Goal: Information Seeking & Learning: Learn about a topic

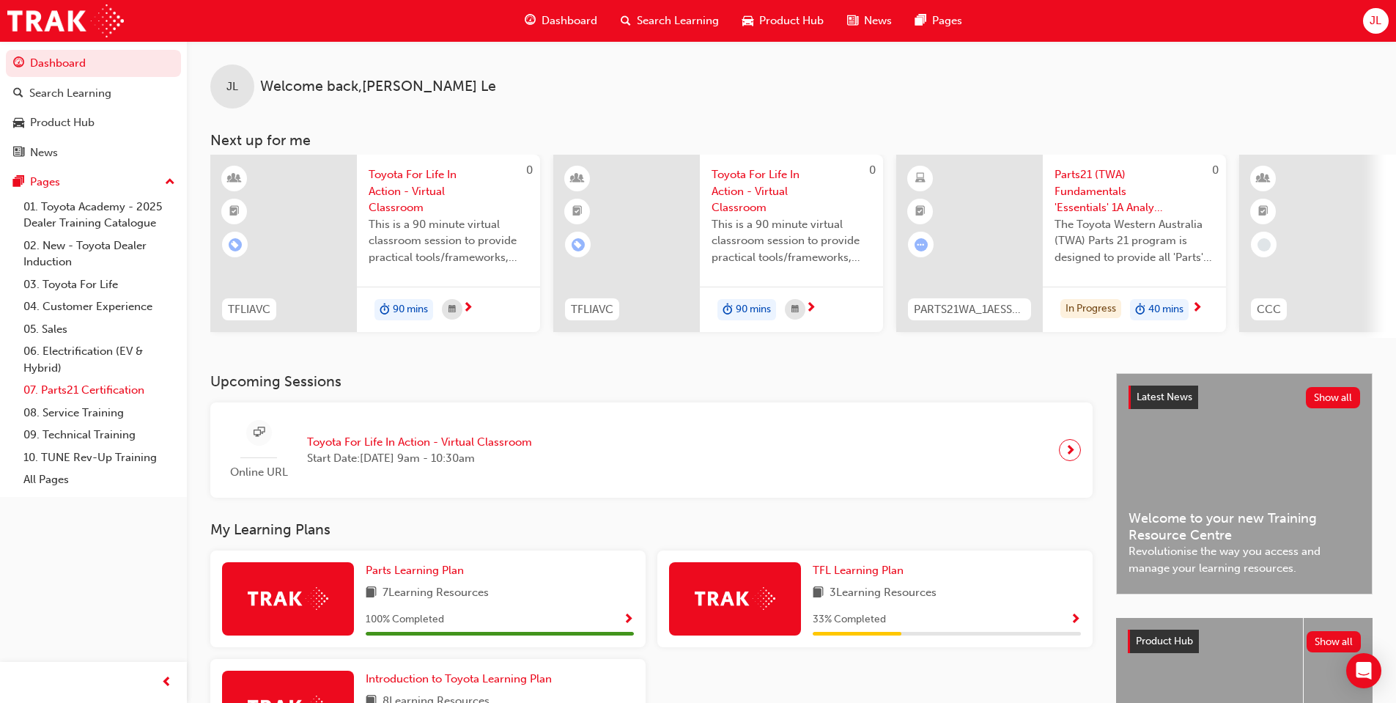
click at [99, 386] on link "07. Parts21 Certification" at bounding box center [99, 390] width 163 height 23
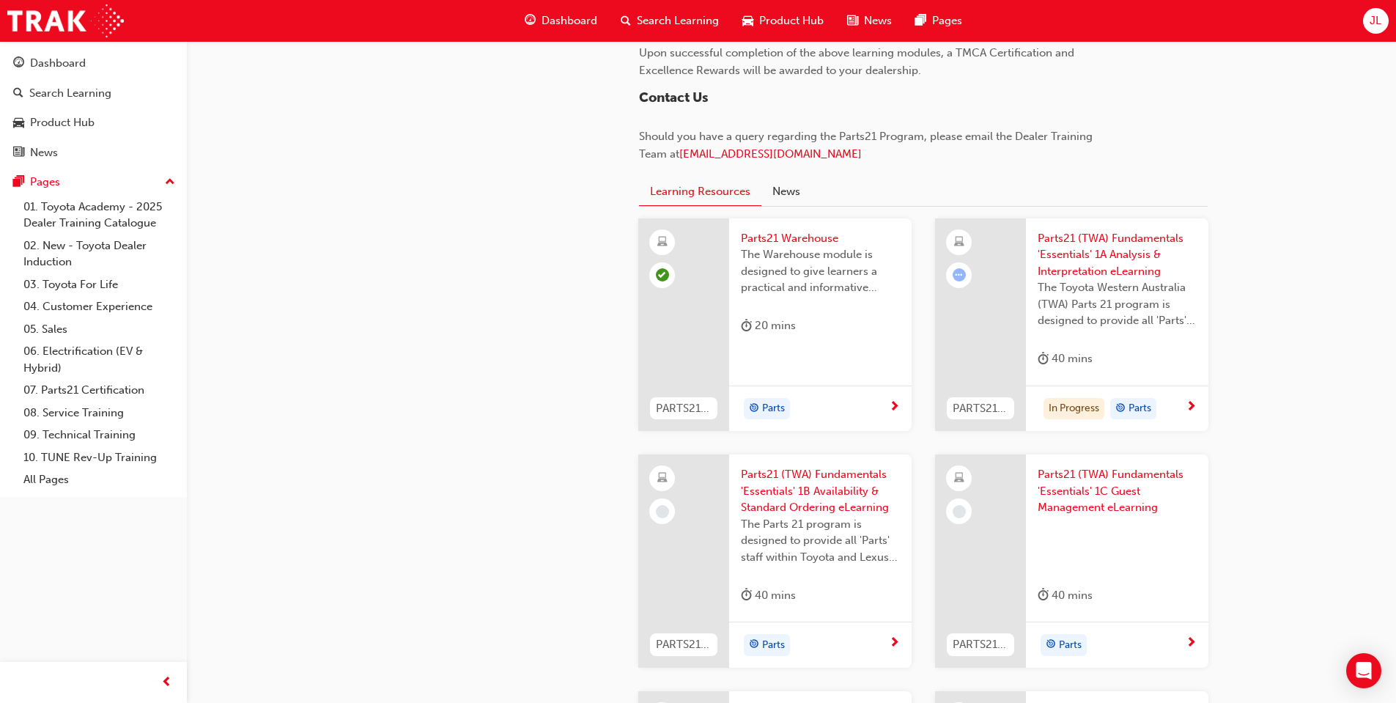
scroll to position [1392, 0]
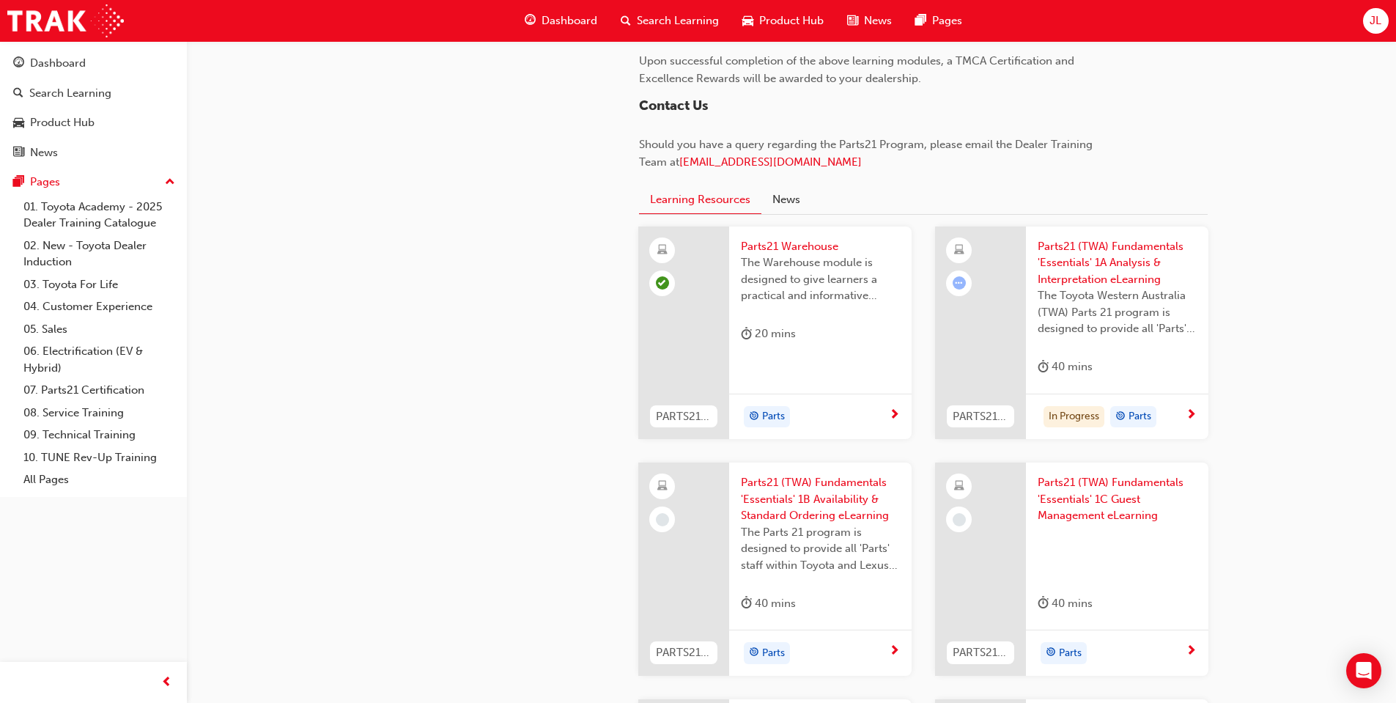
click at [1110, 263] on span "Parts21 (TWA) Fundamentals 'Essentials' 1A Analysis & Interpretation eLearning" at bounding box center [1117, 263] width 159 height 50
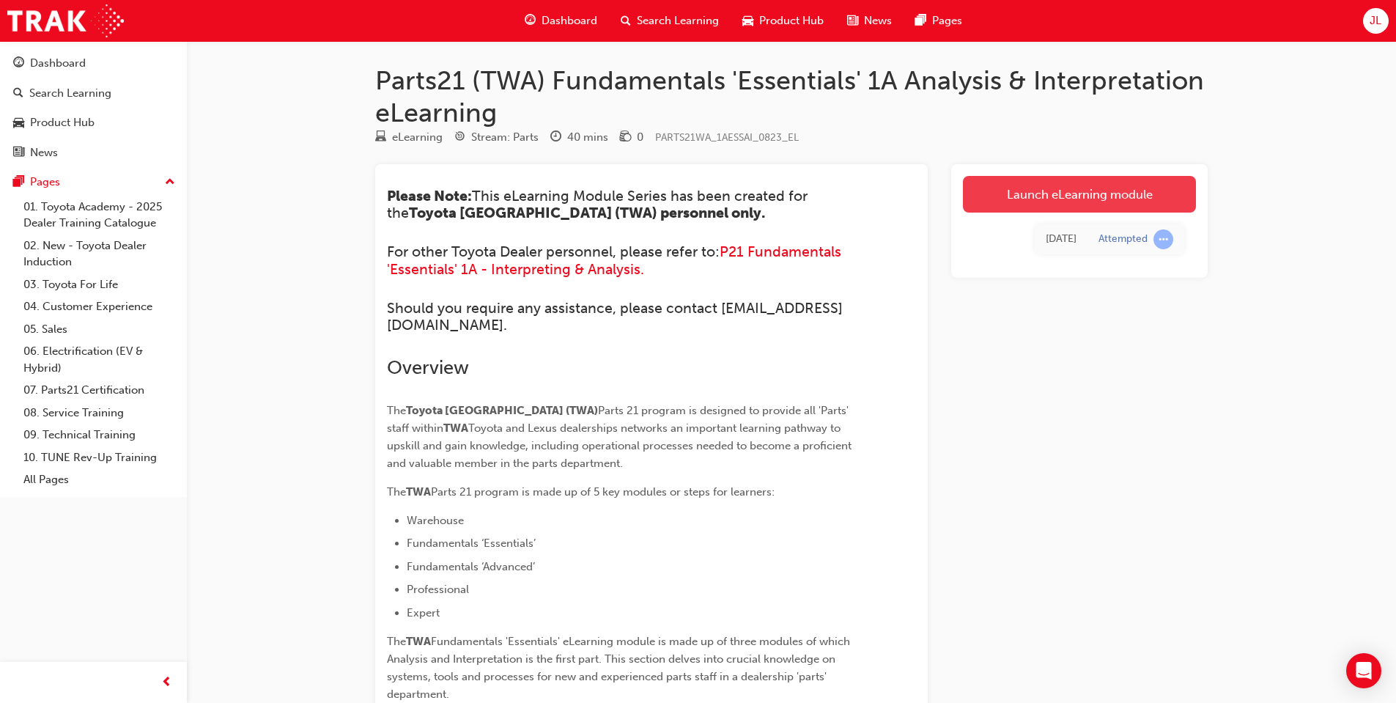
click at [1094, 195] on link "Launch eLearning module" at bounding box center [1079, 194] width 233 height 37
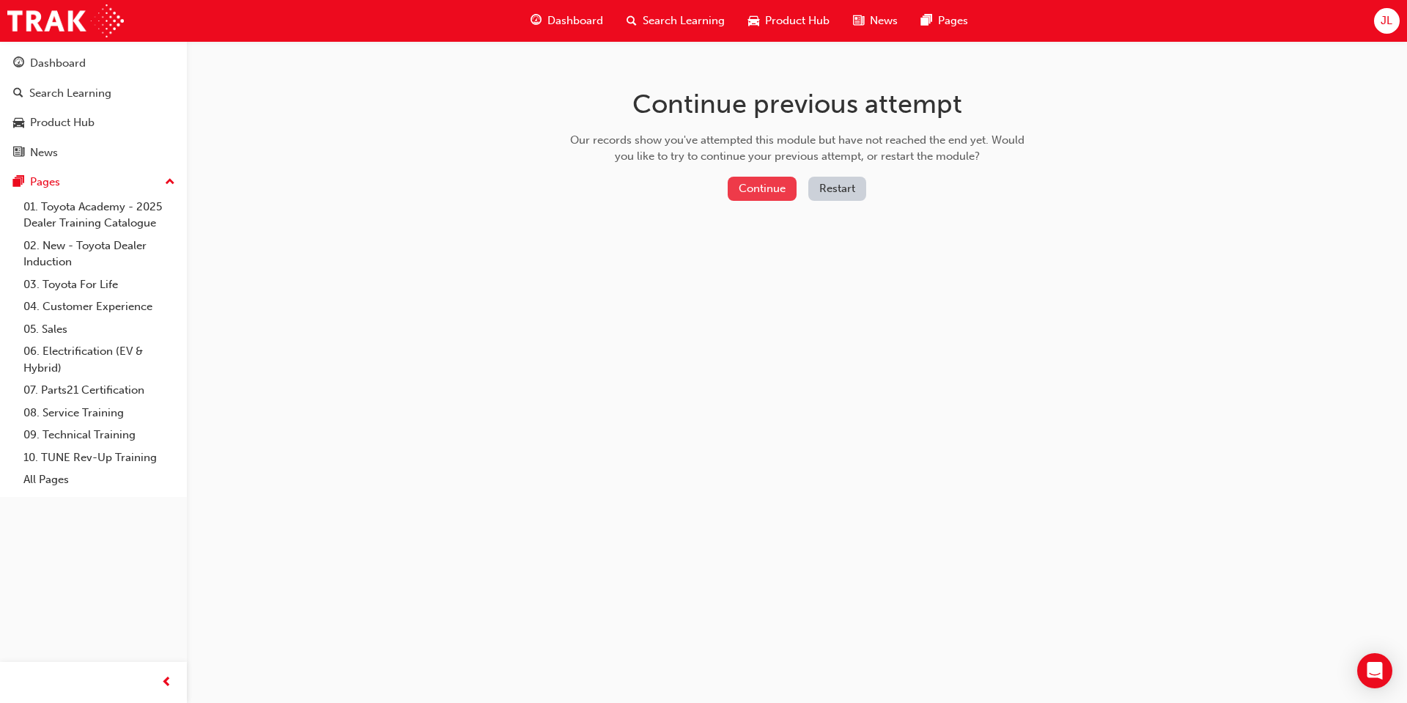
click at [773, 185] on button "Continue" at bounding box center [762, 189] width 69 height 24
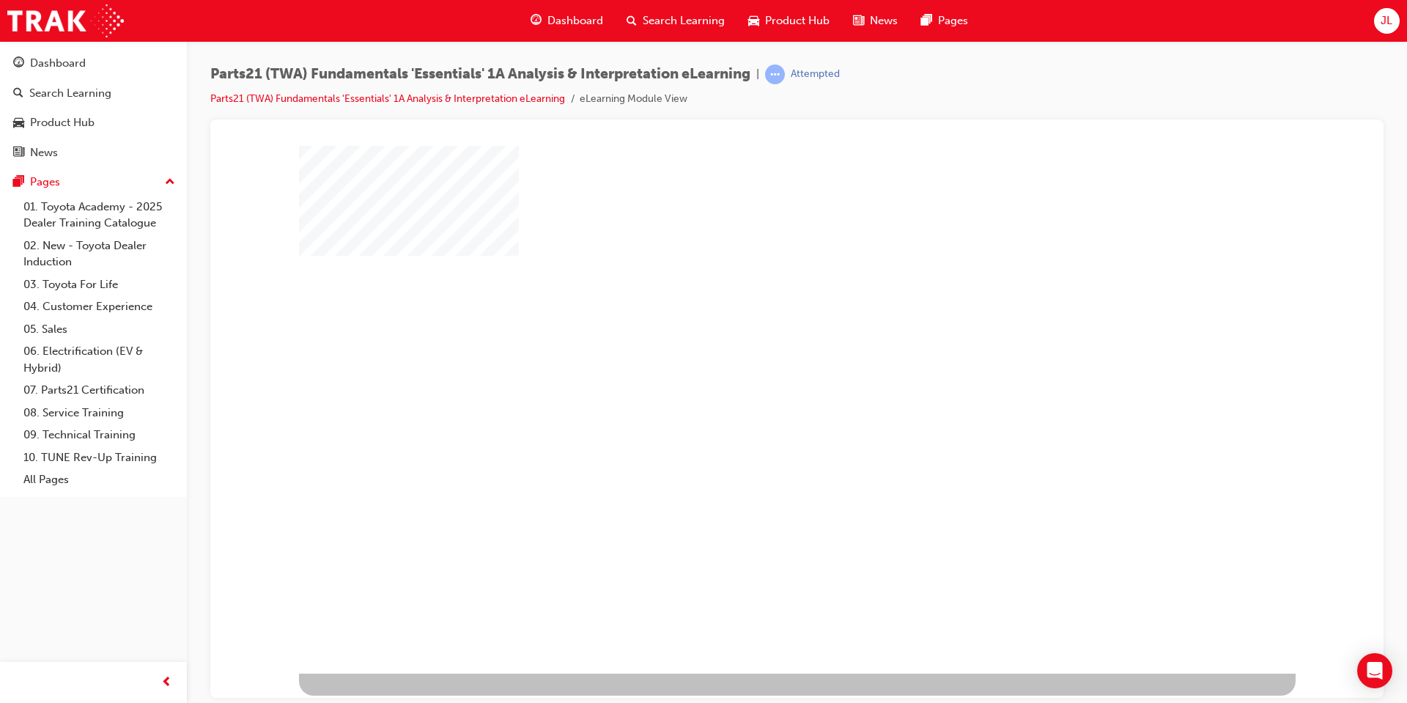
click at [755, 366] on div "play" at bounding box center [755, 366] width 0 height 0
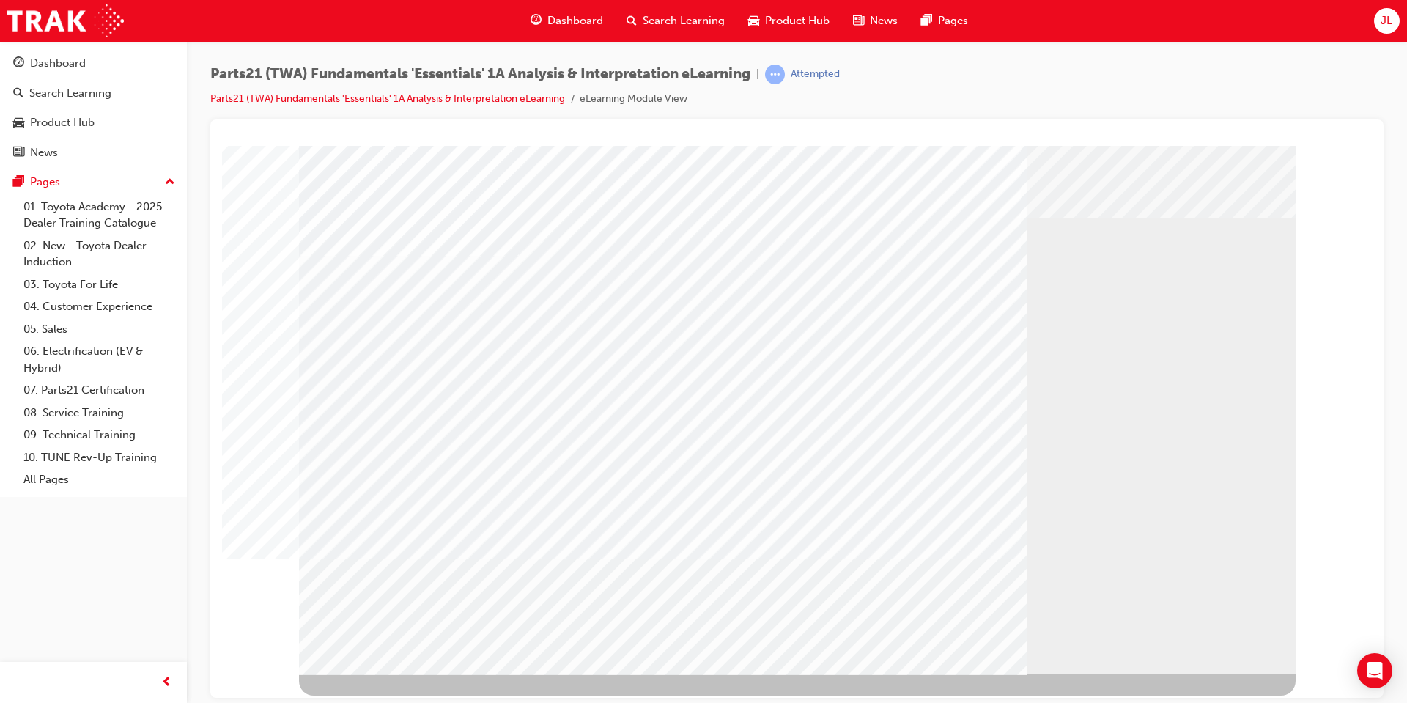
click at [949, 278] on div "Play" at bounding box center [954, 278] width 556 height 0
click at [772, 278] on div "Progress, Video at 0 seconds" at bounding box center [841, 278] width 331 height 0
click at [774, 192] on td "Loading..." at bounding box center [796, 172] width 1135 height 40
click at [783, 278] on div "Progress, Video at 0 seconds" at bounding box center [841, 278] width 331 height 0
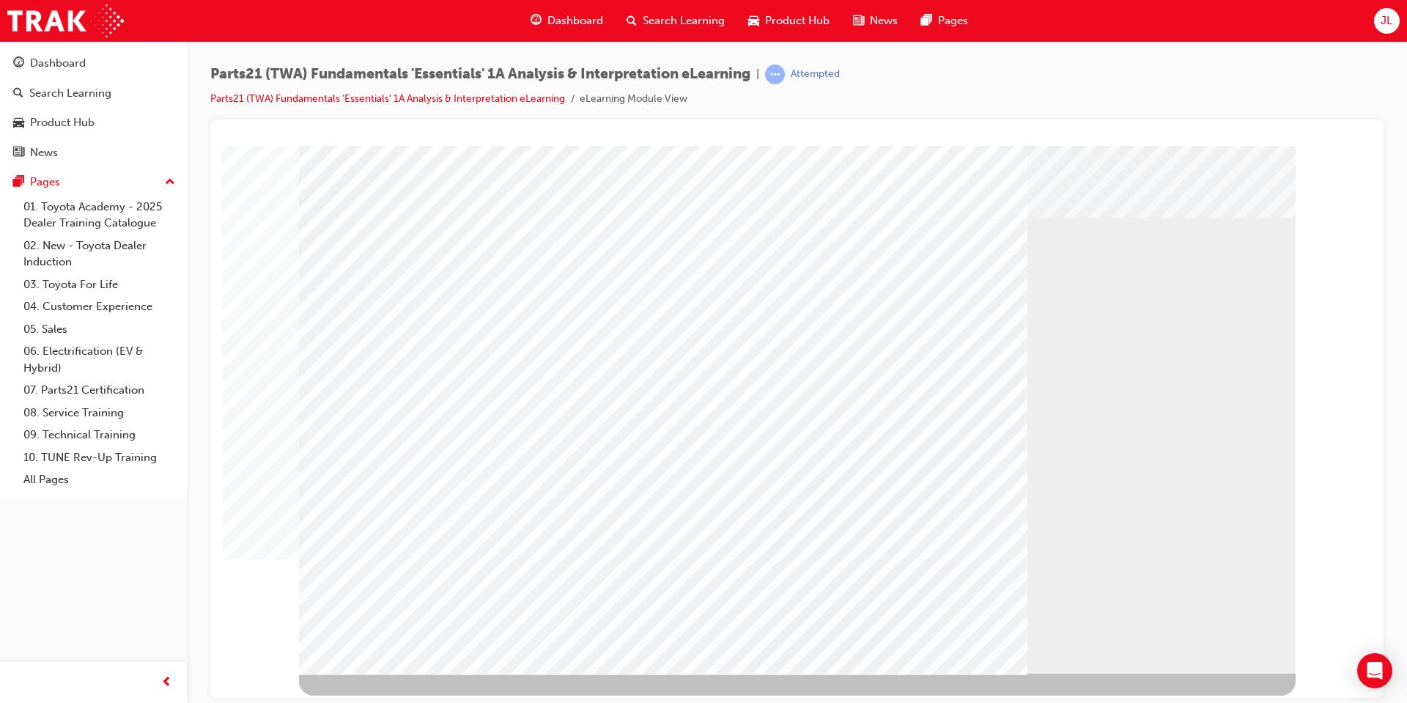
drag, startPoint x: 789, startPoint y: 579, endPoint x: 861, endPoint y: 583, distance: 71.9
click at [861, 193] on body "multistate Loading..." at bounding box center [797, 172] width 1138 height 43
click at [698, 278] on div "Rewind" at bounding box center [954, 278] width 556 height 0
click at [723, 278] on div "Play" at bounding box center [954, 278] width 556 height 0
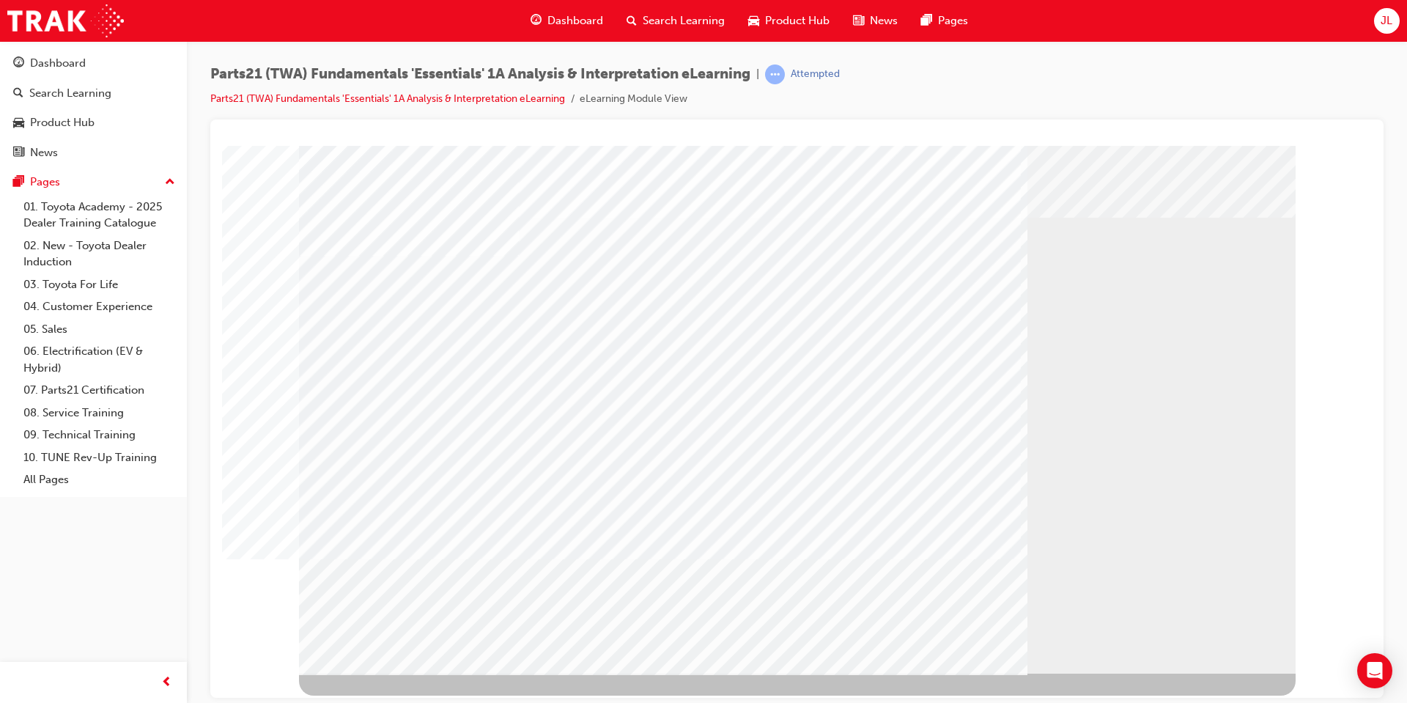
drag, startPoint x: 775, startPoint y: 575, endPoint x: 871, endPoint y: 575, distance: 96.0
click at [871, 278] on div "Progress, Video at 0 seconds" at bounding box center [841, 278] width 331 height 0
click at [719, 278] on div "Play" at bounding box center [954, 278] width 556 height 0
click at [1006, 278] on div "Video" at bounding box center [841, 278] width 331 height 0
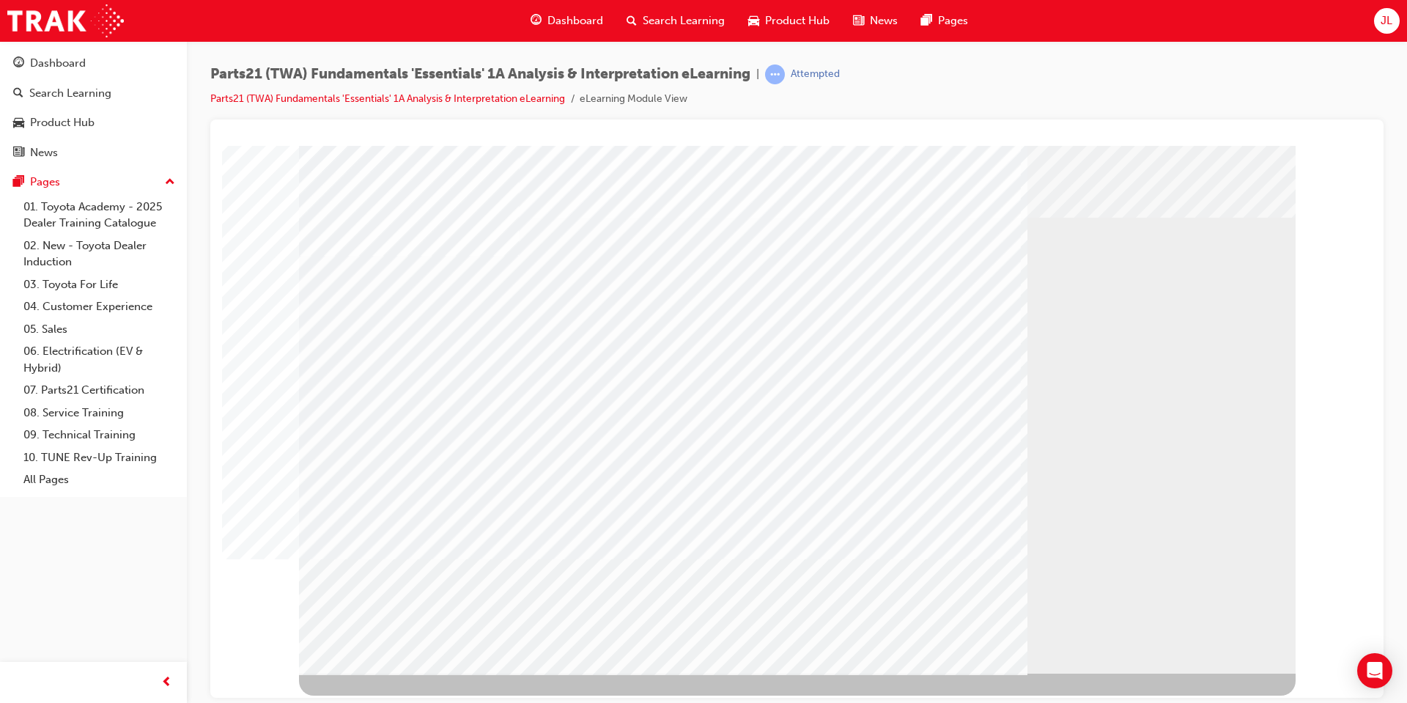
drag, startPoint x: 813, startPoint y: 571, endPoint x: 801, endPoint y: 572, distance: 12.5
click at [812, 278] on div "Video" at bounding box center [841, 278] width 331 height 0
click at [788, 151] on body "multistate Loading..." at bounding box center [797, 151] width 1138 height 0
click at [783, 192] on td "Loading..." at bounding box center [796, 172] width 1135 height 40
click at [781, 192] on td "Loading..." at bounding box center [796, 172] width 1135 height 40
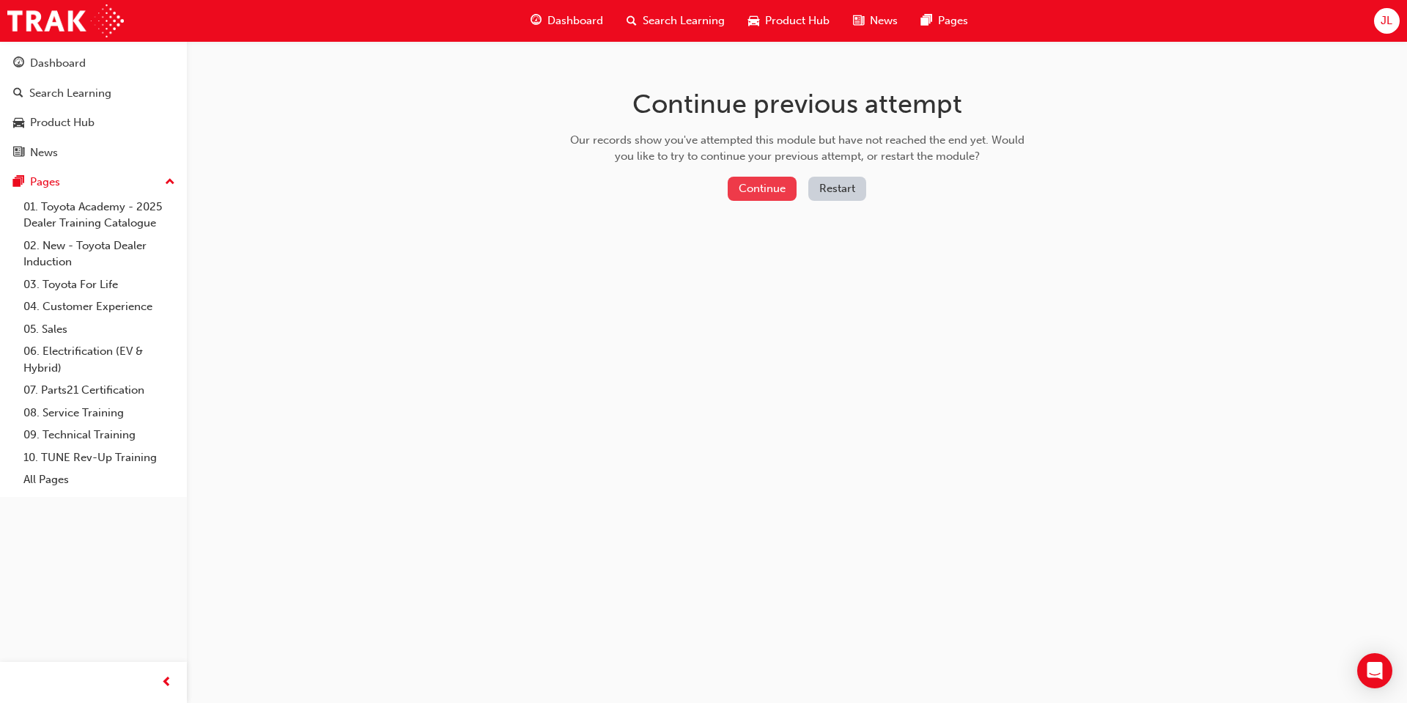
click at [748, 189] on button "Continue" at bounding box center [762, 189] width 69 height 24
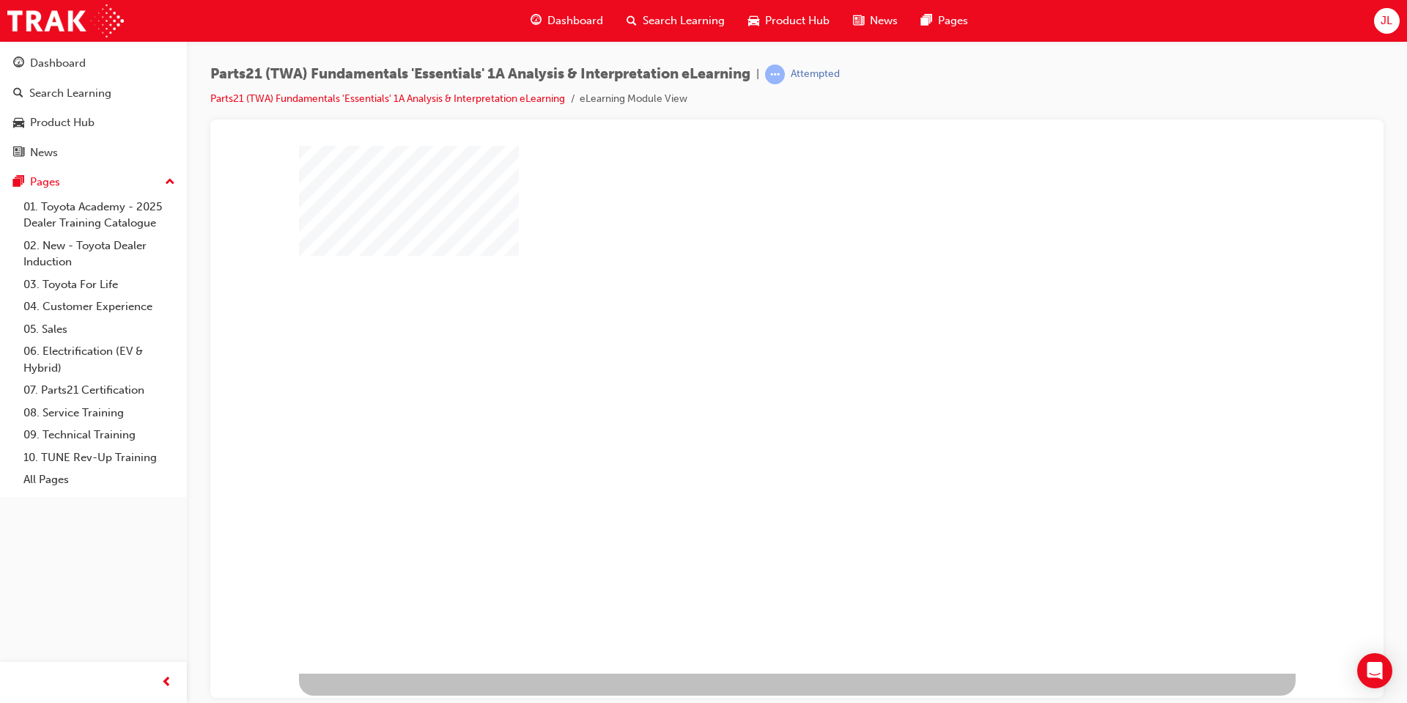
click at [755, 366] on div "play" at bounding box center [755, 366] width 0 height 0
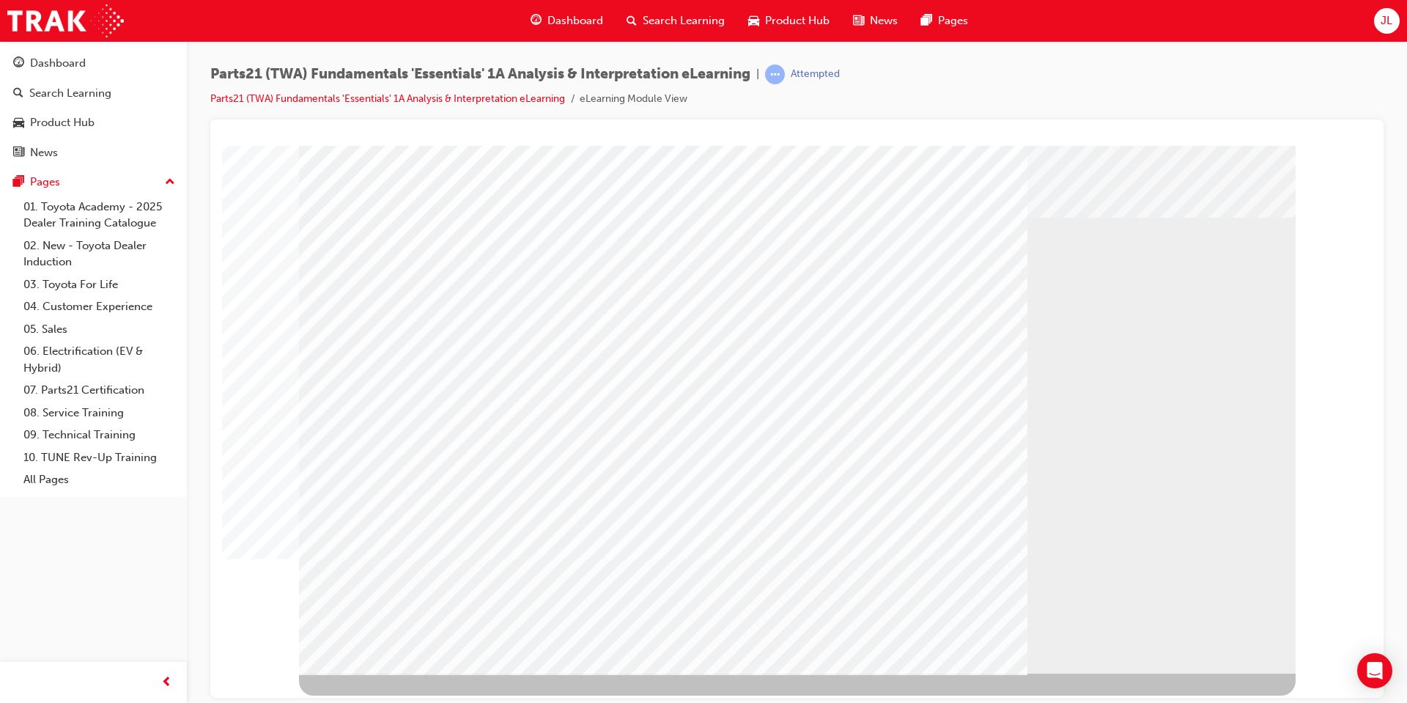
click at [953, 278] on div "Play" at bounding box center [954, 278] width 556 height 0
click at [963, 278] on div "Play" at bounding box center [954, 278] width 556 height 0
click at [715, 278] on div "Play" at bounding box center [954, 278] width 556 height 0
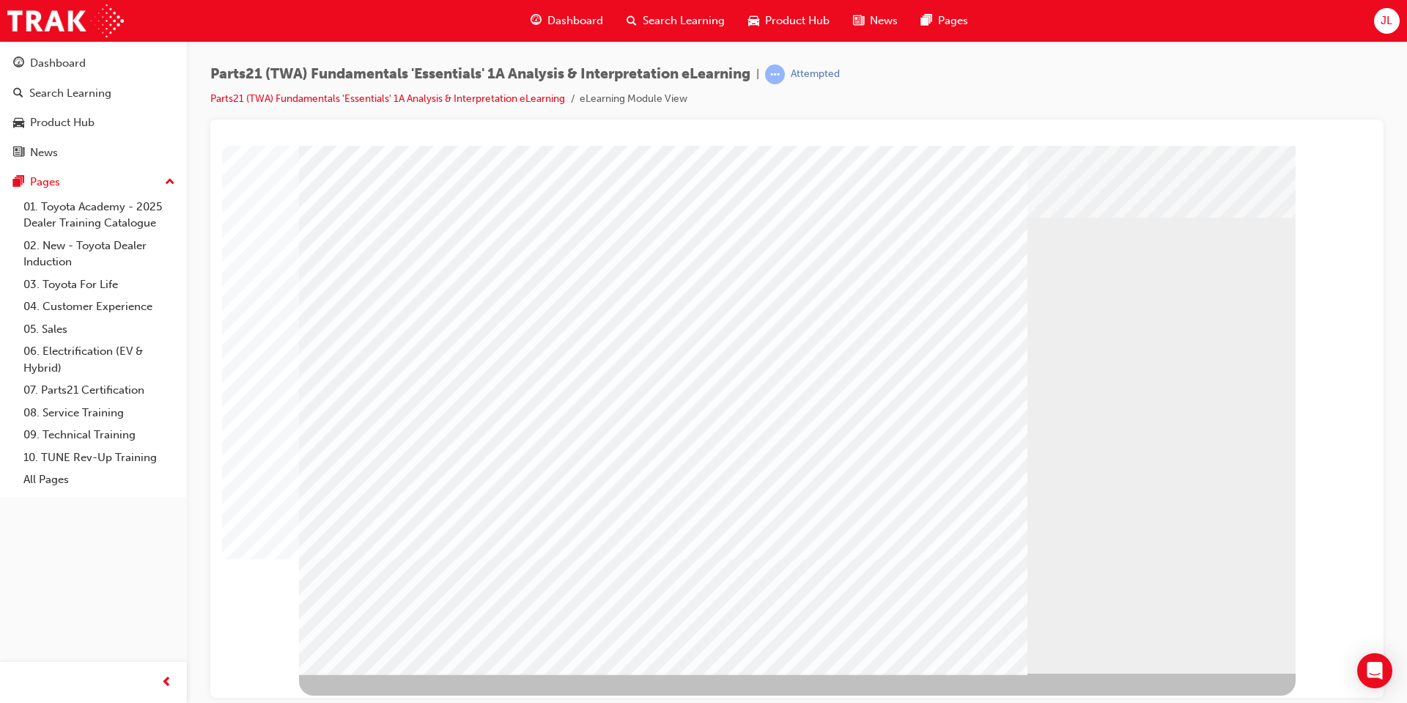
click at [722, 278] on div "Play" at bounding box center [954, 278] width 556 height 0
click at [927, 278] on div "Video" at bounding box center [954, 278] width 556 height 0
click at [920, 278] on div "Video" at bounding box center [841, 278] width 331 height 0
click at [866, 278] on div "Video" at bounding box center [841, 278] width 331 height 0
click at [722, 278] on div "Play" at bounding box center [954, 278] width 556 height 0
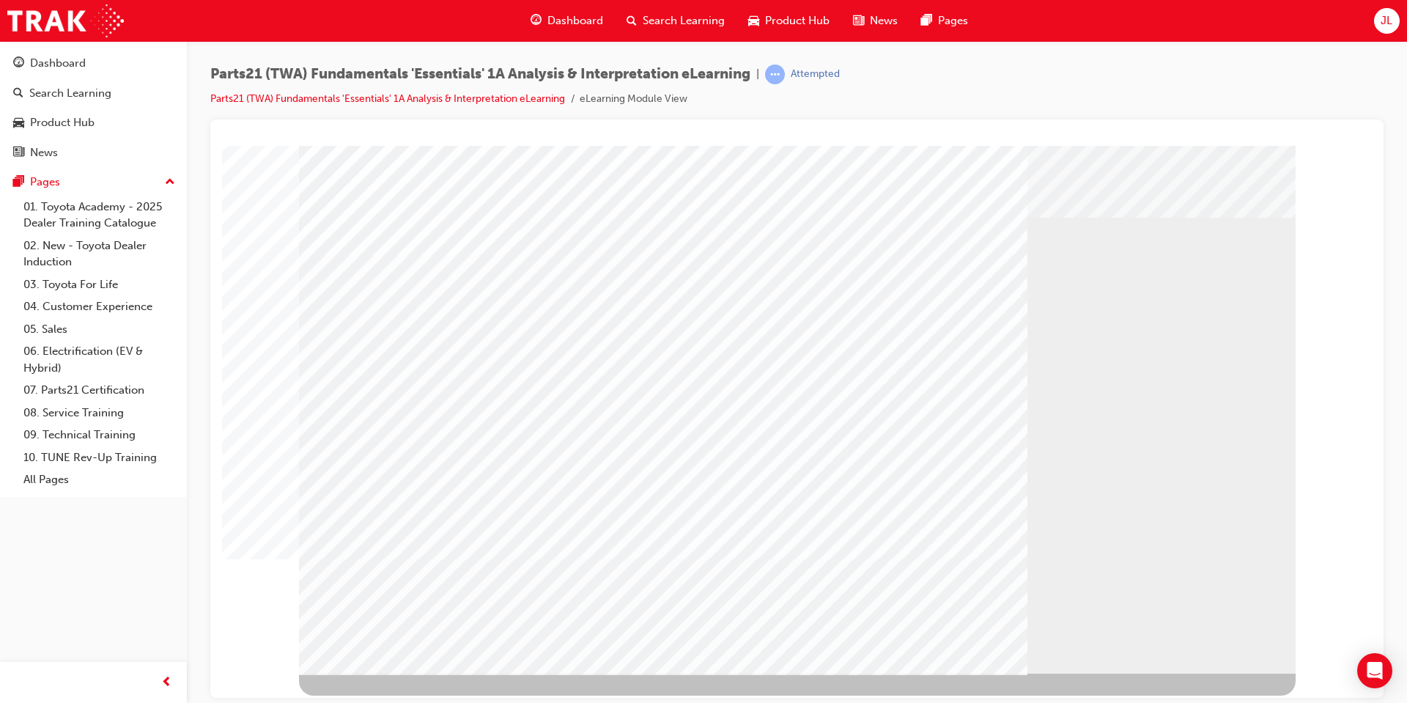
click at [720, 278] on div "Play" at bounding box center [954, 278] width 556 height 0
click at [953, 278] on div "Play" at bounding box center [954, 278] width 556 height 0
click at [800, 278] on div "Video" at bounding box center [841, 278] width 331 height 0
click at [853, 278] on div "Video" at bounding box center [841, 278] width 331 height 0
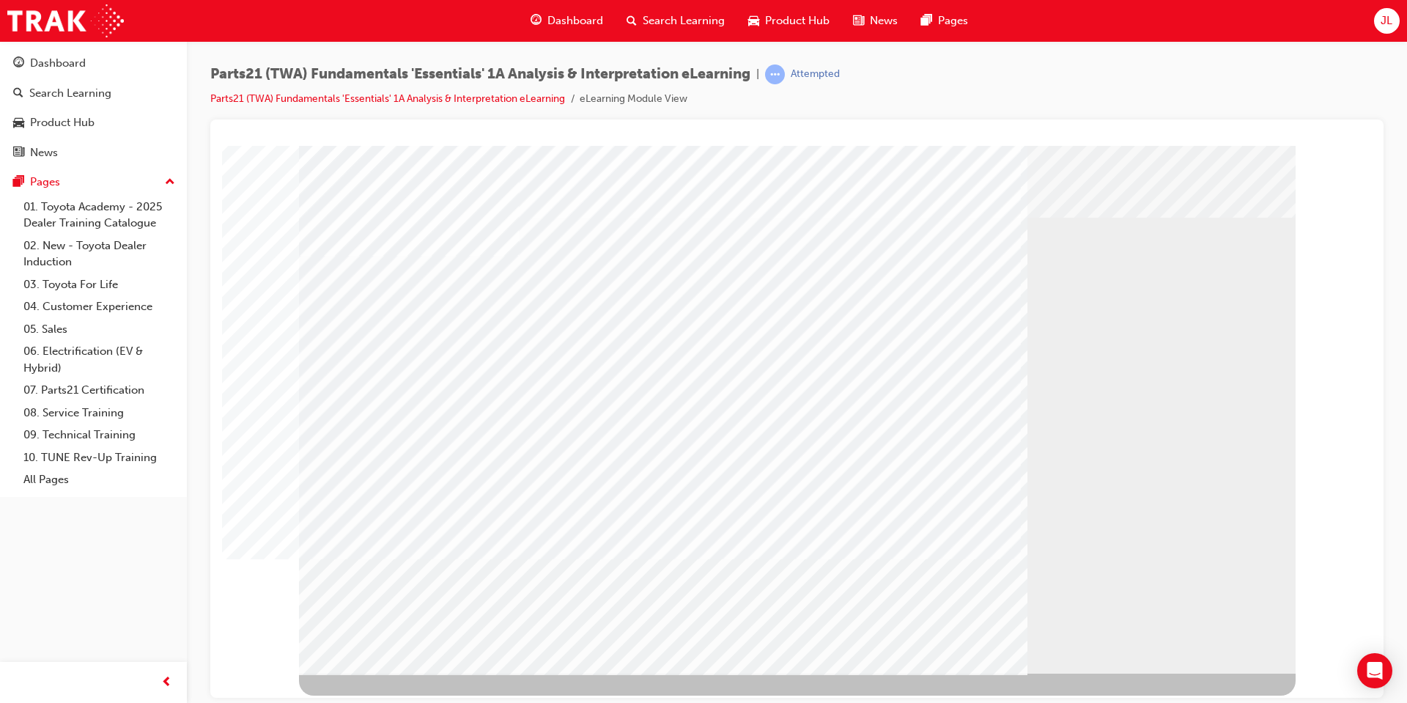
click at [849, 278] on div "Video" at bounding box center [841, 278] width 331 height 0
click at [841, 278] on div "Video" at bounding box center [841, 278] width 331 height 0
click at [712, 278] on div "Play" at bounding box center [954, 278] width 556 height 0
click at [715, 278] on div "Play" at bounding box center [954, 278] width 556 height 0
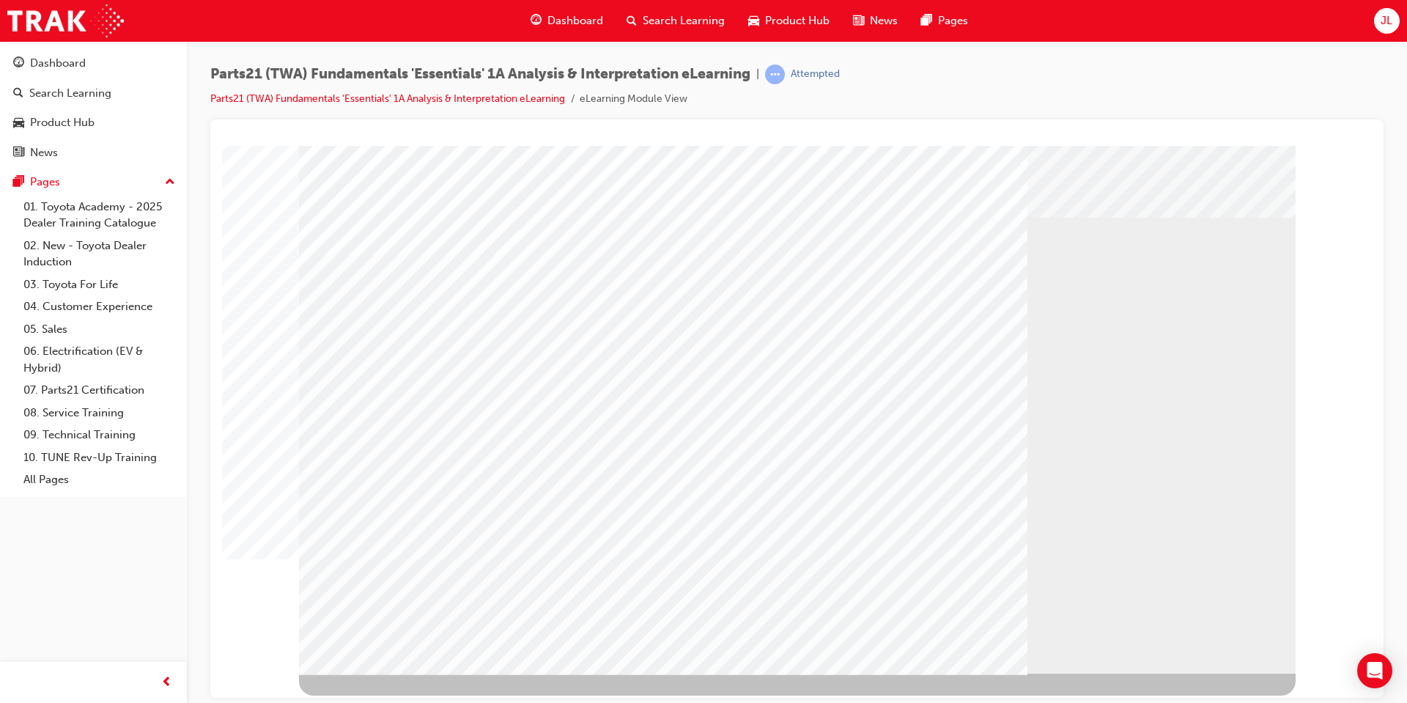
click at [715, 278] on div "Play" at bounding box center [954, 278] width 556 height 0
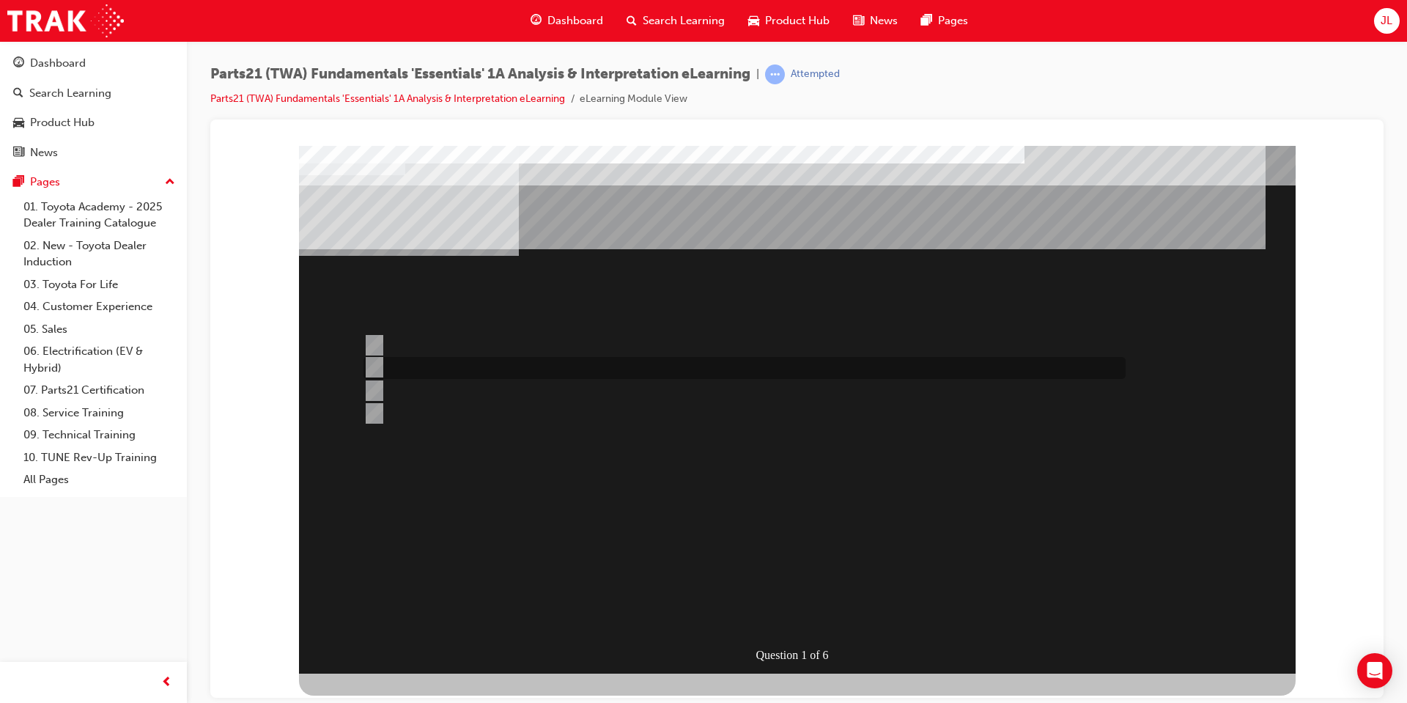
click at [594, 362] on div at bounding box center [741, 368] width 762 height 22
radio input "true"
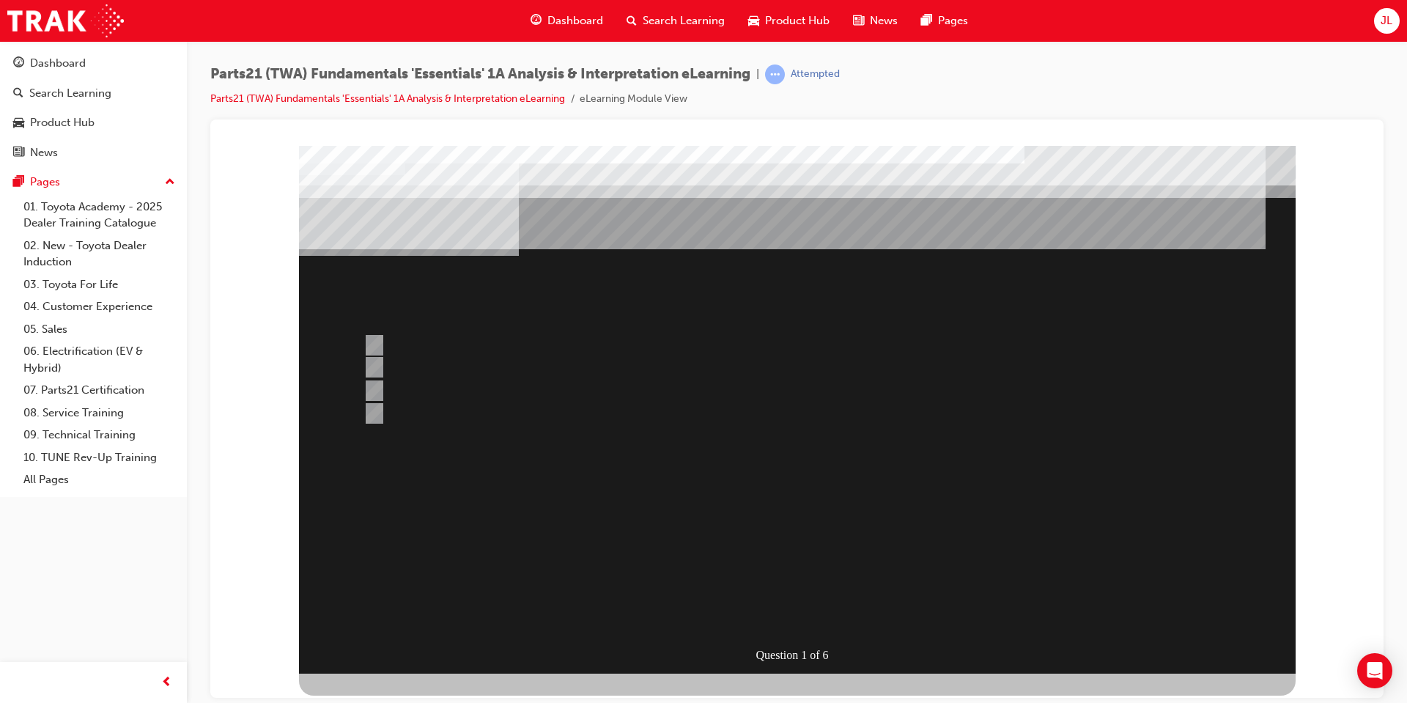
click at [808, 544] on div at bounding box center [797, 409] width 997 height 528
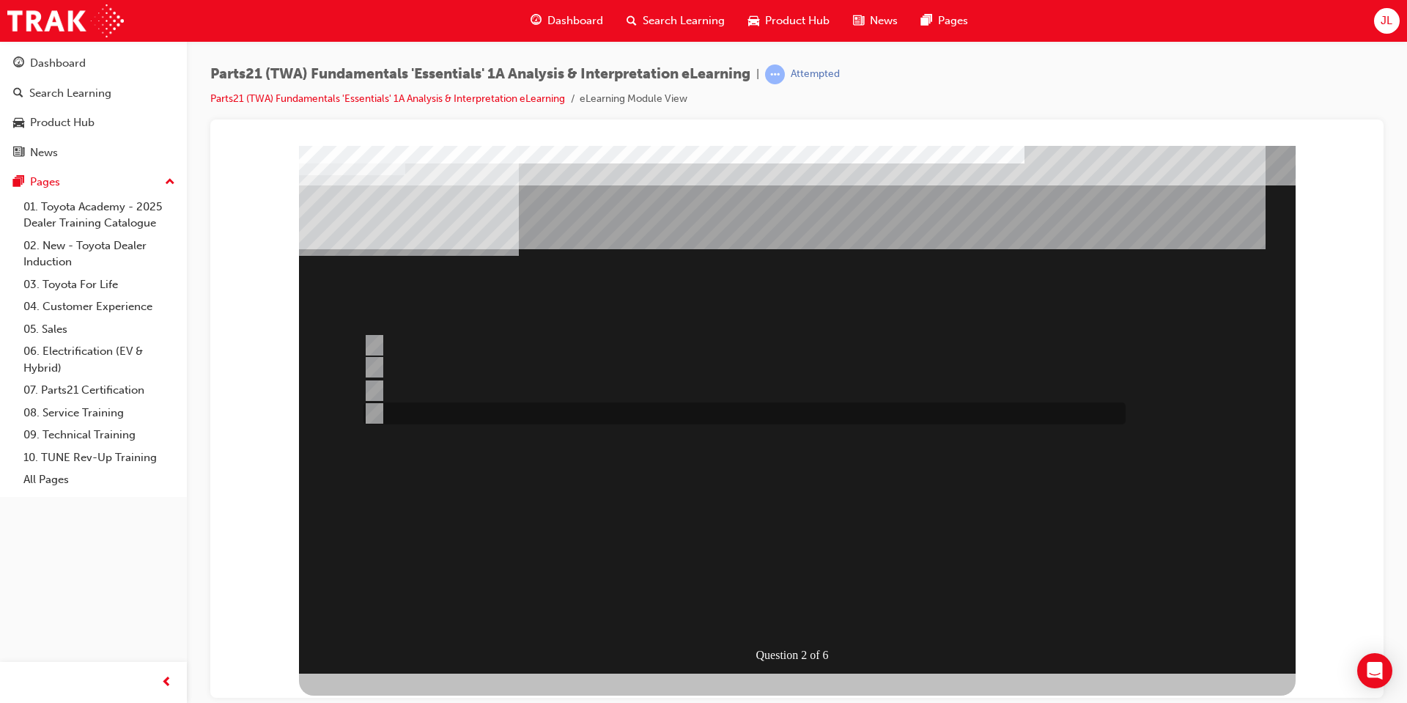
click at [479, 417] on div at bounding box center [741, 413] width 762 height 22
radio input "true"
click at [383, 345] on div at bounding box center [741, 345] width 762 height 22
radio input "true"
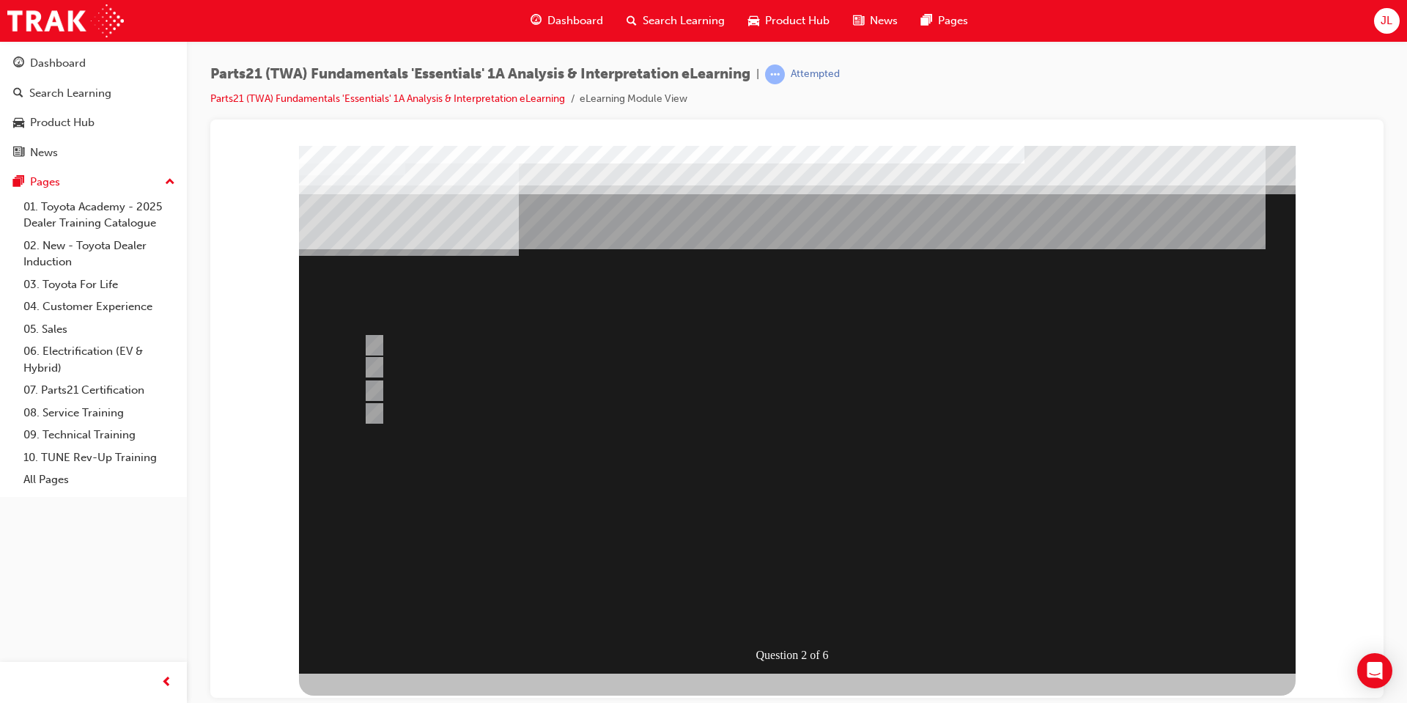
click at [378, 409] on div at bounding box center [797, 409] width 997 height 528
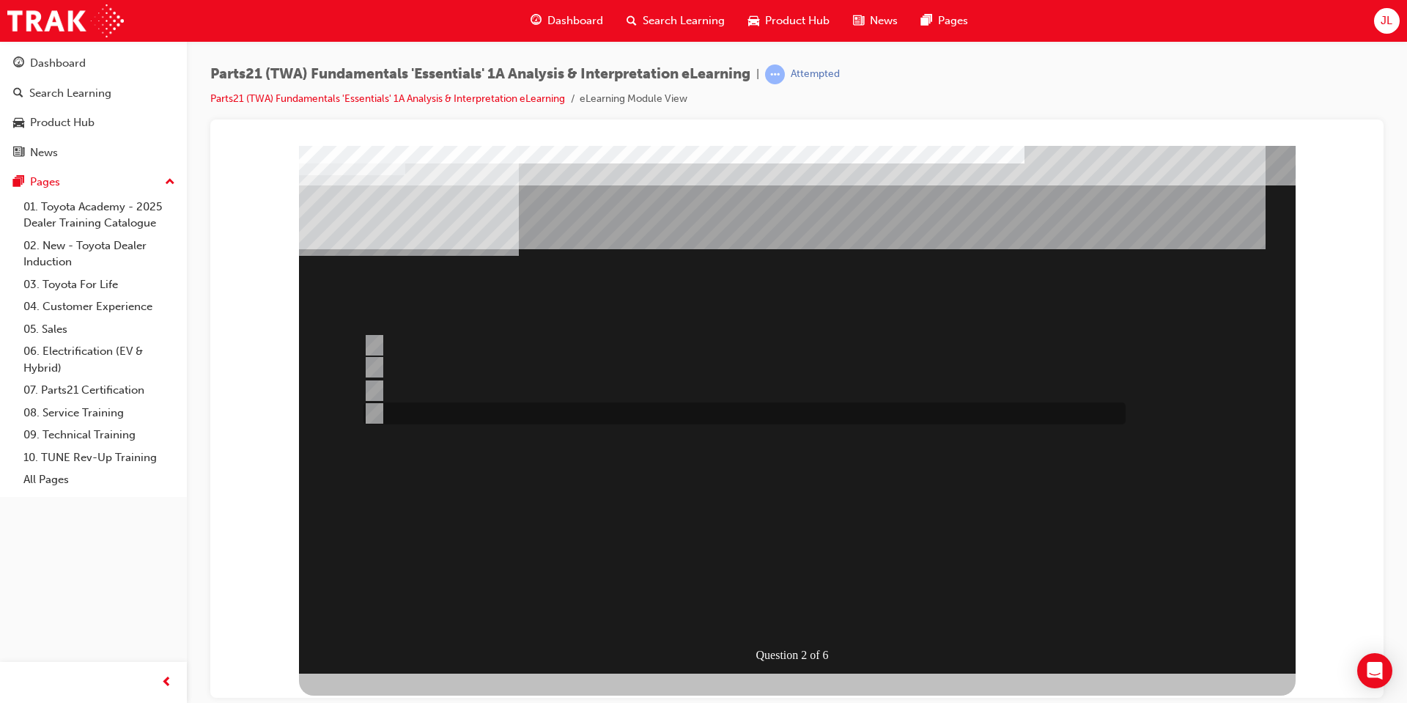
click at [377, 407] on input "Bonnet Protector Fitting Kit" at bounding box center [372, 413] width 16 height 16
radio input "true"
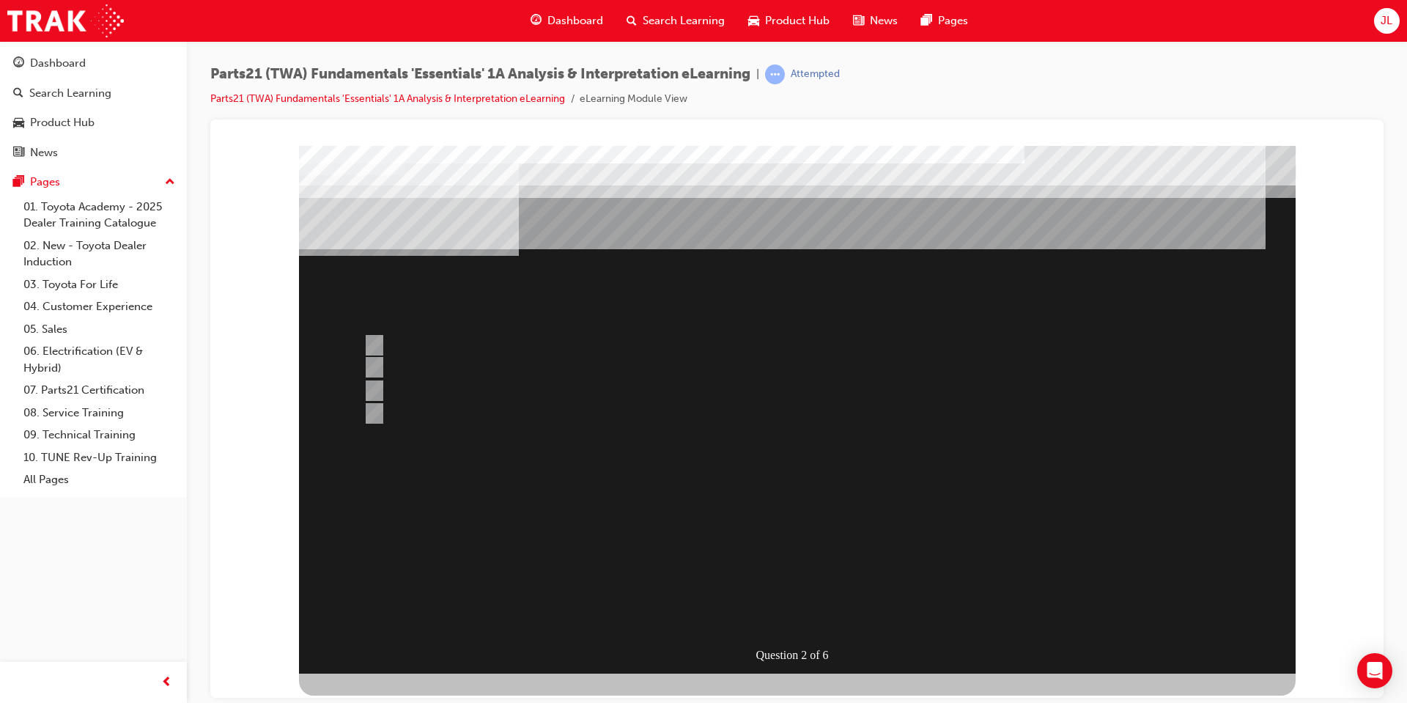
click at [771, 602] on div at bounding box center [797, 409] width 997 height 528
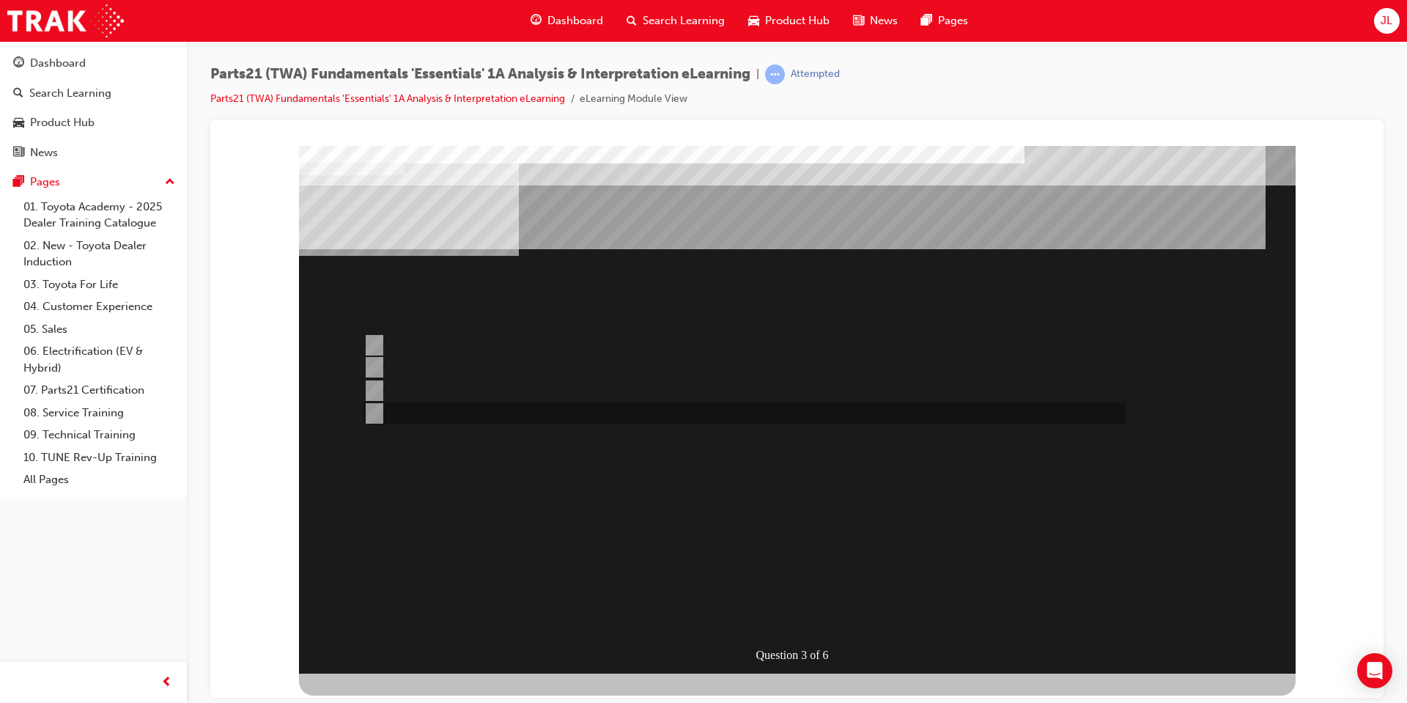
click at [374, 410] on input "Microcat" at bounding box center [372, 413] width 16 height 16
radio input "true"
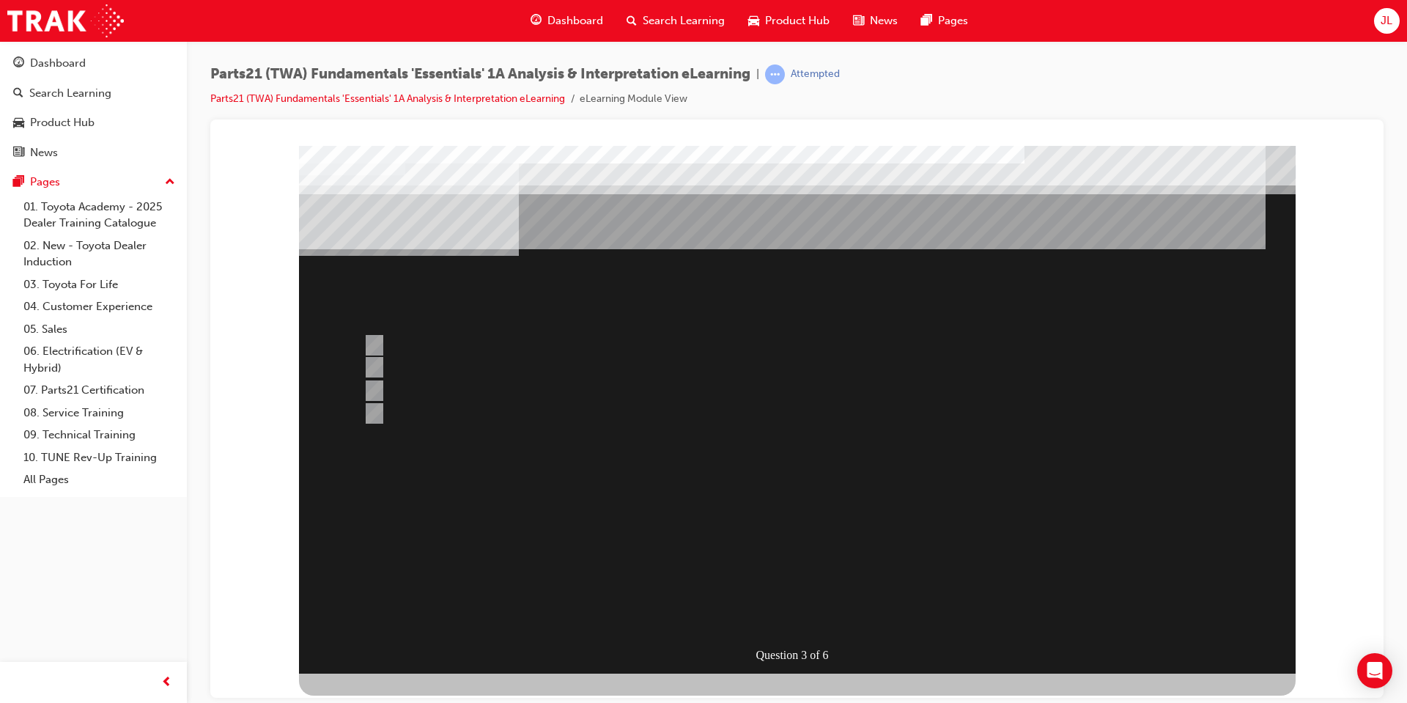
click at [370, 341] on div at bounding box center [797, 409] width 997 height 528
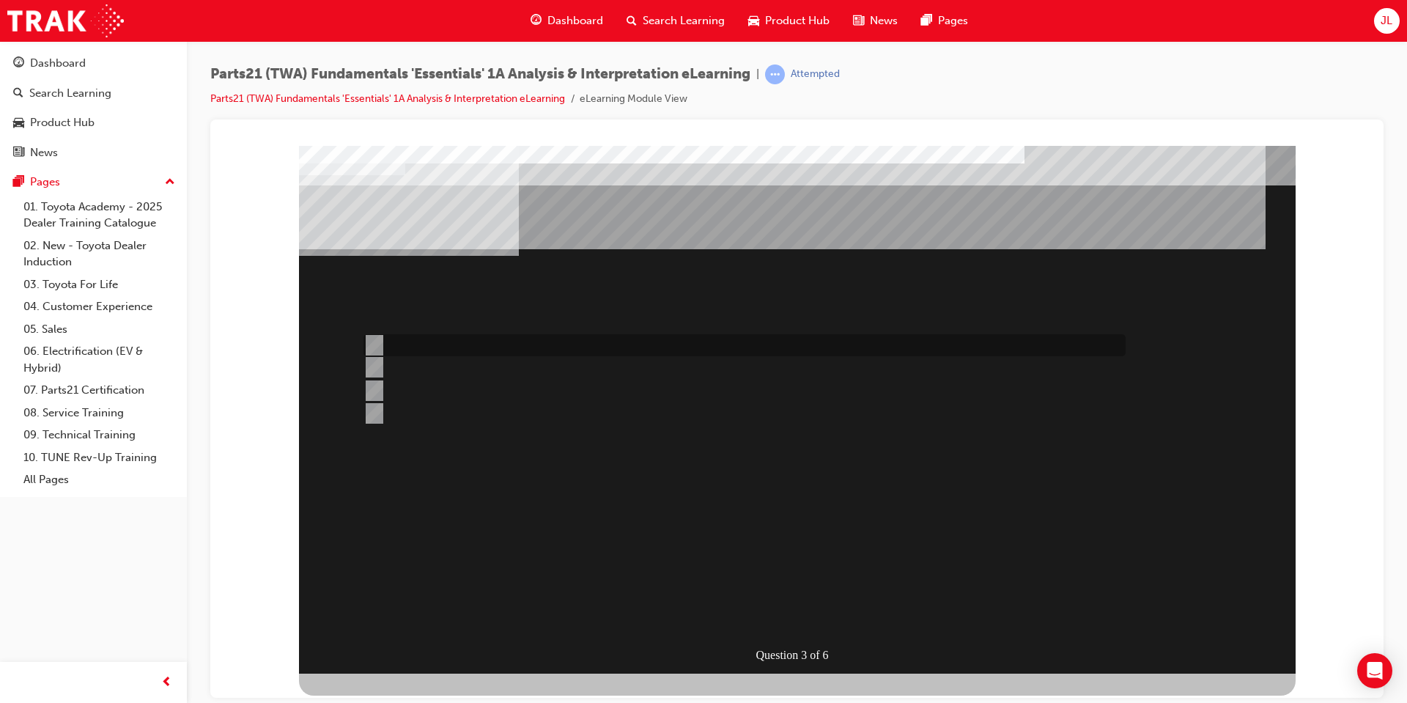
click at [375, 341] on input "TAPS" at bounding box center [372, 345] width 16 height 16
radio input "true"
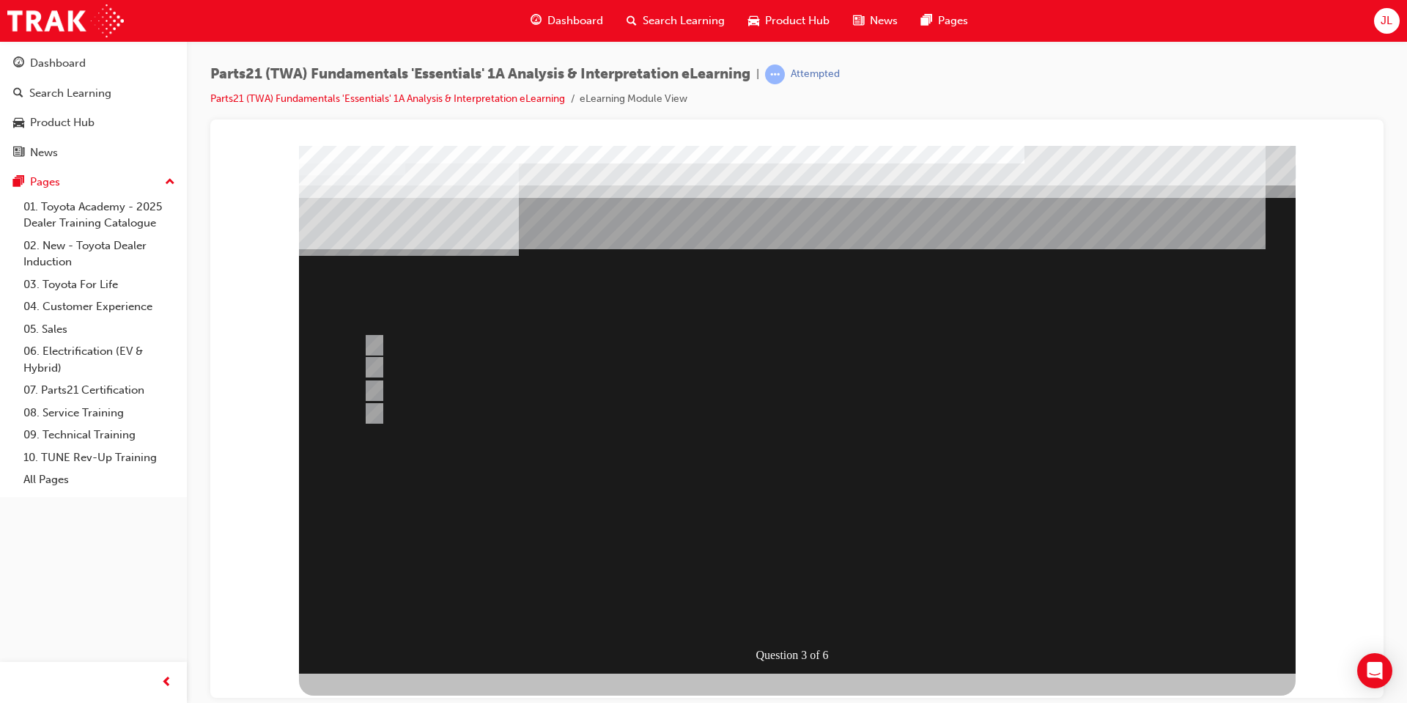
click at [779, 547] on div at bounding box center [797, 409] width 997 height 528
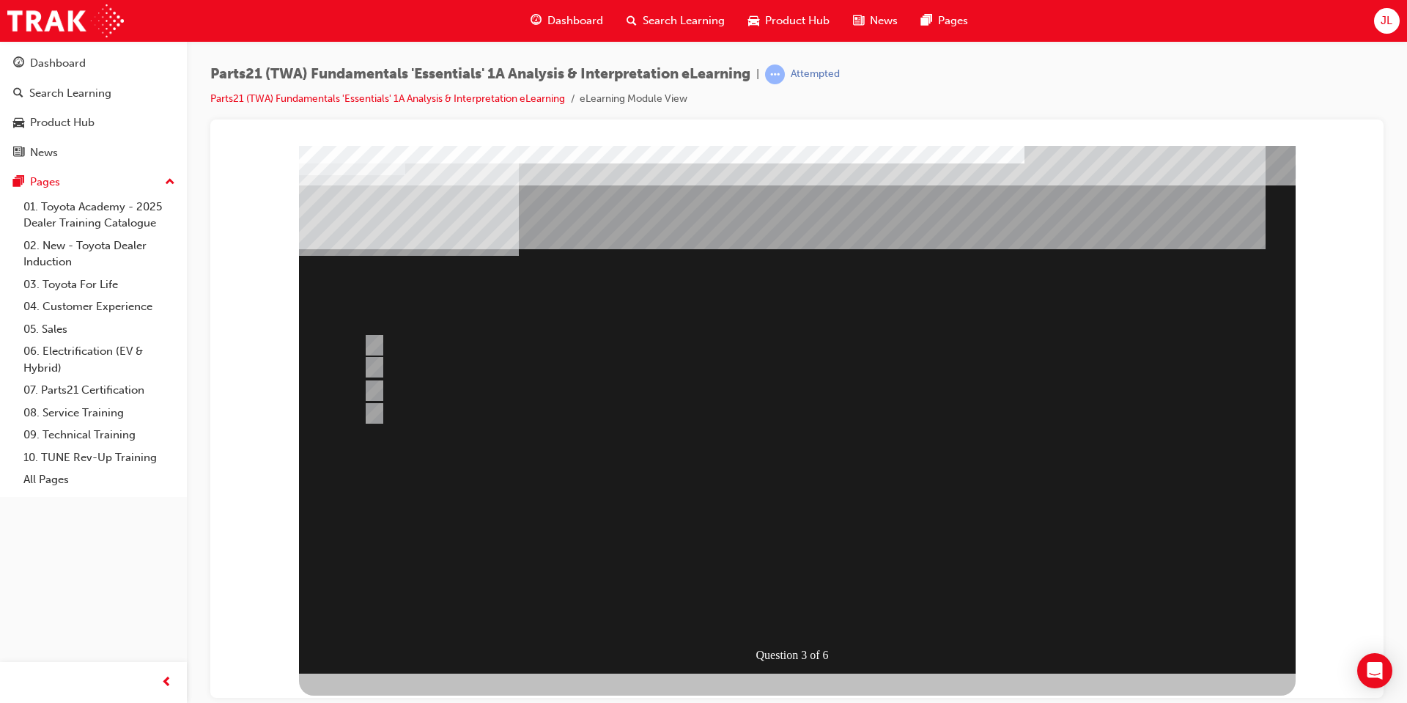
click at [765, 571] on div "" at bounding box center [797, 595] width 997 height 48
click at [378, 365] on input "Microcat - JPIO" at bounding box center [372, 367] width 16 height 16
radio input "true"
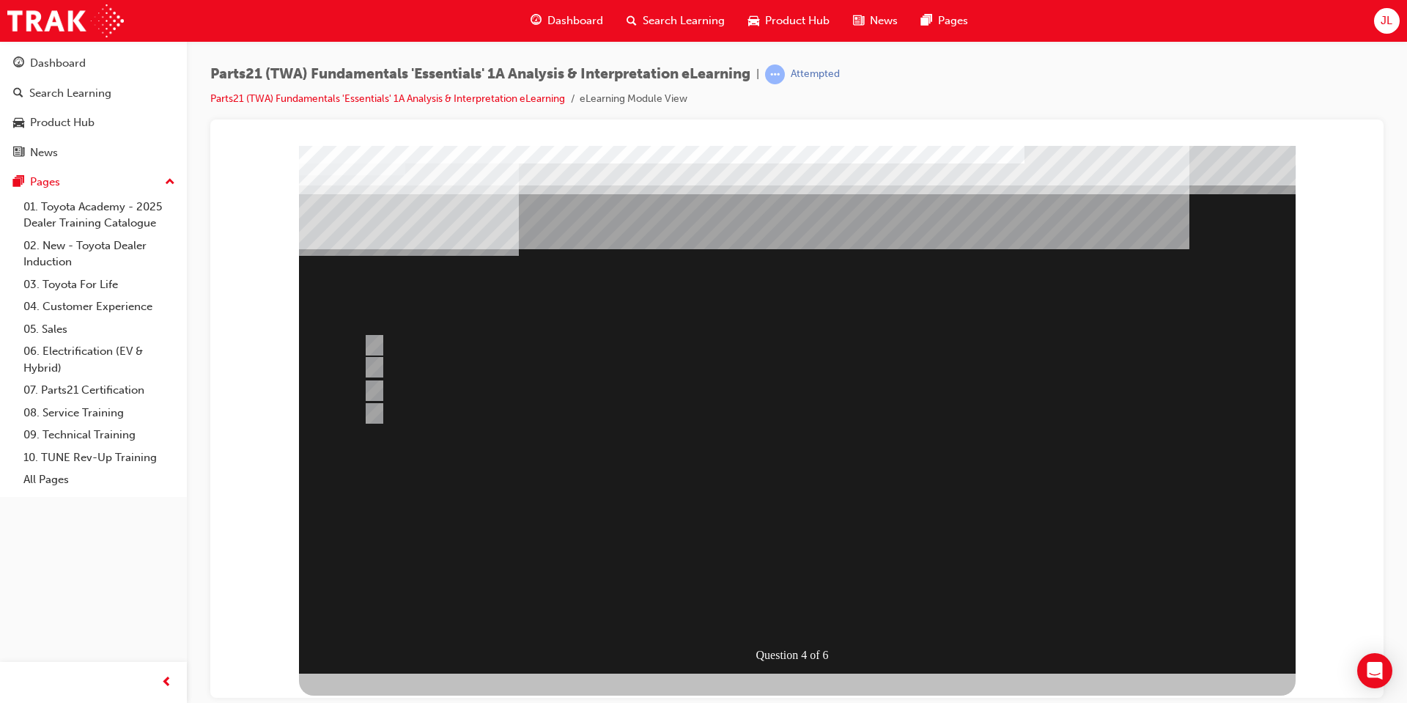
click at [377, 388] on div at bounding box center [797, 409] width 997 height 528
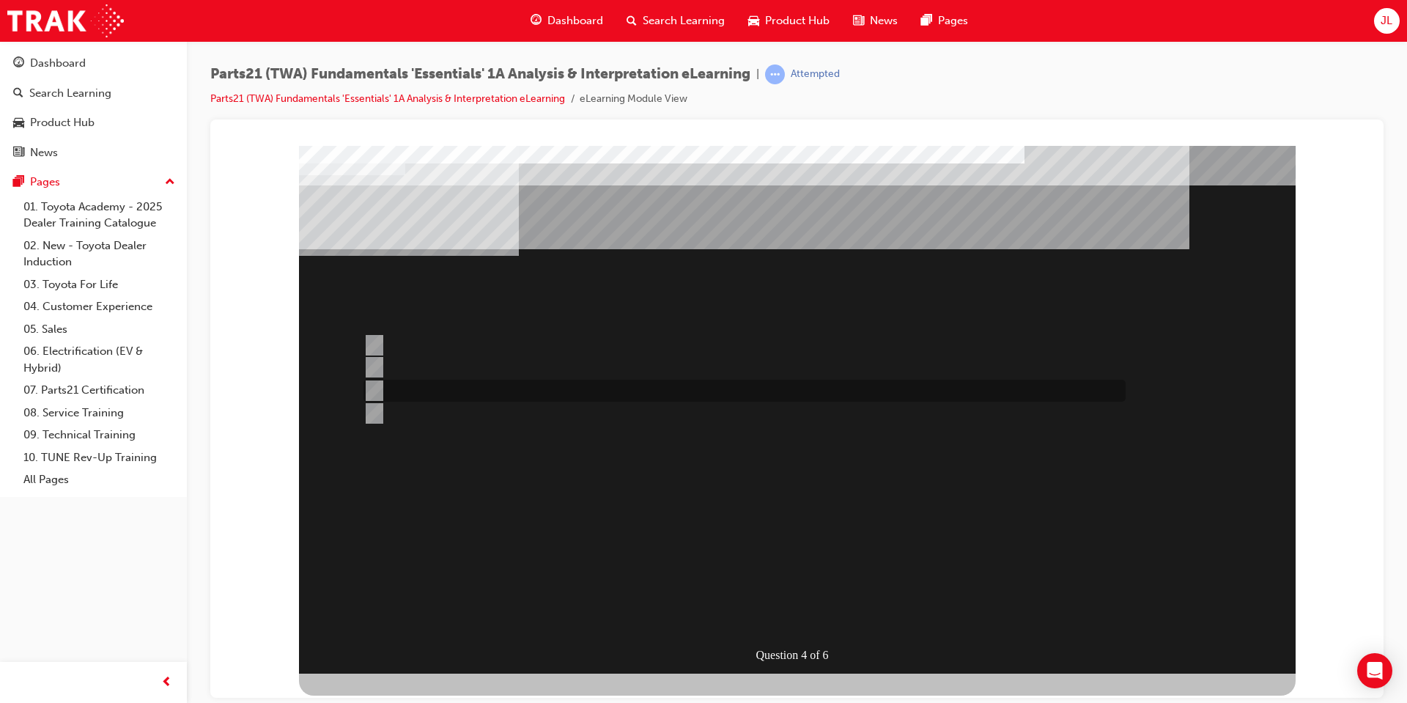
click at [377, 388] on input "Info Hub" at bounding box center [372, 391] width 16 height 16
click at [383, 415] on div at bounding box center [741, 413] width 762 height 22
radio input "false"
radio input "true"
click at [367, 343] on input "TASS" at bounding box center [372, 345] width 16 height 16
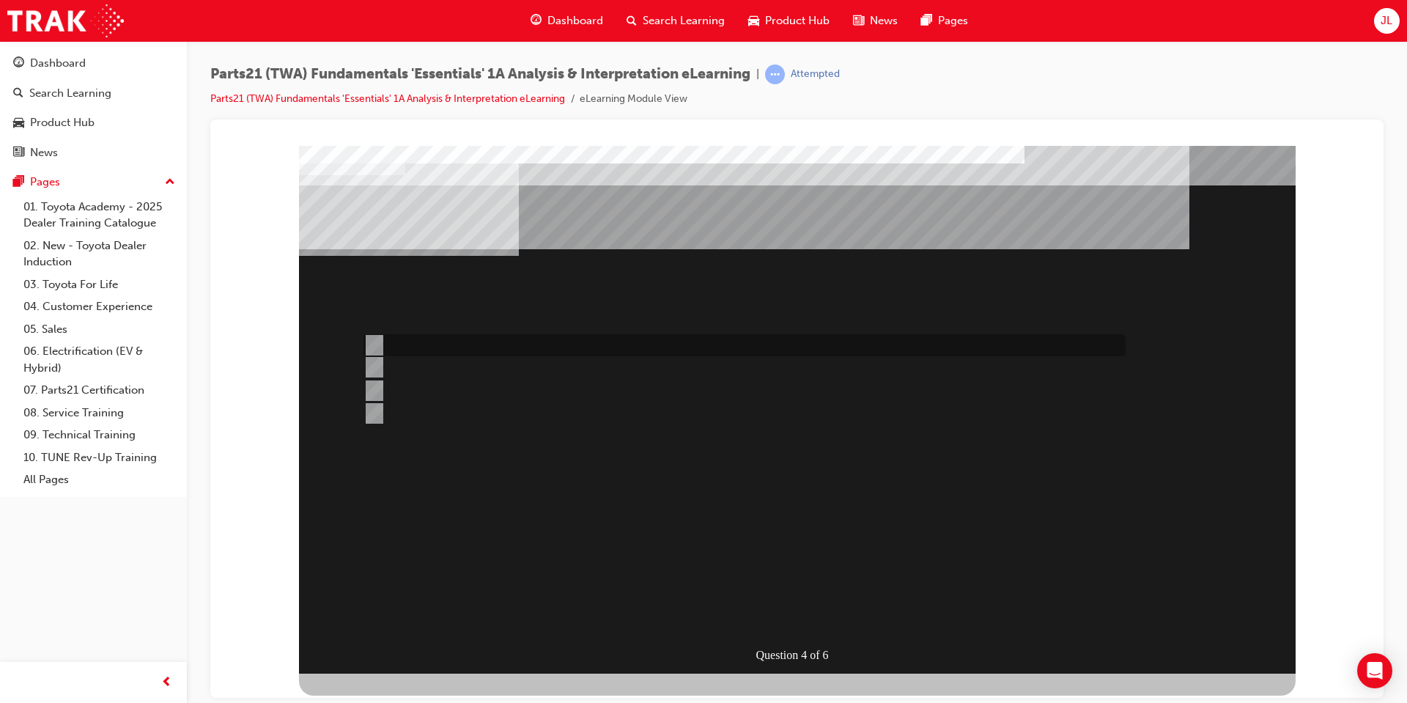
radio input "true"
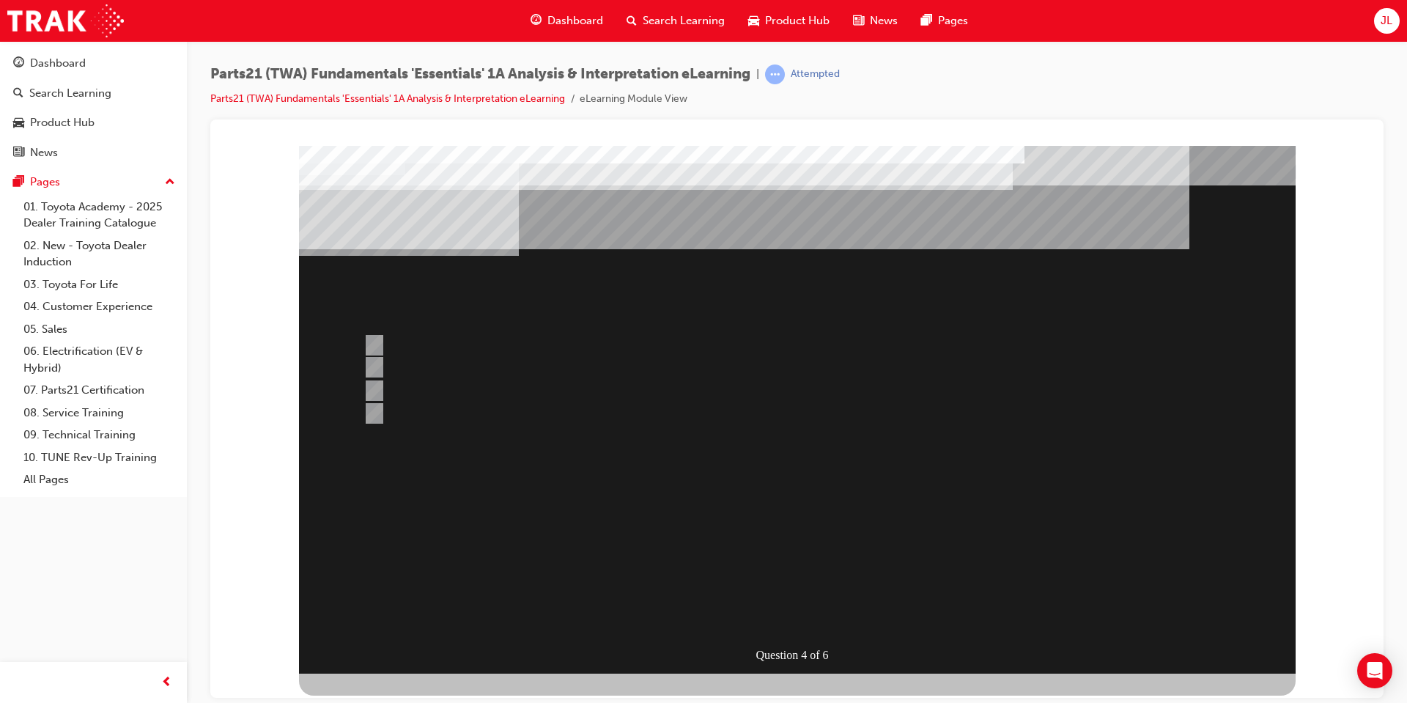
click at [720, 553] on div at bounding box center [797, 409] width 997 height 528
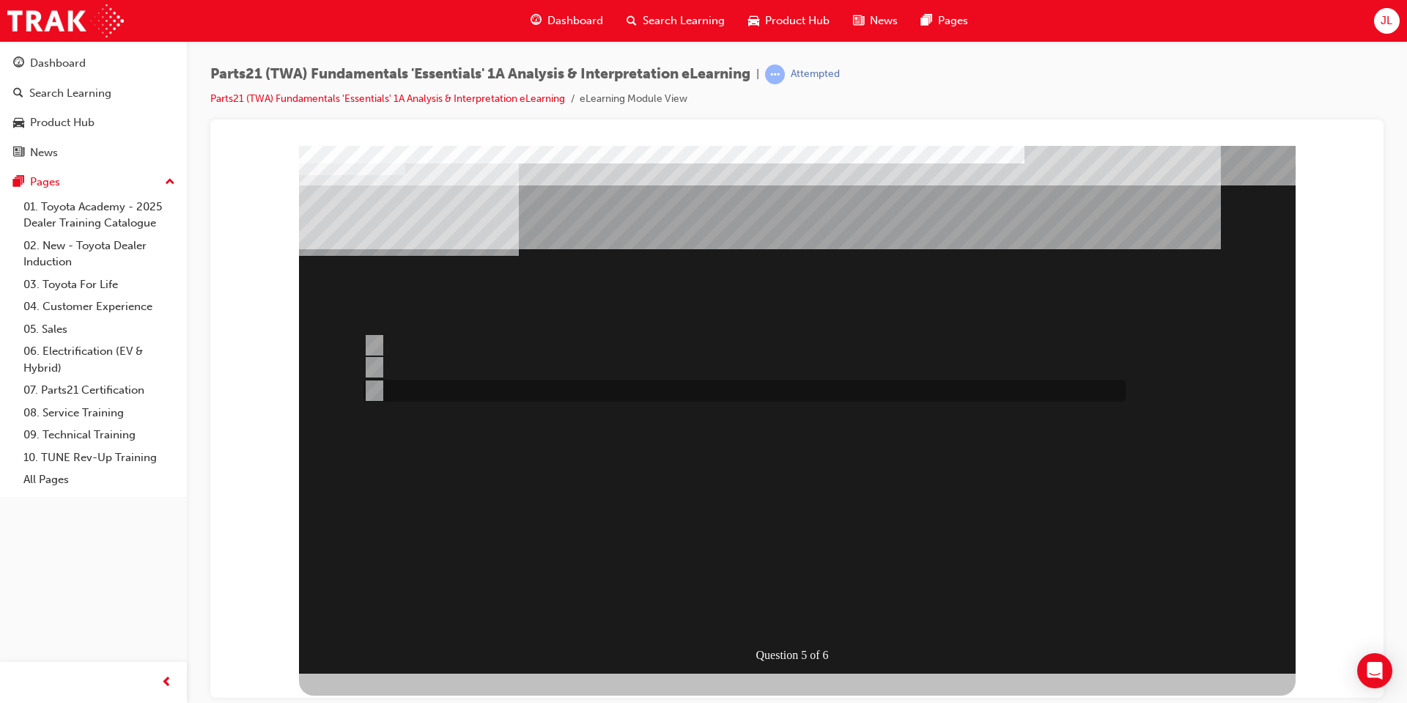
click at [377, 393] on input "Both" at bounding box center [372, 391] width 16 height 16
radio input "true"
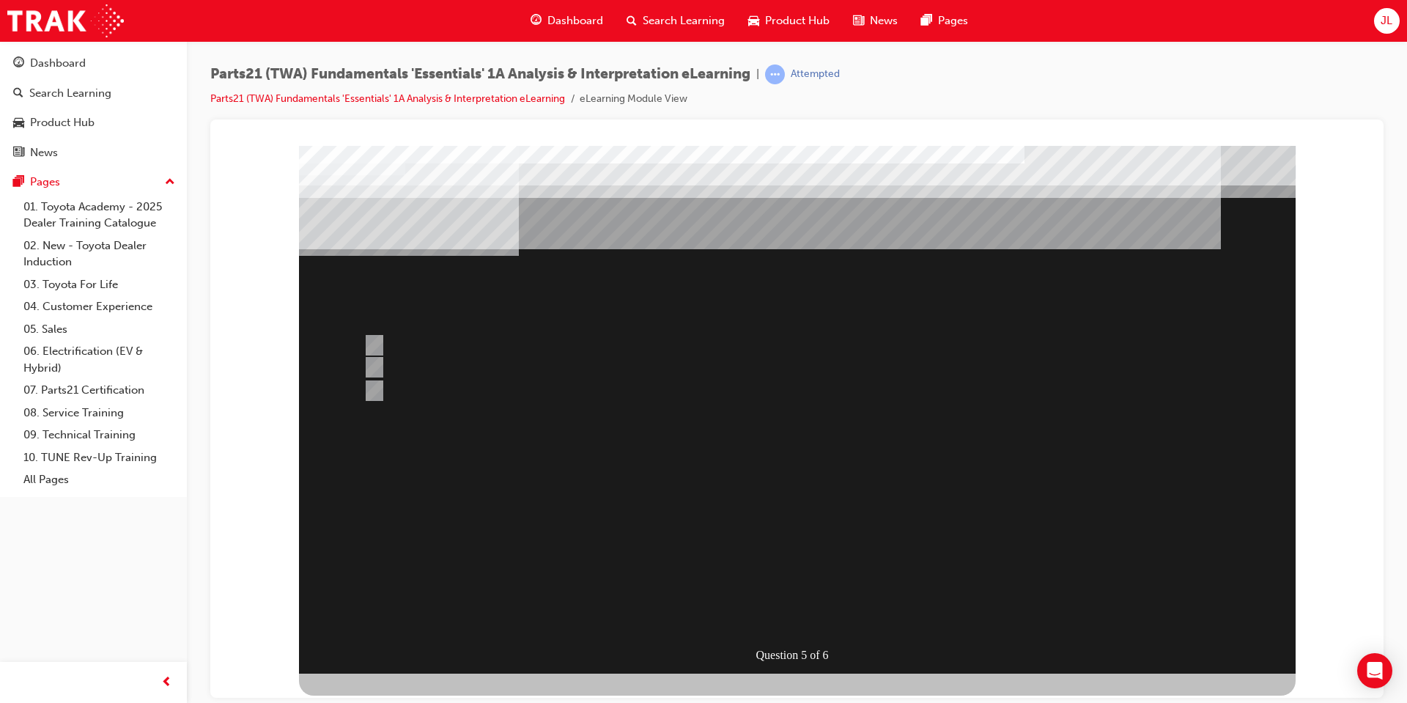
click at [786, 517] on div at bounding box center [797, 409] width 997 height 528
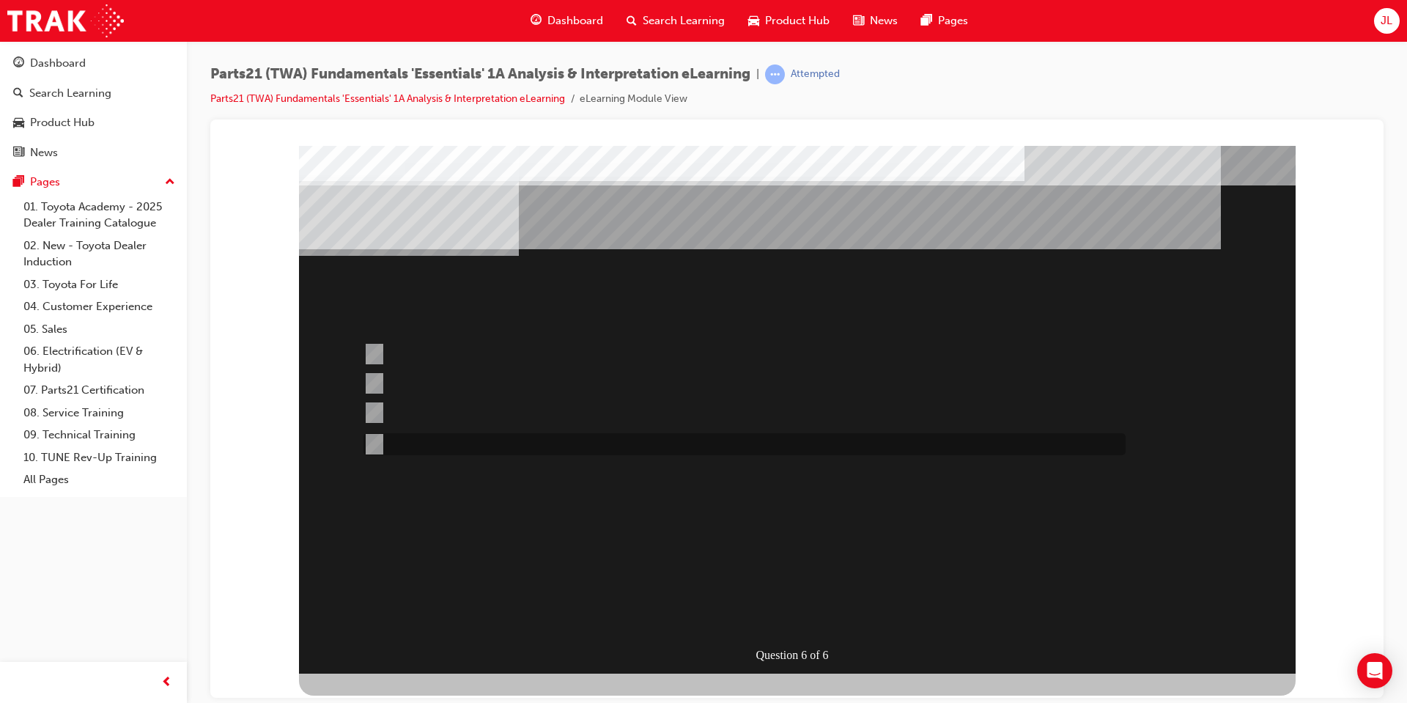
click at [429, 447] on div at bounding box center [741, 444] width 762 height 22
radio input "true"
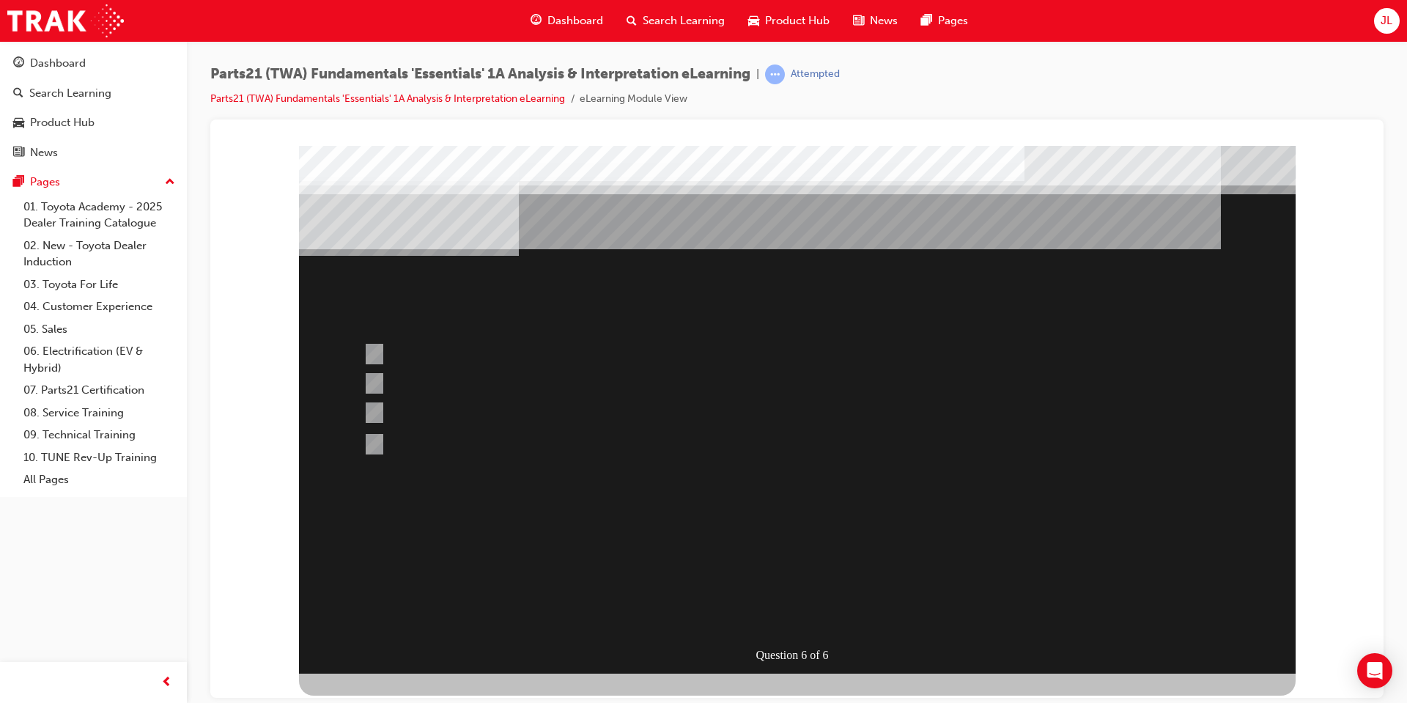
click at [380, 353] on div at bounding box center [797, 409] width 997 height 528
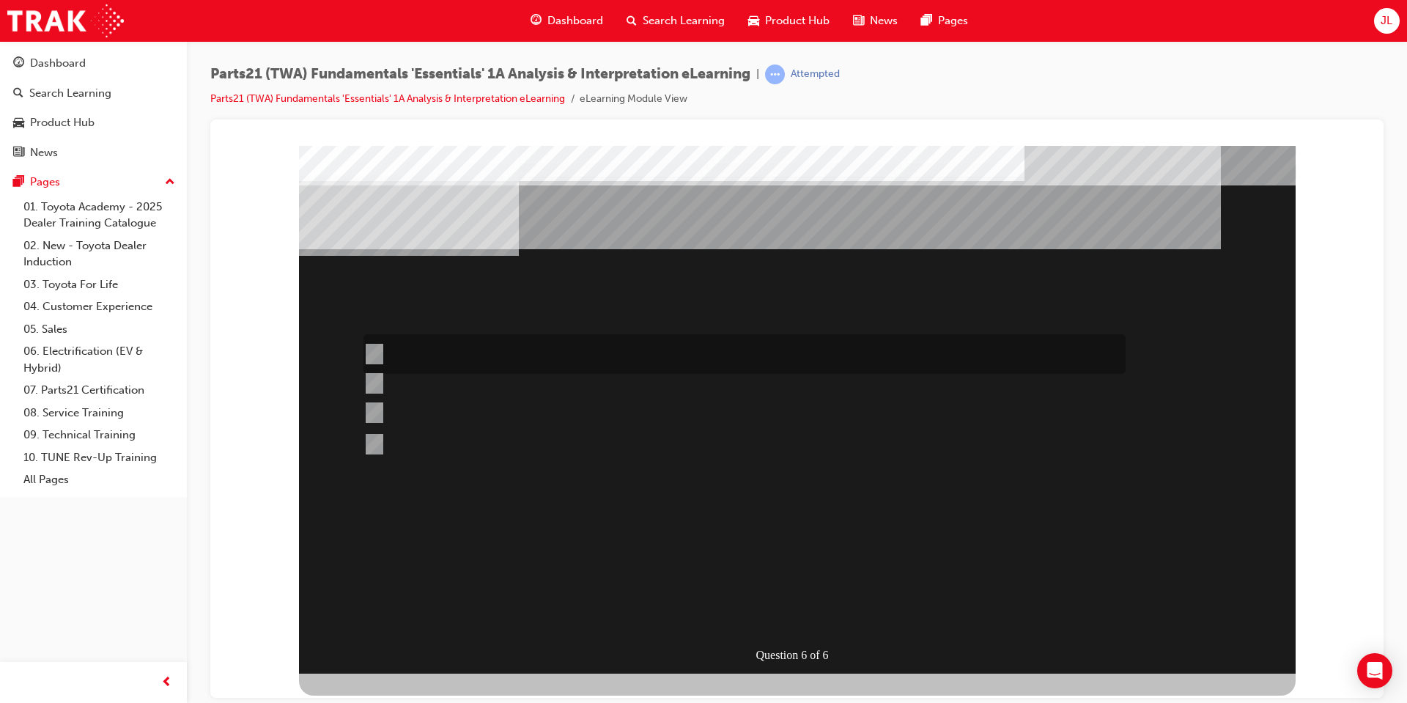
click at [380, 350] on div at bounding box center [741, 354] width 762 height 40
radio input "true"
click at [778, 492] on div at bounding box center [797, 409] width 997 height 528
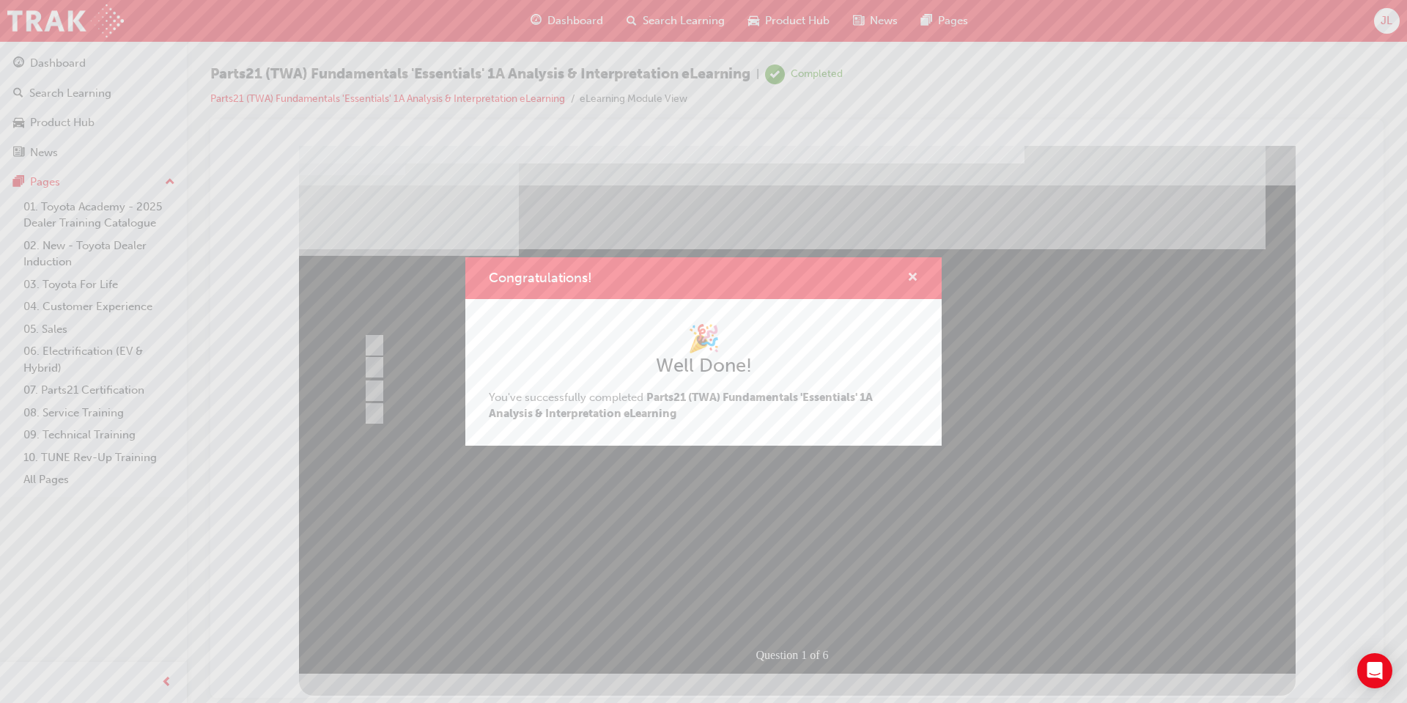
click at [912, 281] on span "cross-icon" at bounding box center [912, 278] width 11 height 13
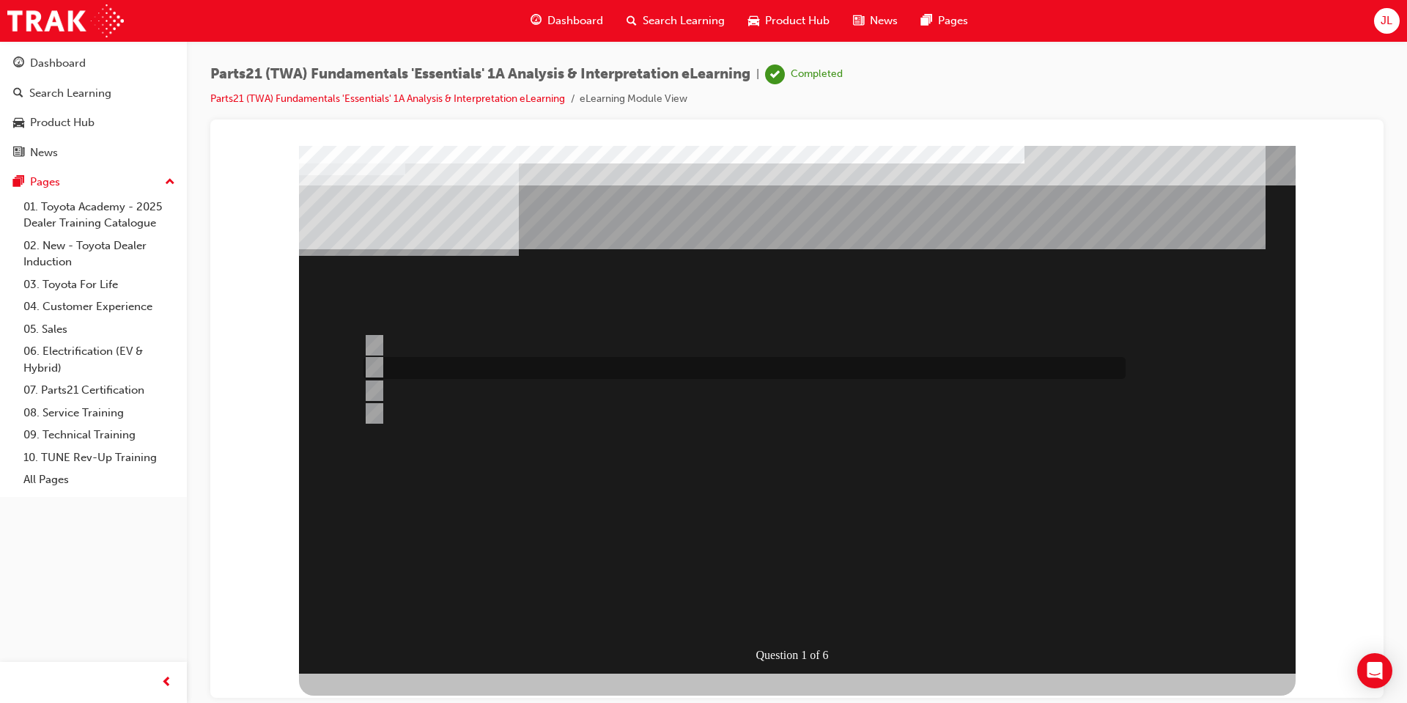
click at [453, 373] on div at bounding box center [741, 368] width 762 height 22
radio input "true"
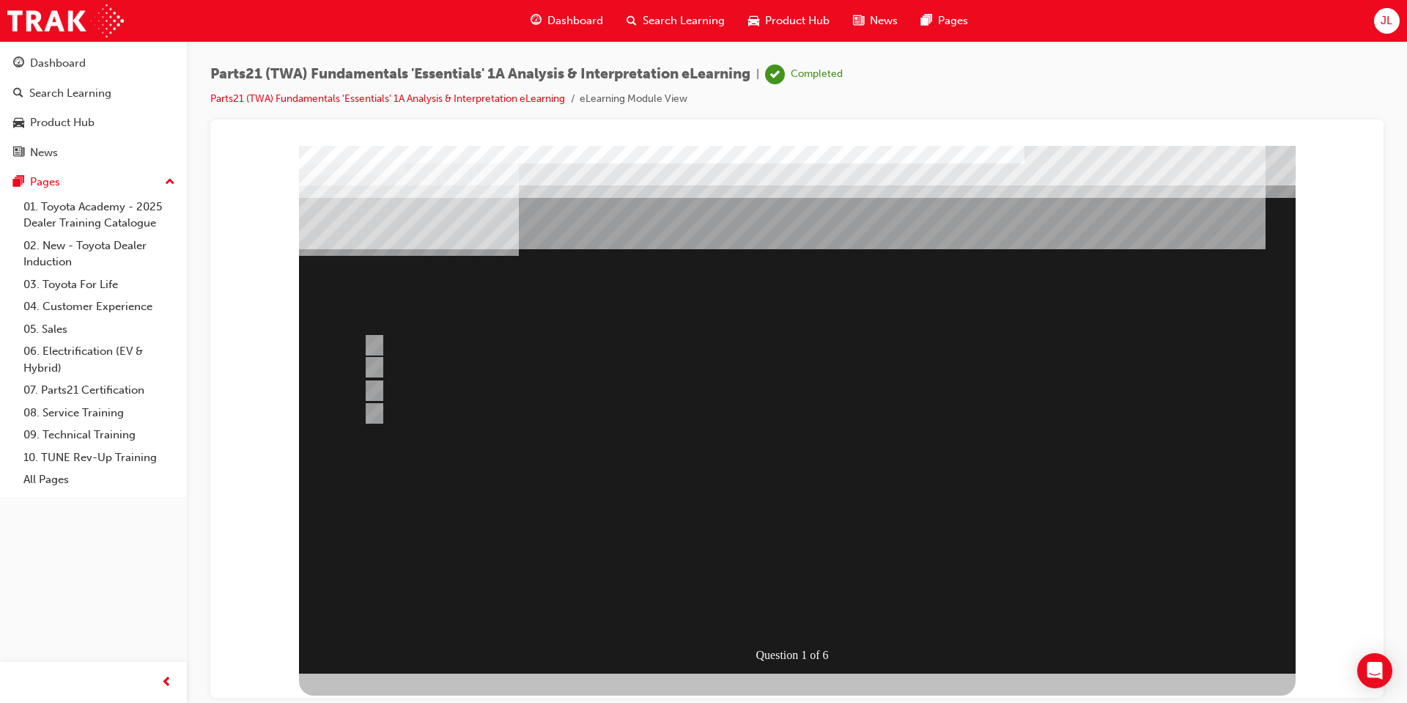
click at [751, 508] on div at bounding box center [797, 409] width 997 height 528
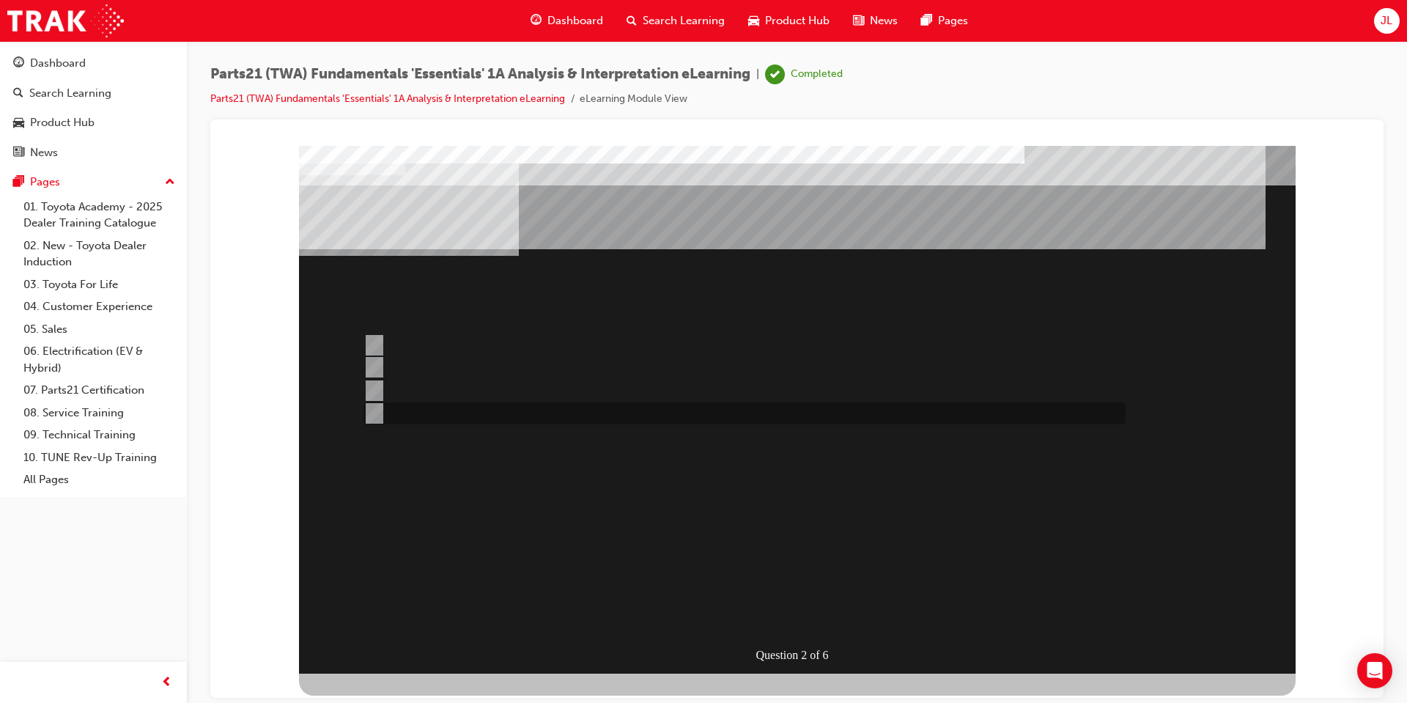
click at [381, 406] on div at bounding box center [741, 413] width 762 height 22
radio input "true"
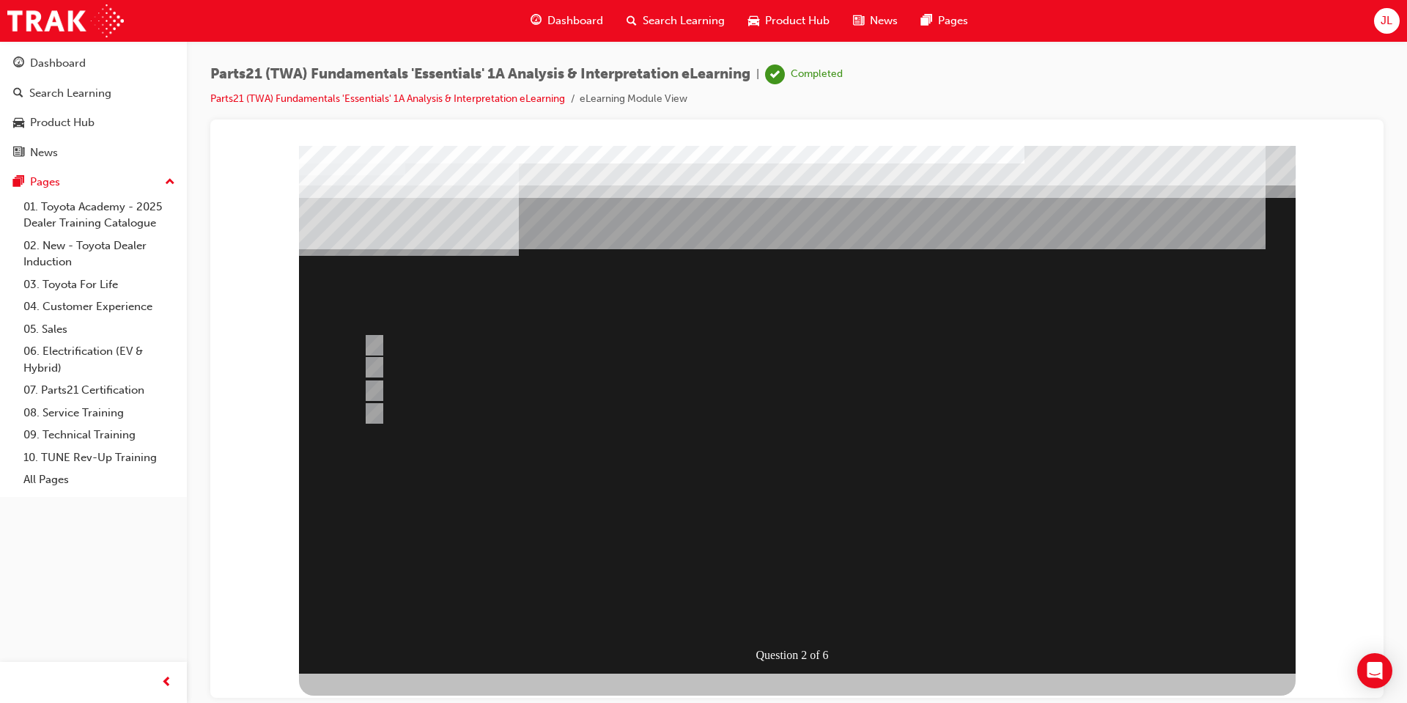
click at [739, 564] on div at bounding box center [797, 409] width 997 height 528
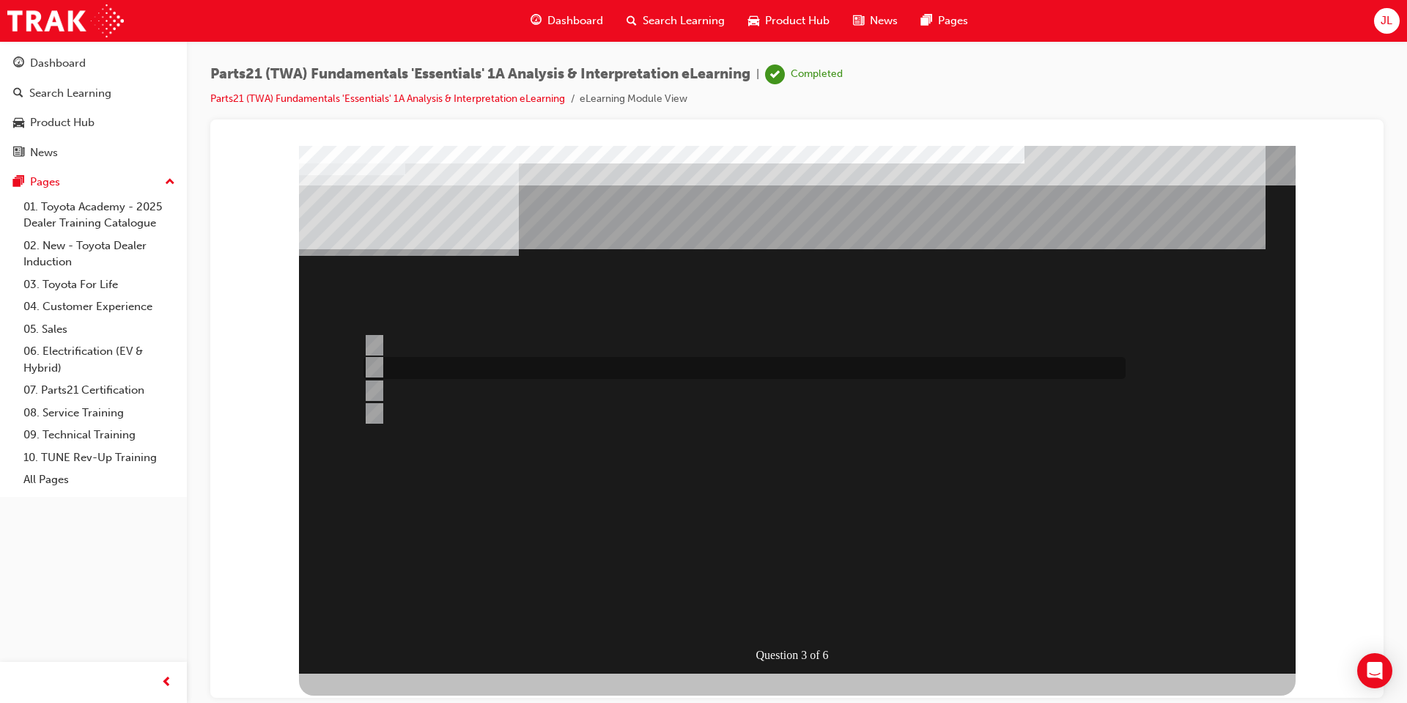
click at [373, 368] on input "Info Hub" at bounding box center [372, 367] width 16 height 16
radio input "true"
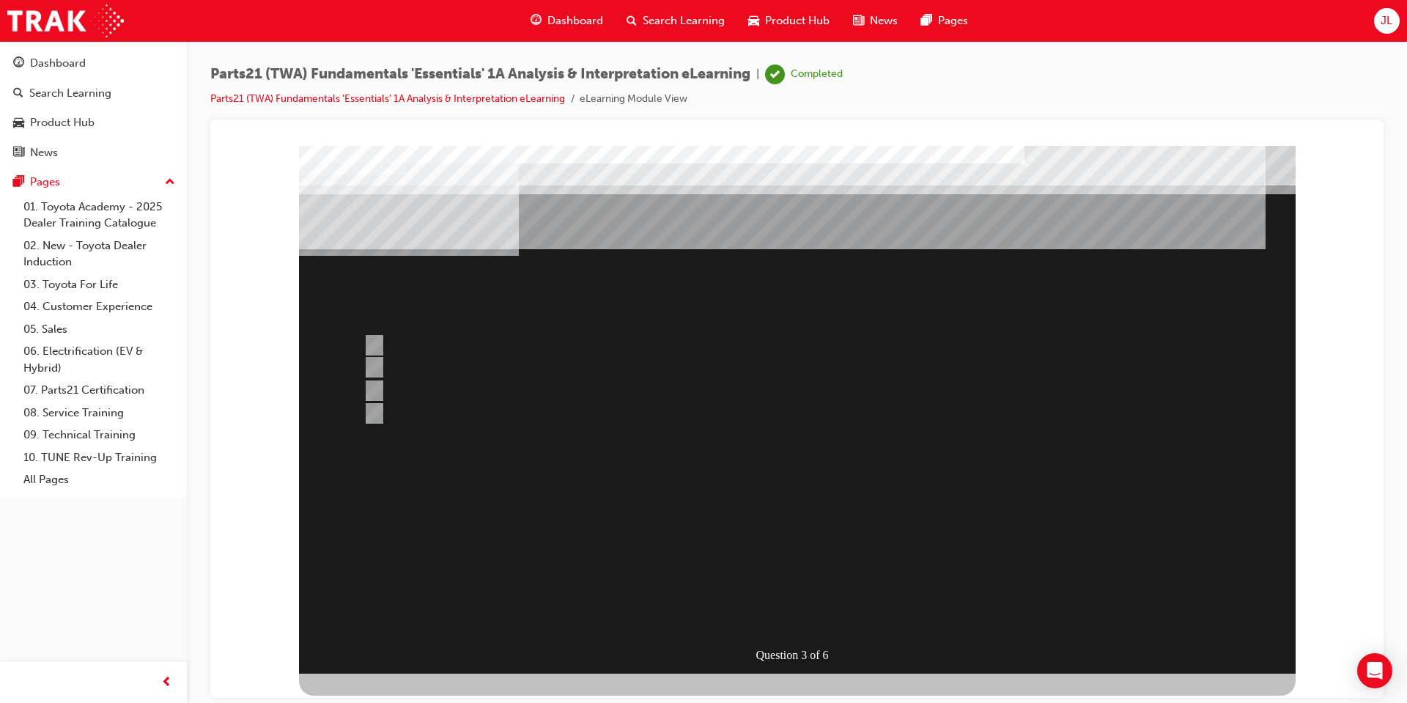
click at [373, 339] on div at bounding box center [797, 409] width 997 height 528
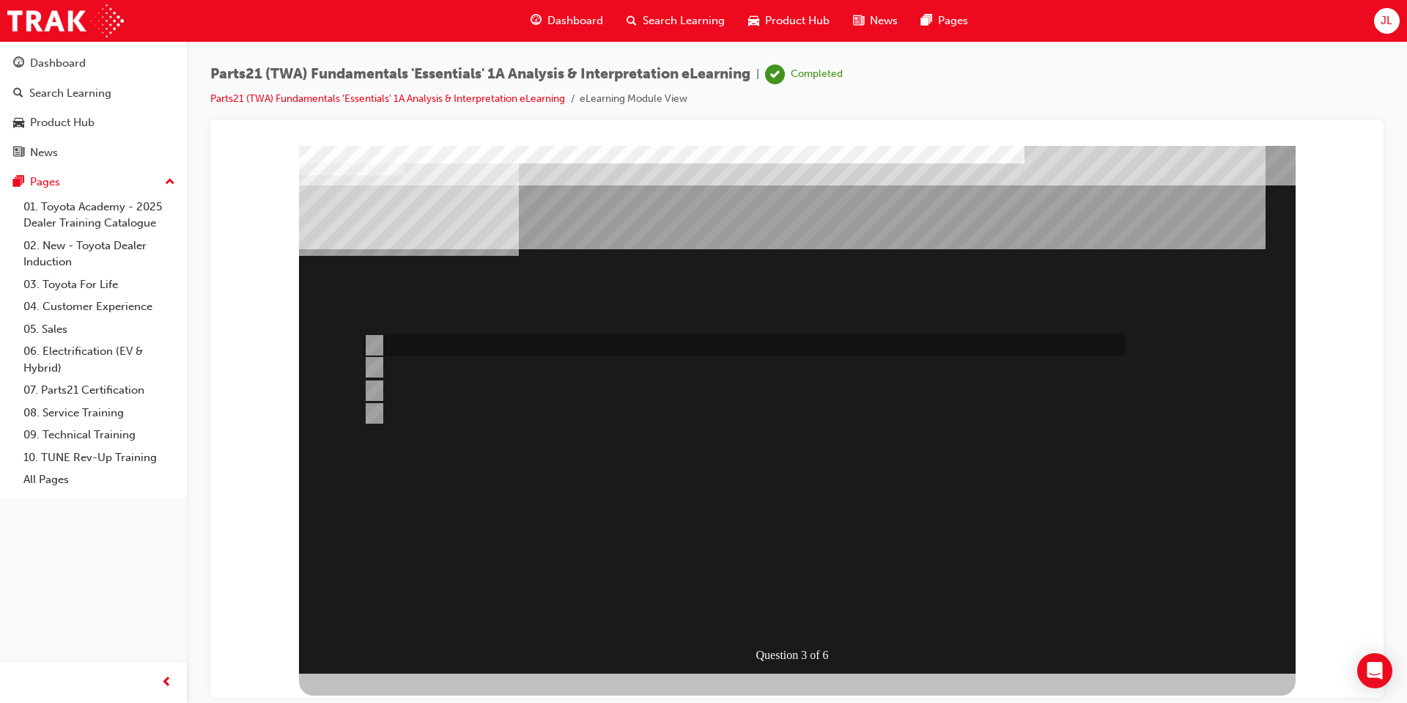
click at [373, 344] on input "TAPS" at bounding box center [372, 345] width 16 height 16
radio input "true"
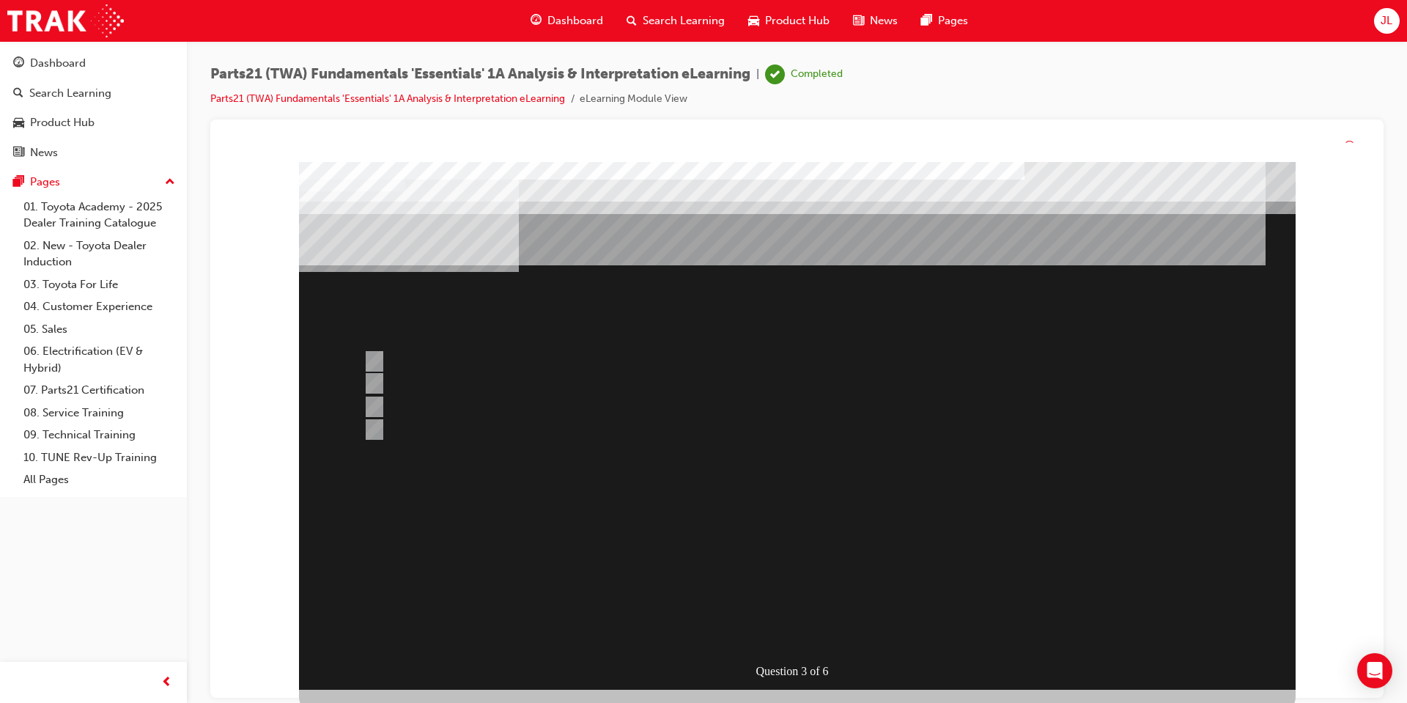
click at [705, 535] on div at bounding box center [797, 426] width 997 height 528
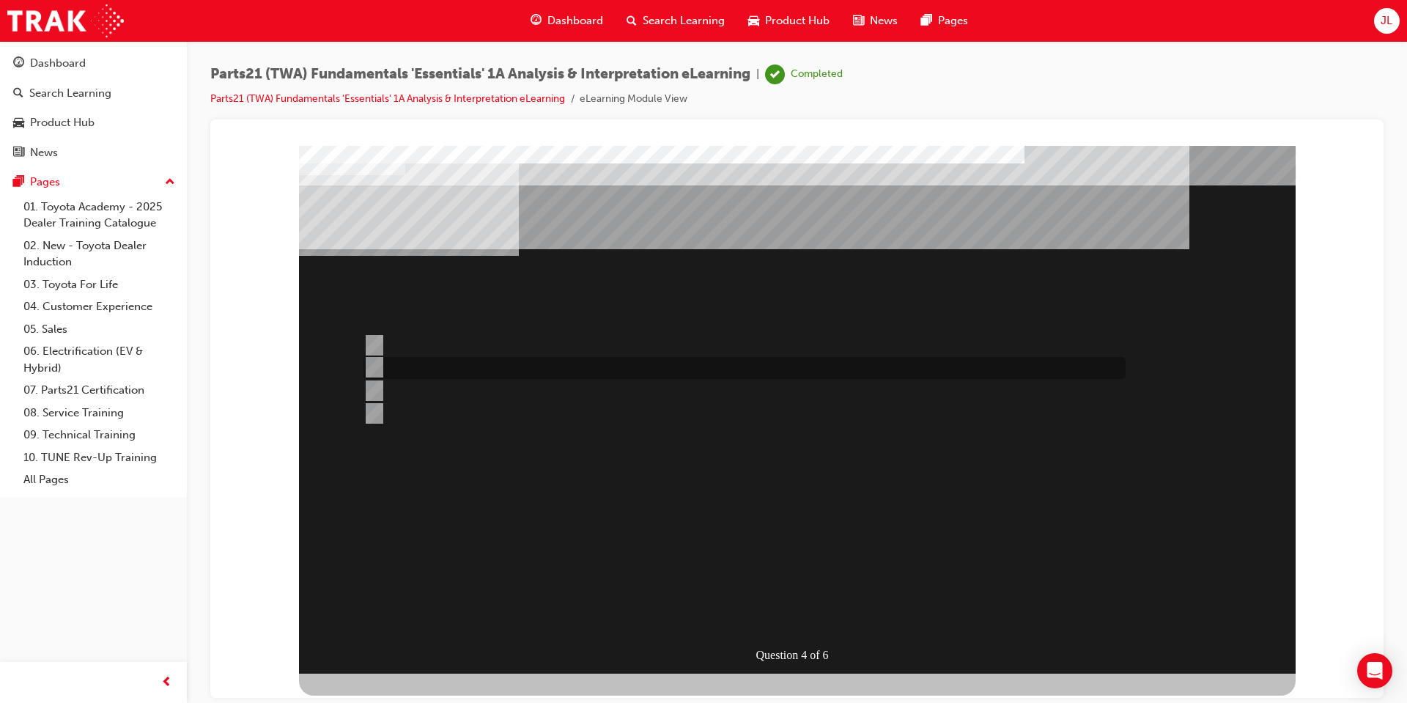
click at [440, 368] on div at bounding box center [741, 368] width 762 height 22
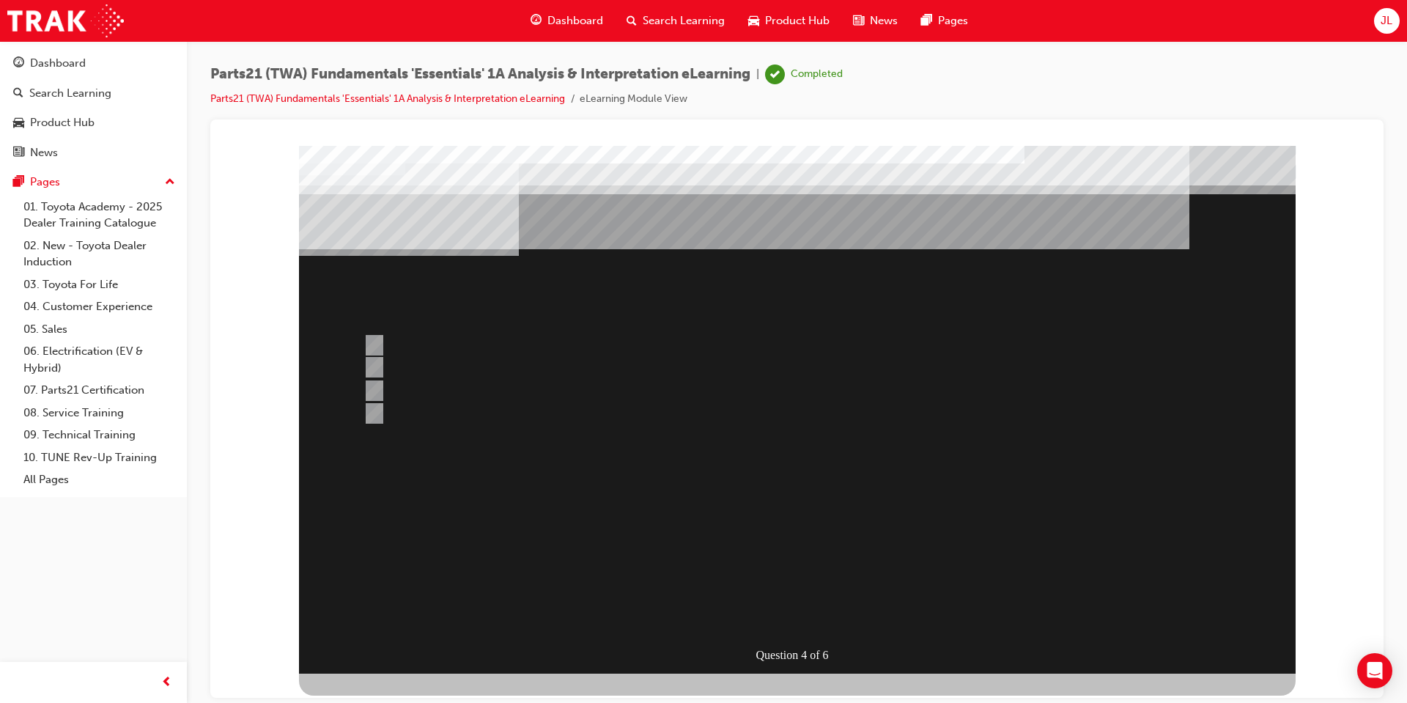
drag, startPoint x: 375, startPoint y: 364, endPoint x: 380, endPoint y: 380, distance: 16.5
click at [379, 377] on div at bounding box center [797, 409] width 997 height 528
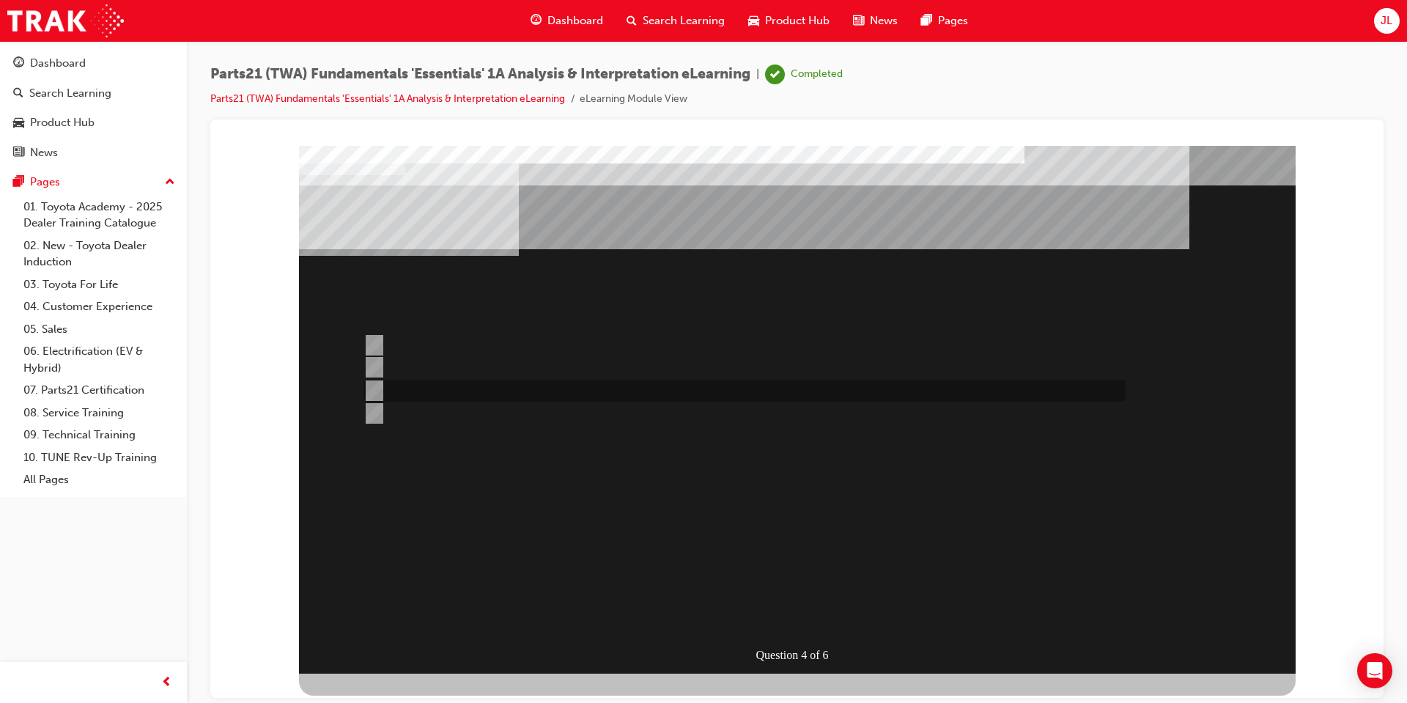
click at [380, 394] on div at bounding box center [741, 391] width 762 height 22
radio input "false"
radio input "true"
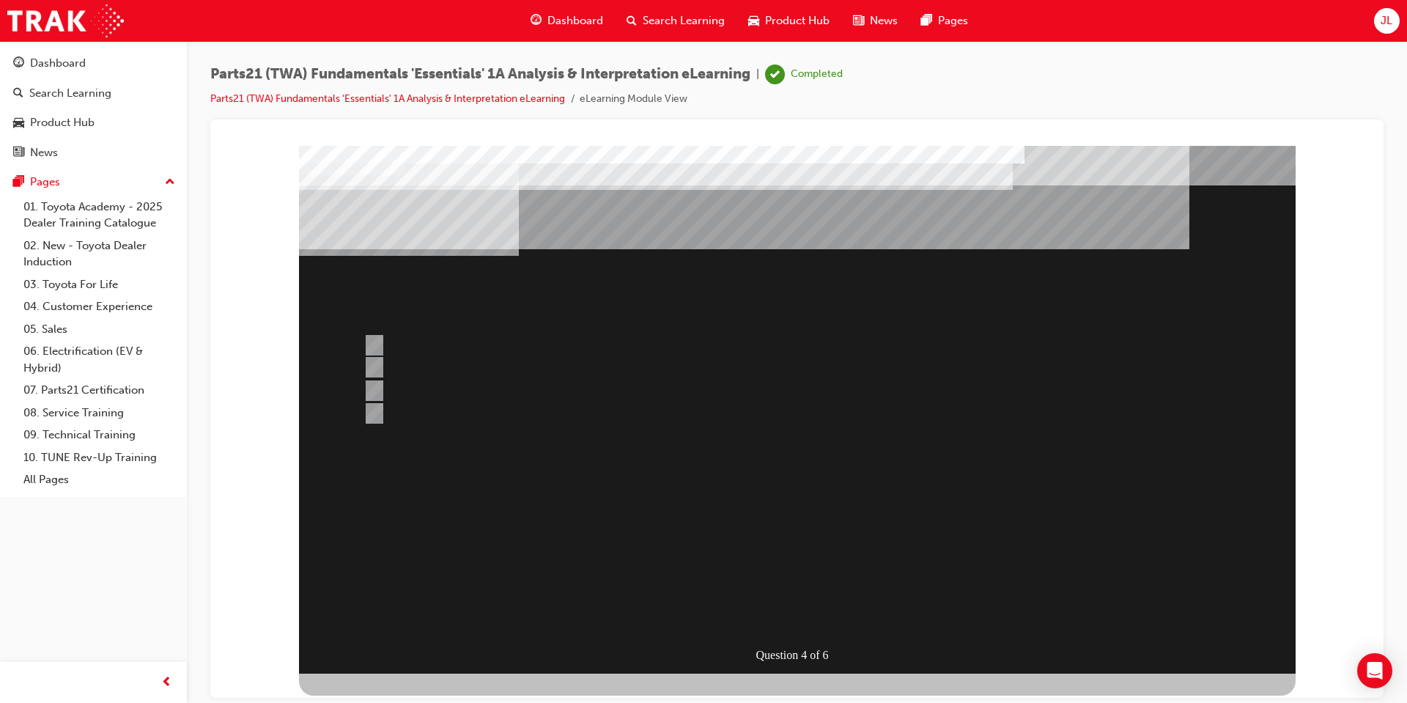
click at [799, 435] on div at bounding box center [797, 409] width 997 height 528
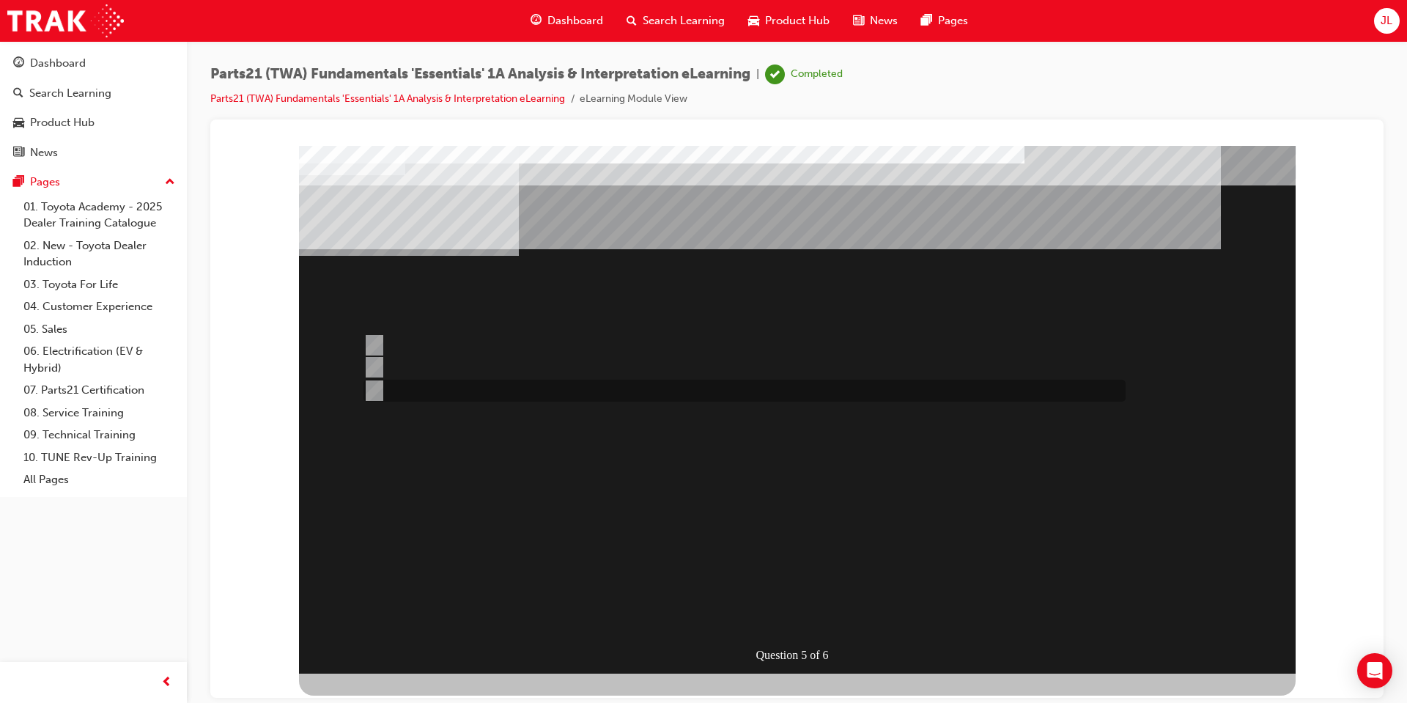
click at [372, 388] on input "Both" at bounding box center [372, 391] width 16 height 16
radio input "true"
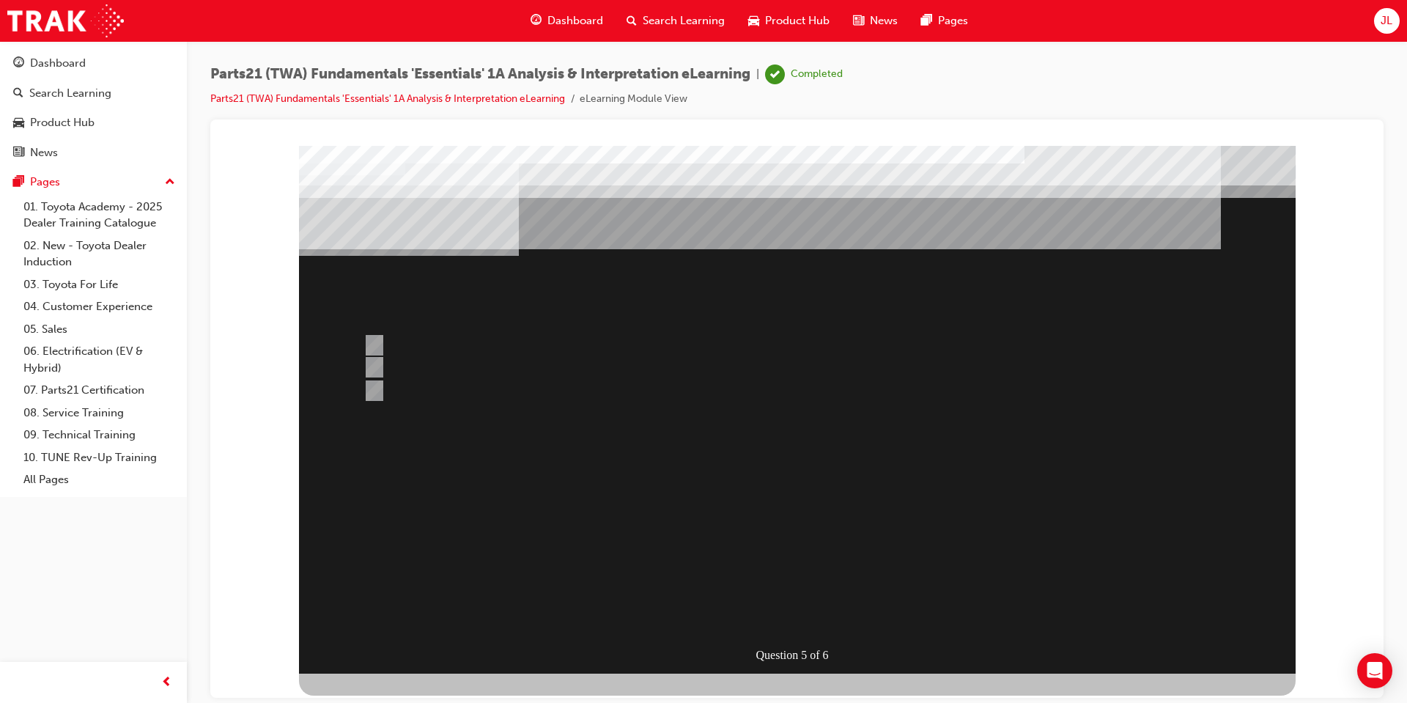
click at [690, 469] on div at bounding box center [797, 409] width 997 height 528
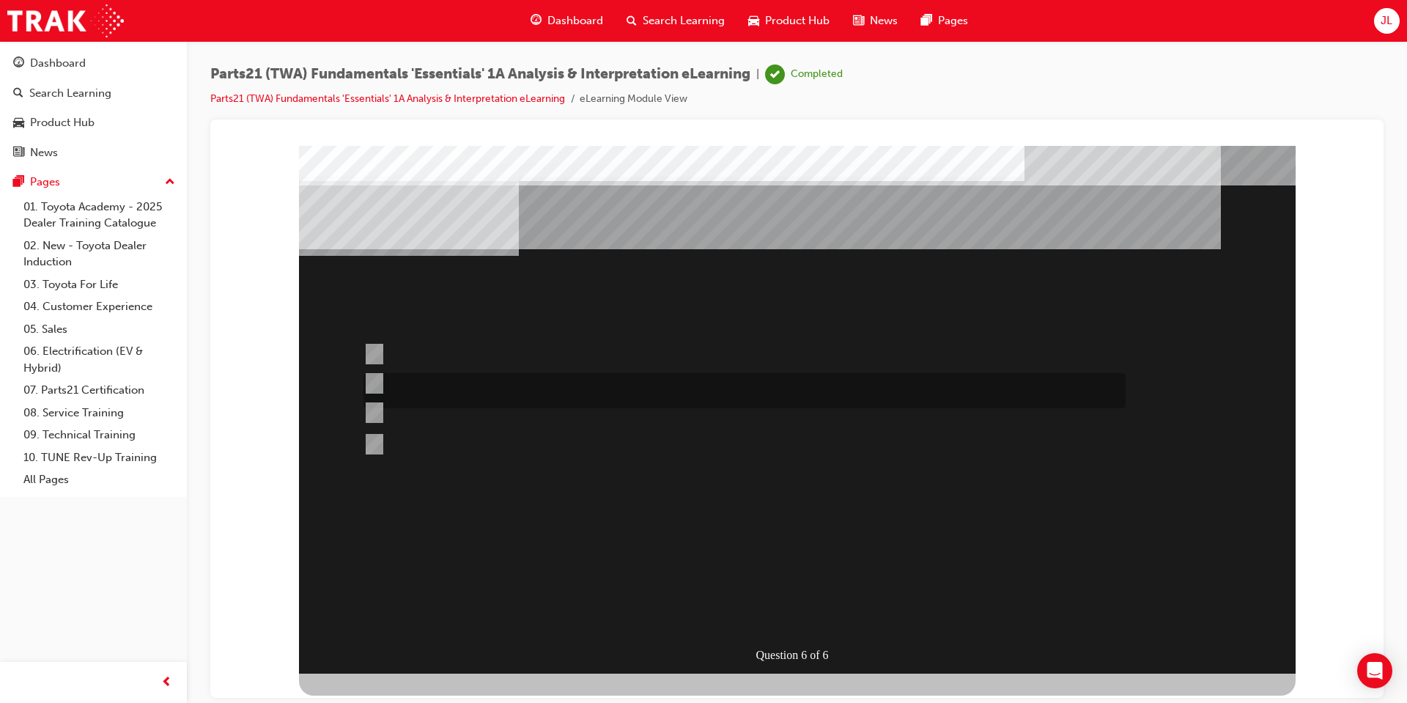
click at [547, 380] on div at bounding box center [741, 390] width 762 height 35
radio input "true"
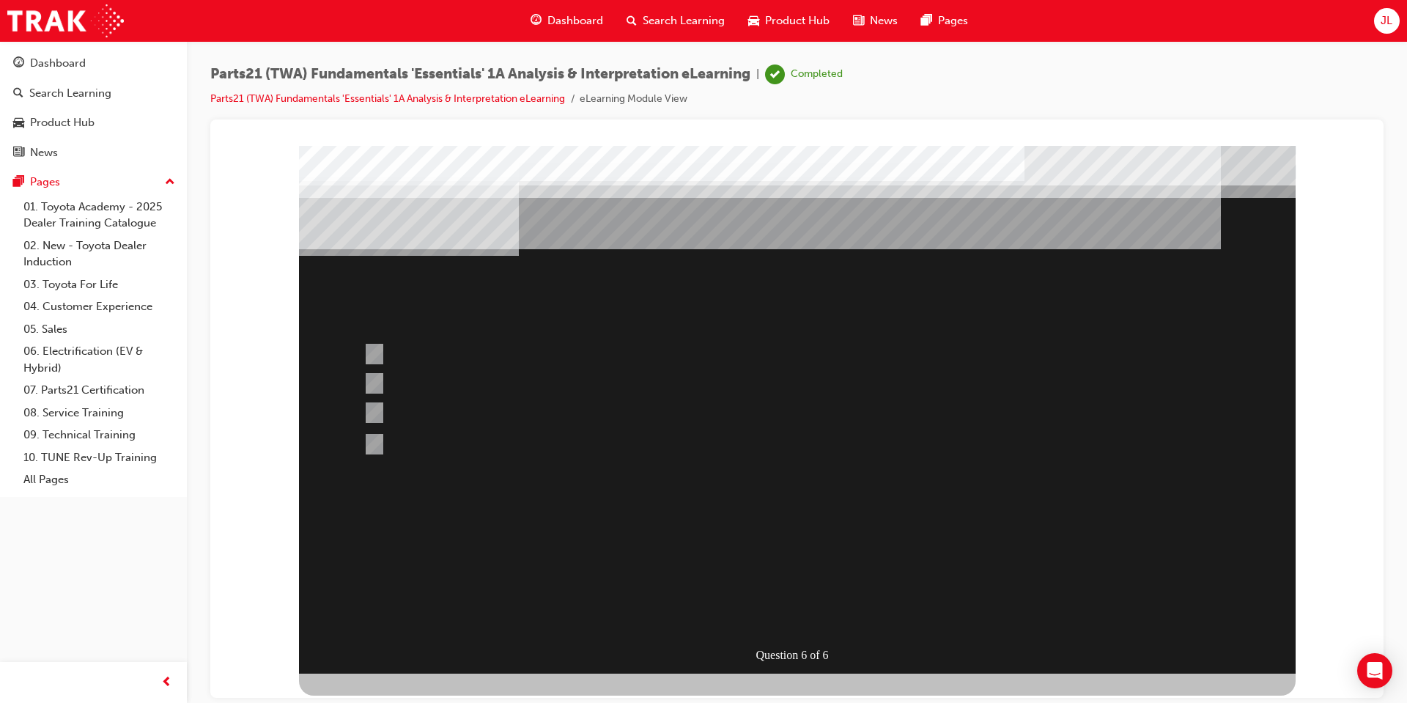
click at [752, 512] on div at bounding box center [797, 409] width 997 height 528
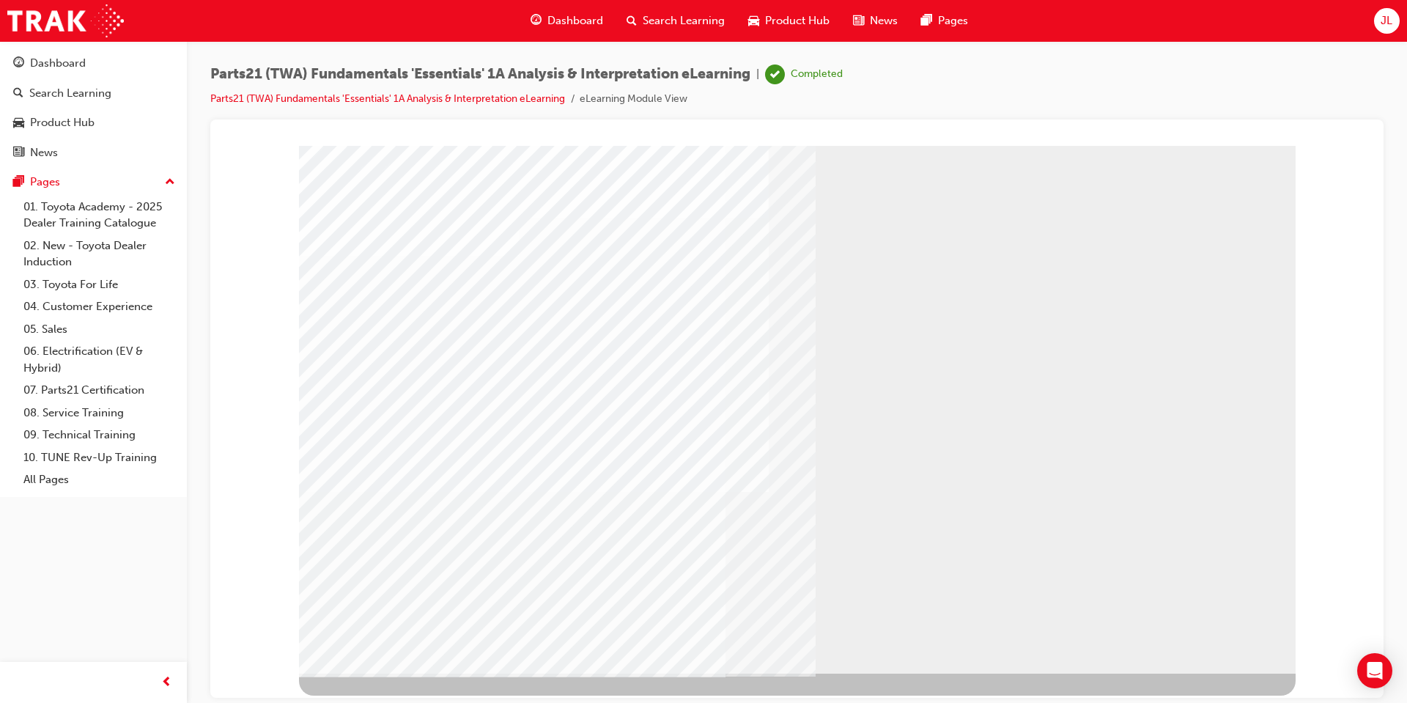
click at [78, 380] on link "07. Parts21 Certification" at bounding box center [99, 390] width 163 height 23
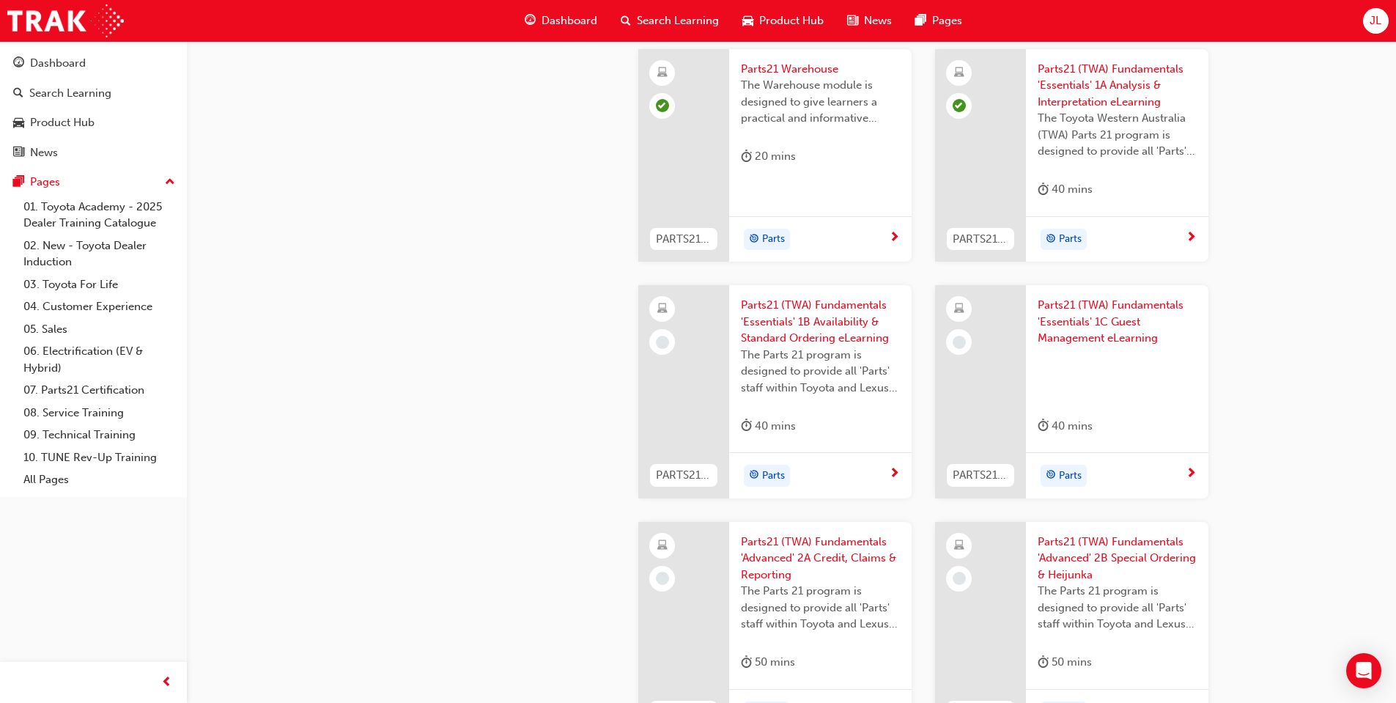
scroll to position [1392, 0]
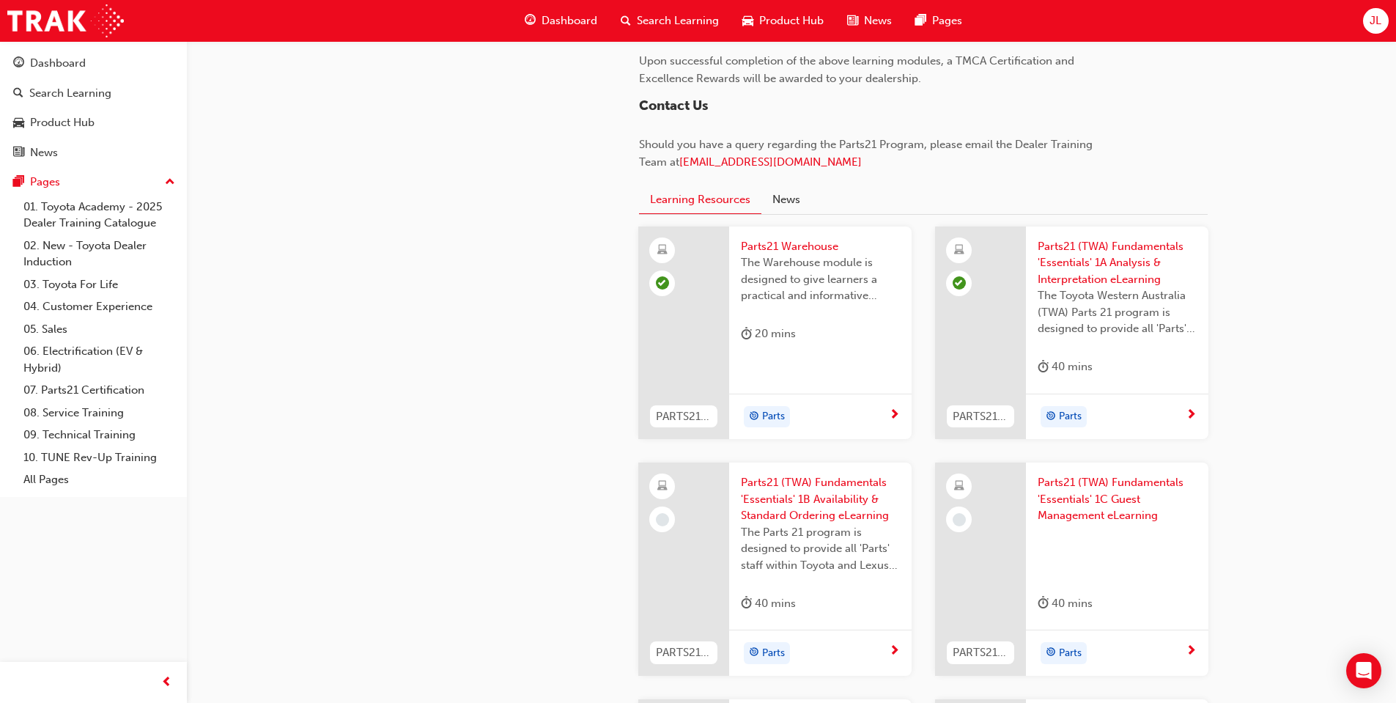
click at [1073, 277] on span "Parts21 (TWA) Fundamentals 'Essentials' 1A Analysis & Interpretation eLearning" at bounding box center [1117, 263] width 159 height 50
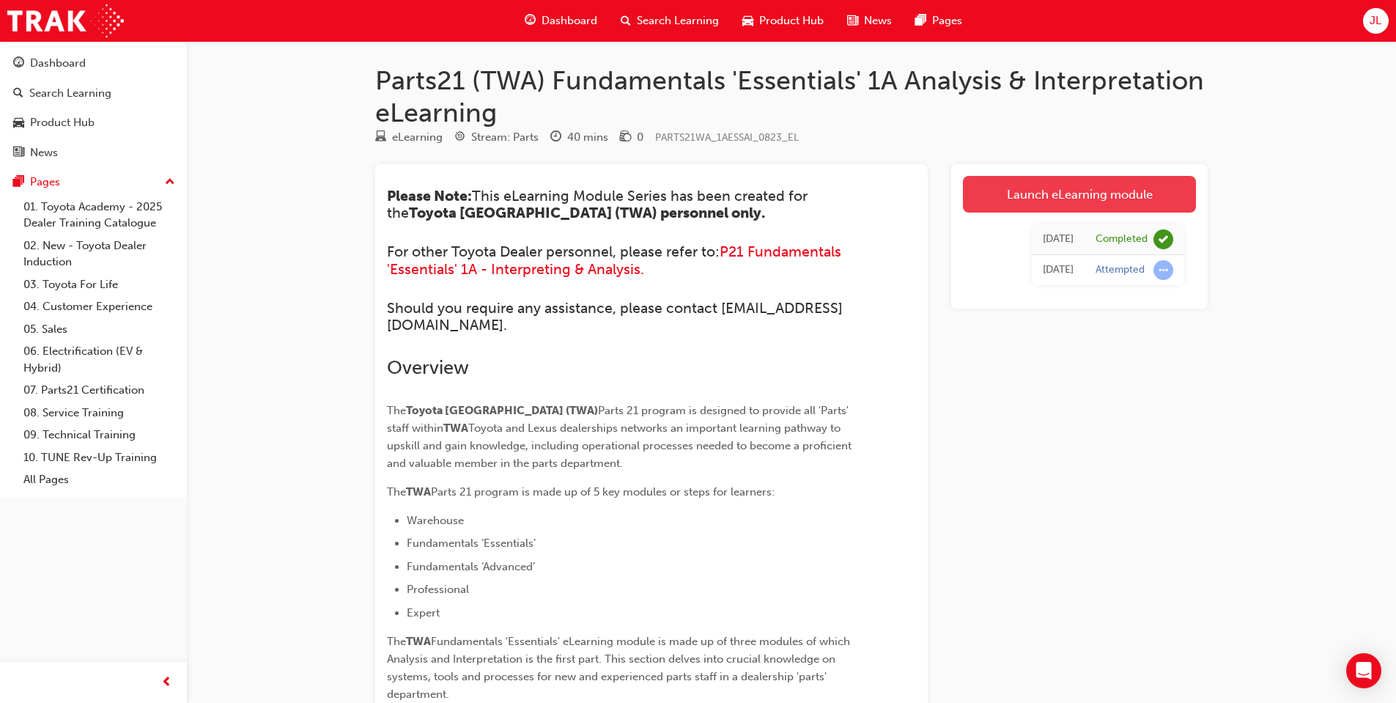
click at [1029, 200] on link "Launch eLearning module" at bounding box center [1079, 194] width 233 height 37
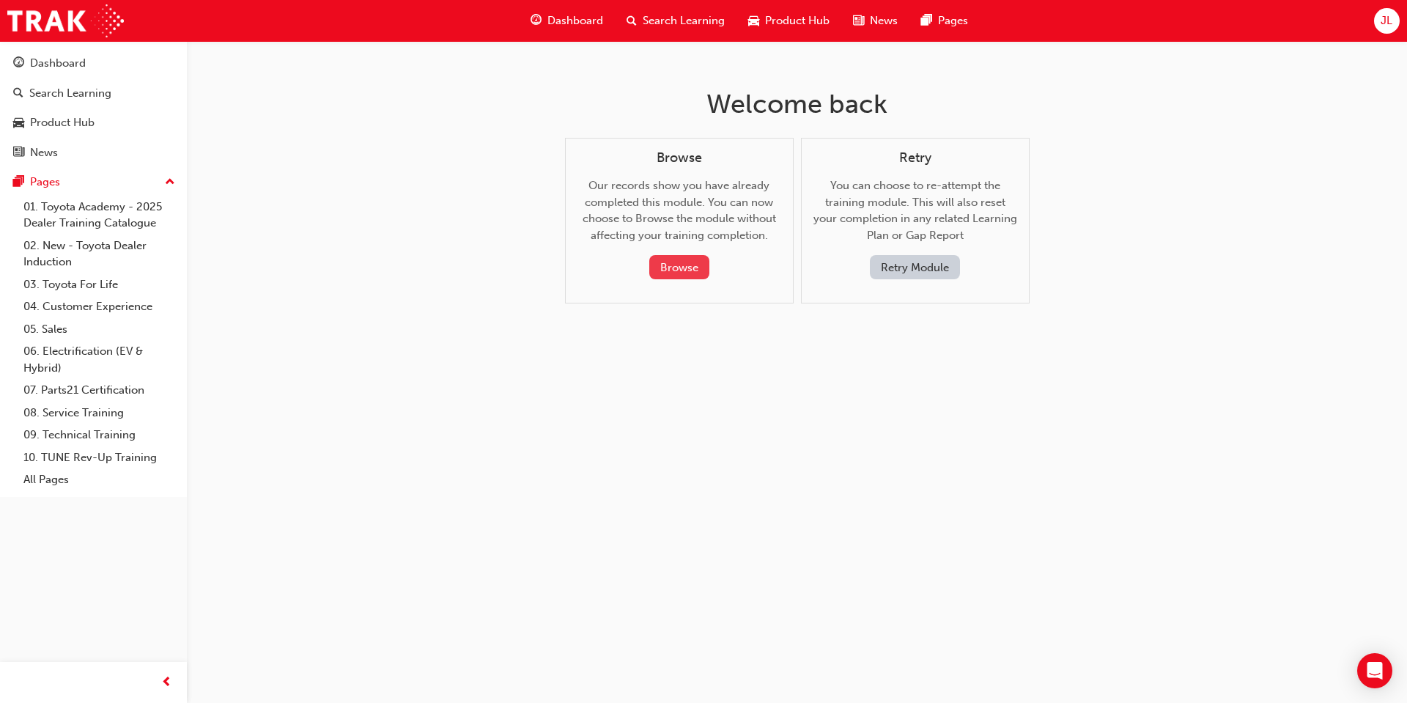
click at [687, 260] on button "Browse" at bounding box center [679, 267] width 60 height 24
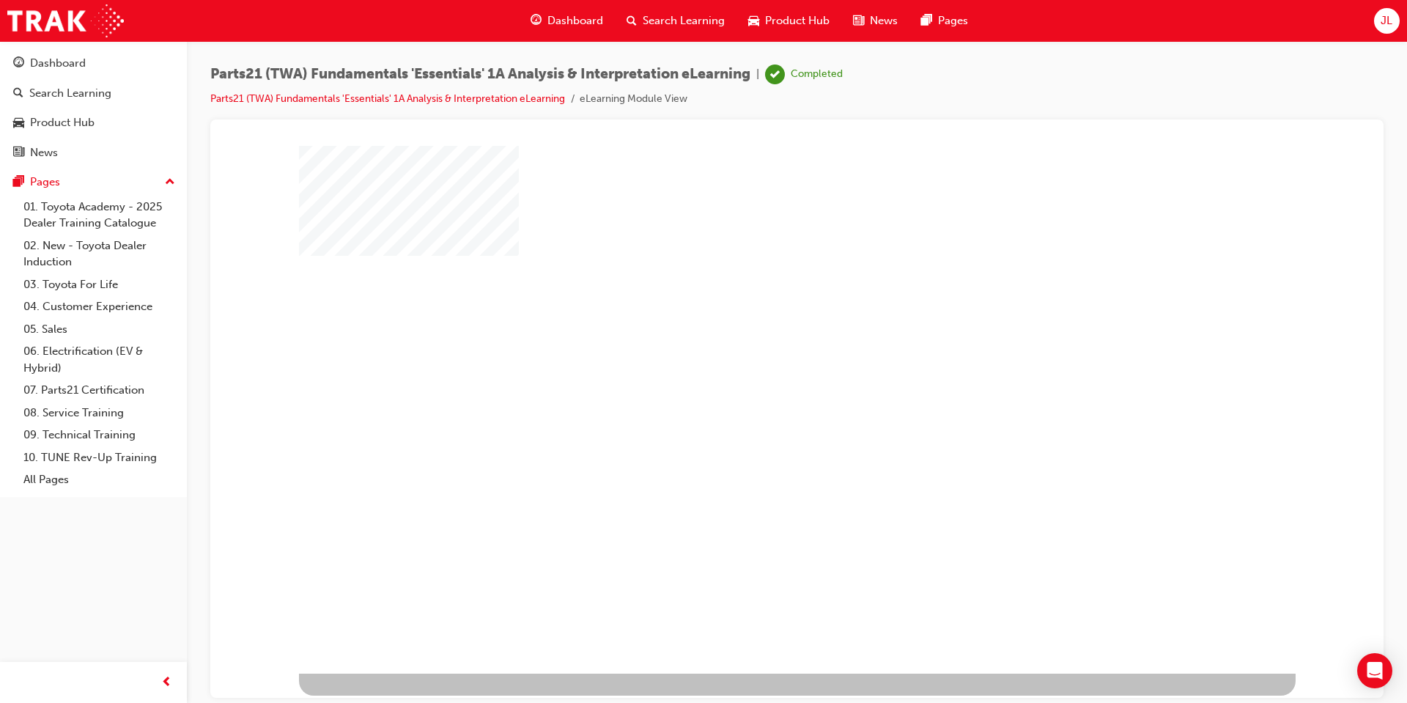
click at [755, 366] on div "play" at bounding box center [755, 366] width 0 height 0
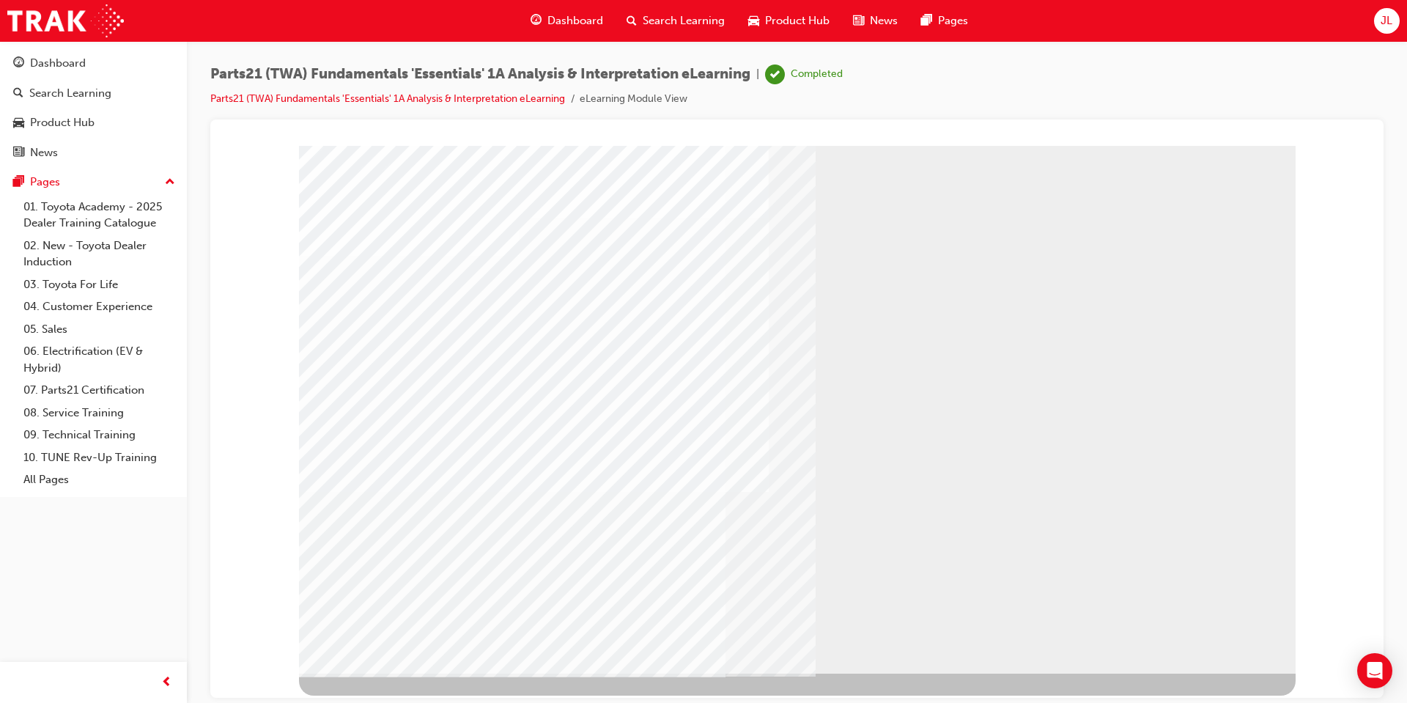
click at [107, 388] on link "07. Parts21 Certification" at bounding box center [99, 390] width 163 height 23
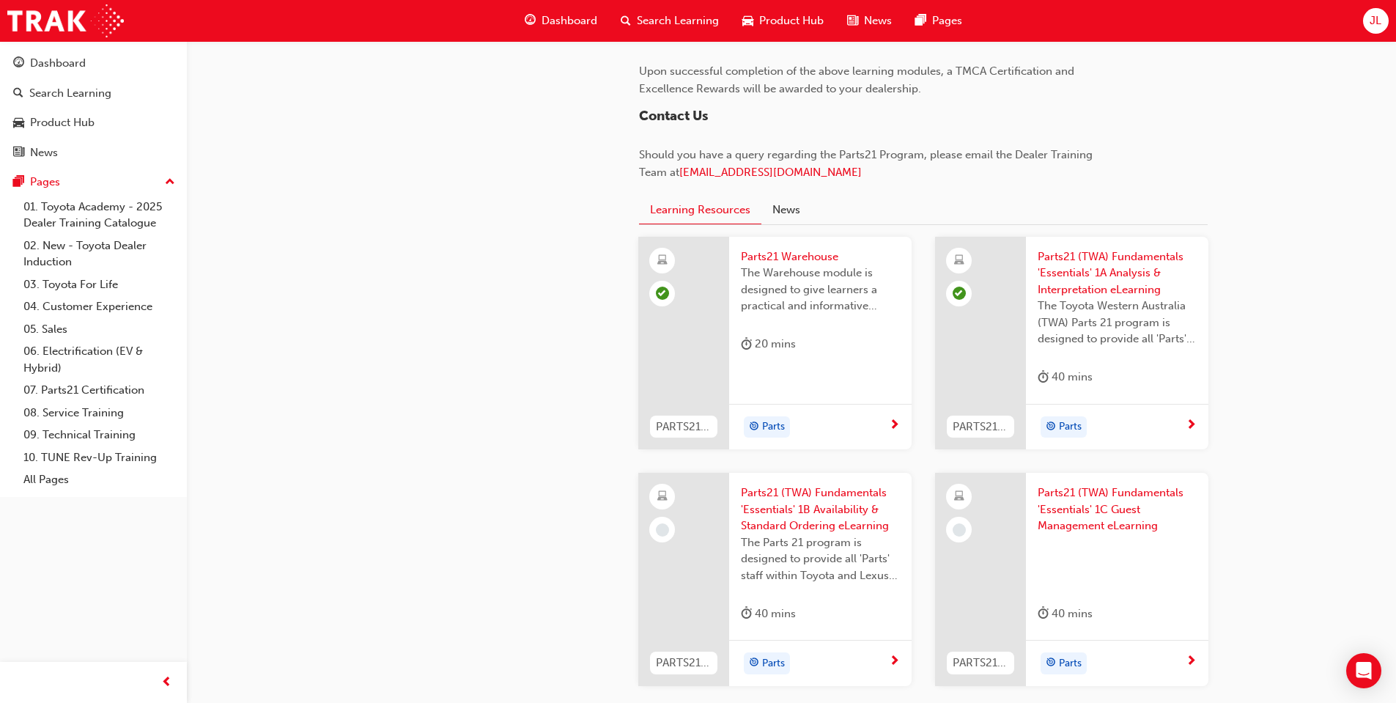
scroll to position [1392, 0]
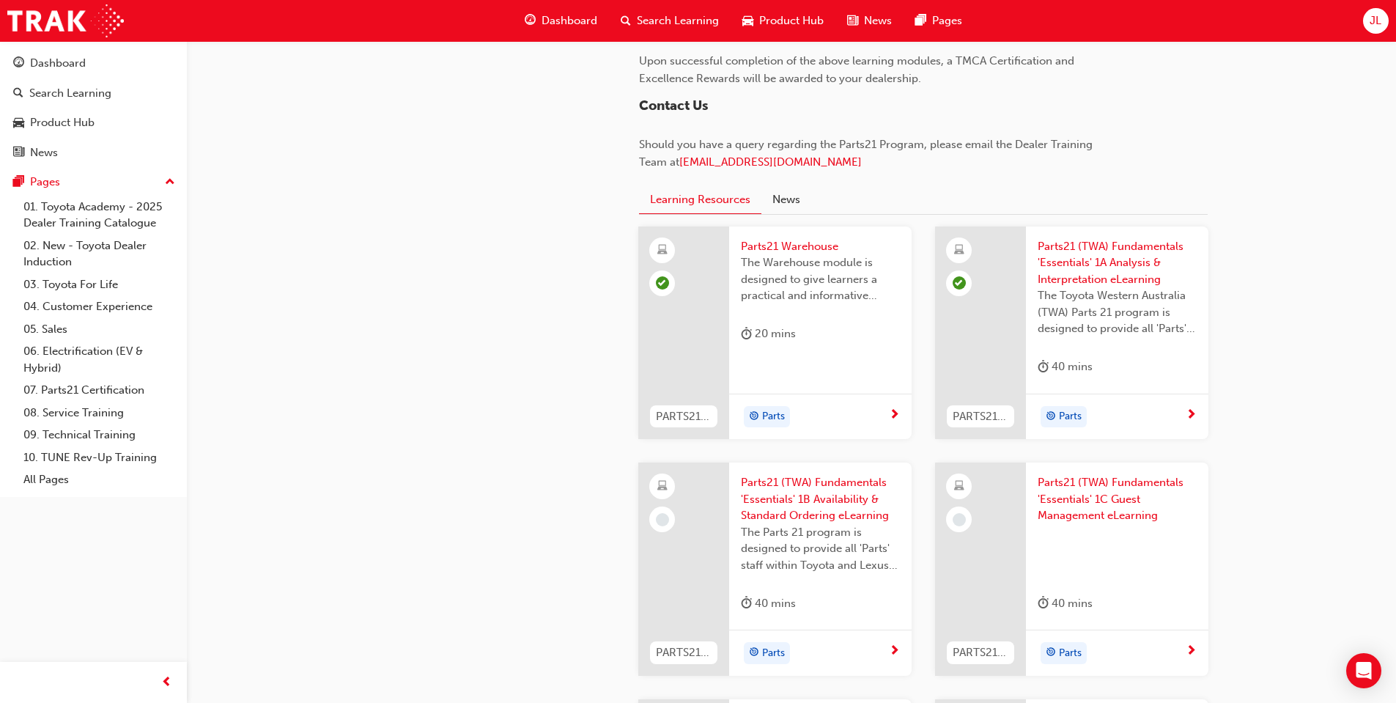
click at [1082, 262] on span "Parts21 (TWA) Fundamentals 'Essentials' 1A Analysis & Interpretation eLearning" at bounding box center [1117, 263] width 159 height 50
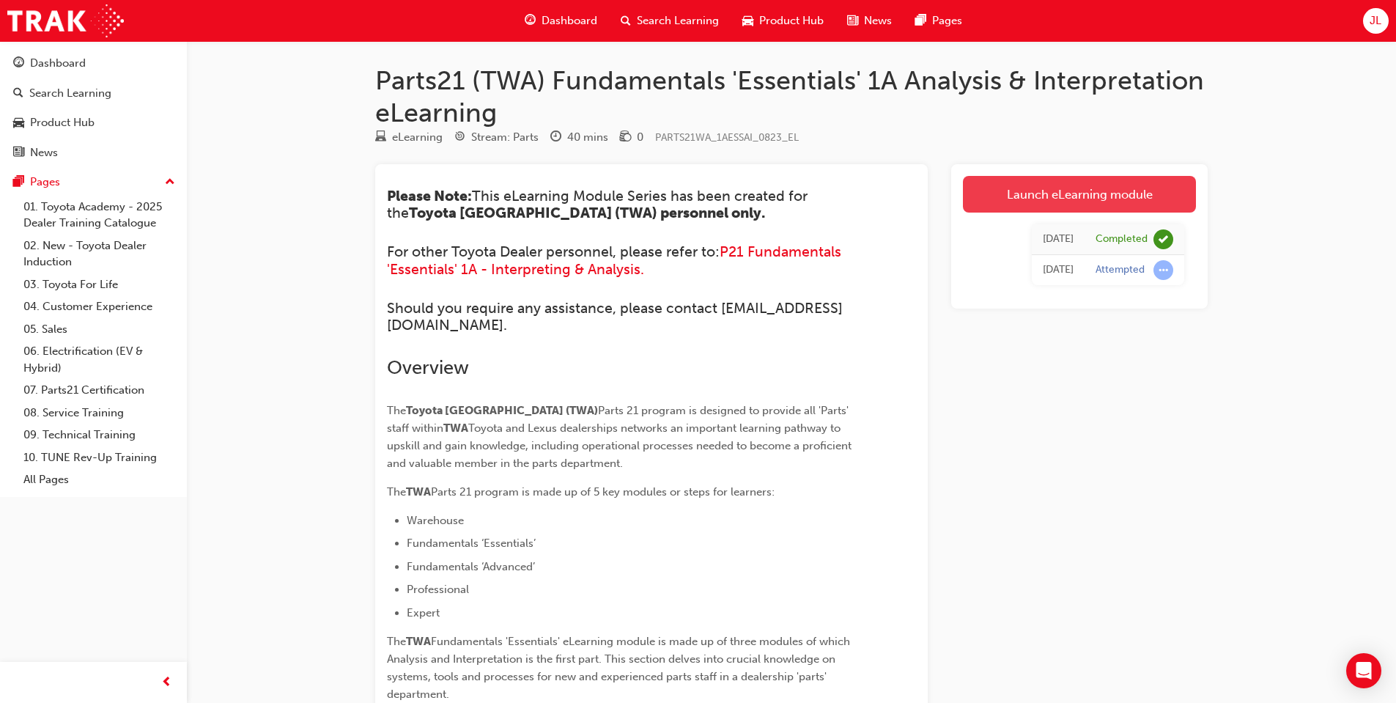
click at [1137, 195] on link "Launch eLearning module" at bounding box center [1079, 194] width 233 height 37
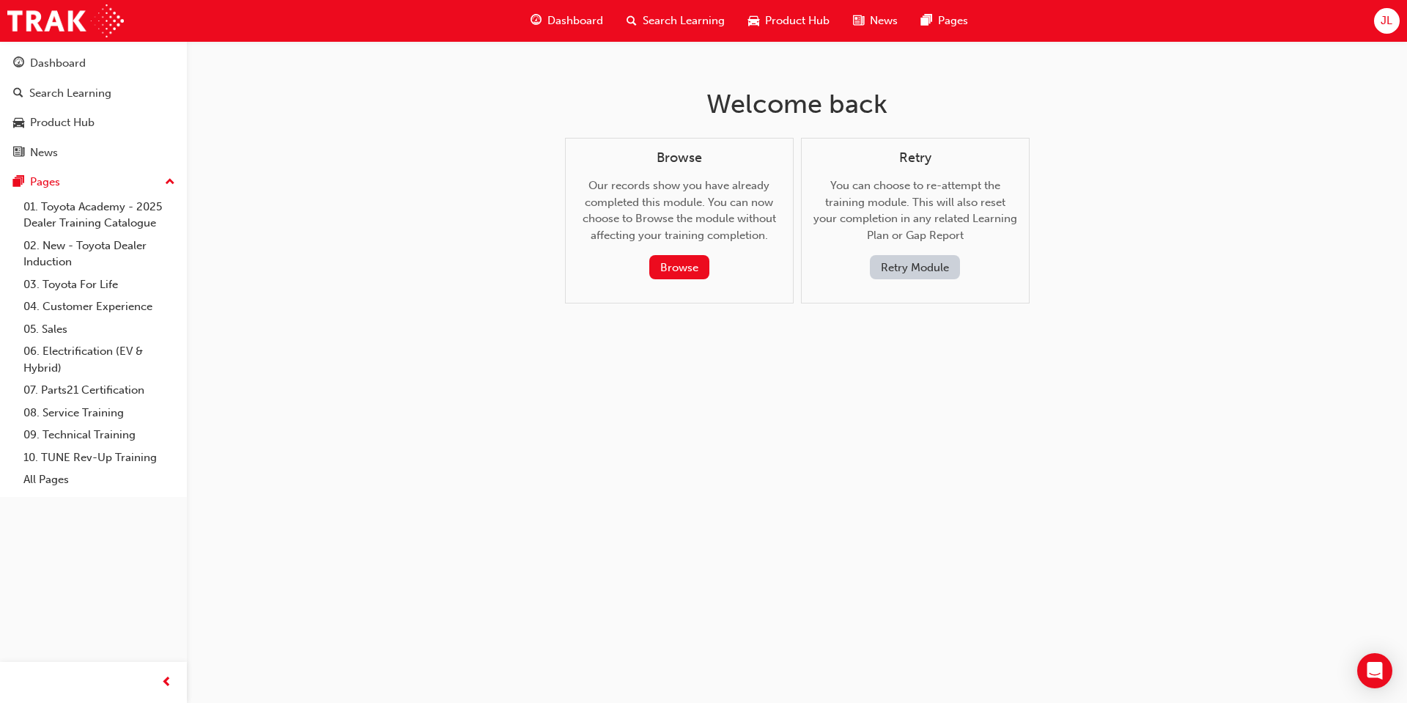
click at [937, 270] on button "Retry Module" at bounding box center [915, 267] width 90 height 24
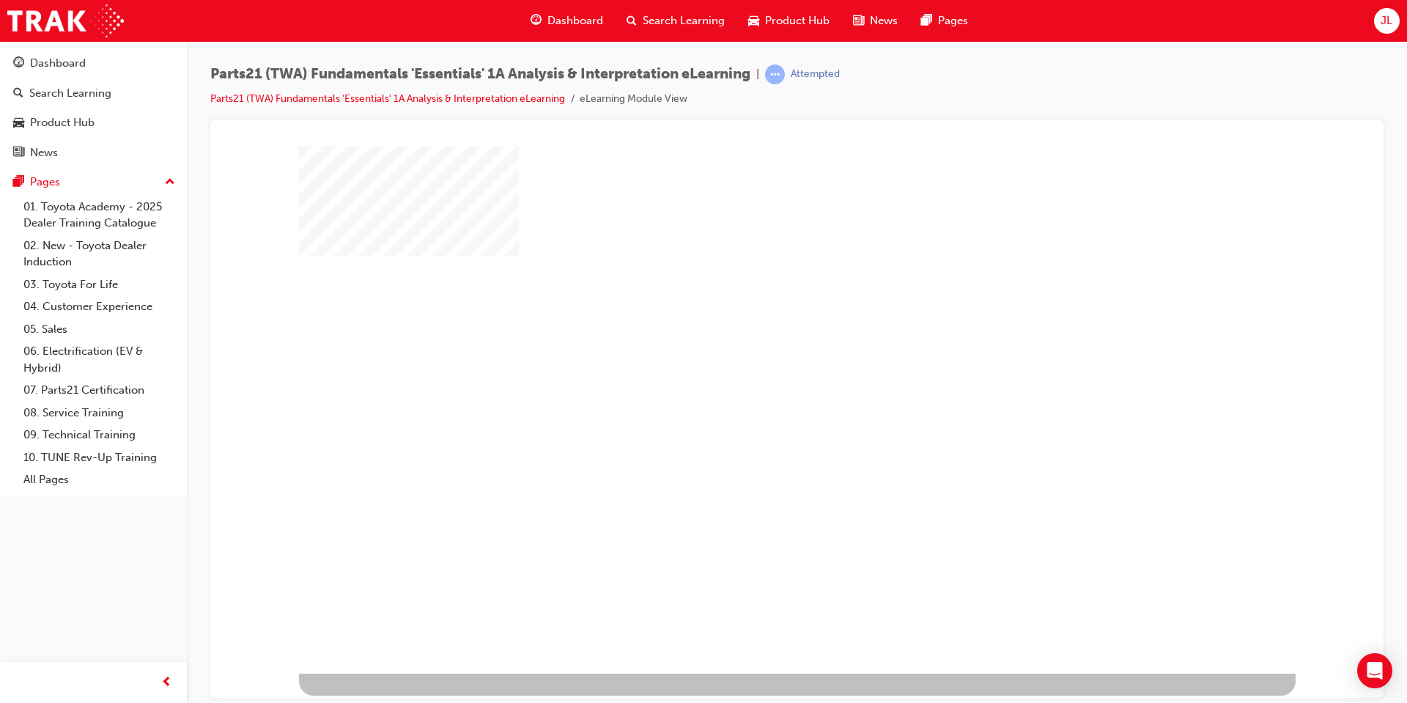
click at [755, 366] on div "play" at bounding box center [755, 366] width 0 height 0
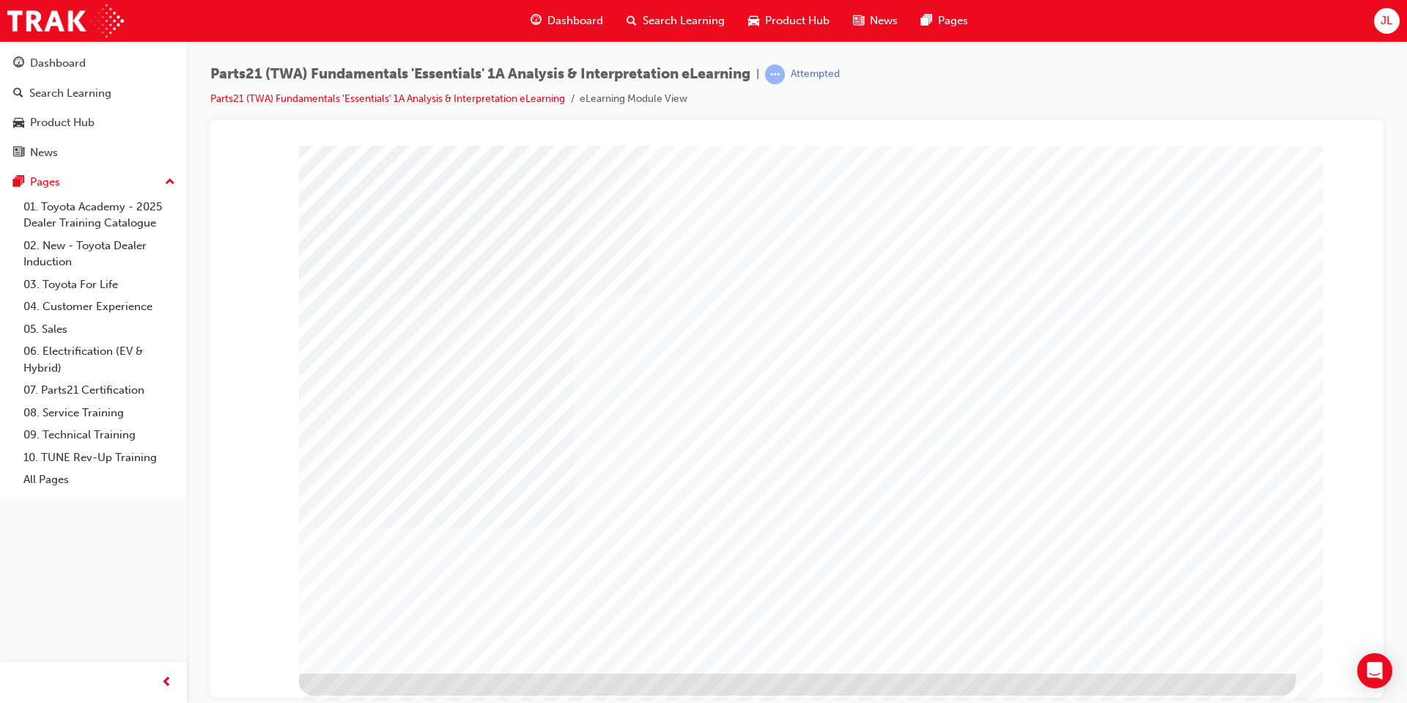
type input "[PERSON_NAME]"
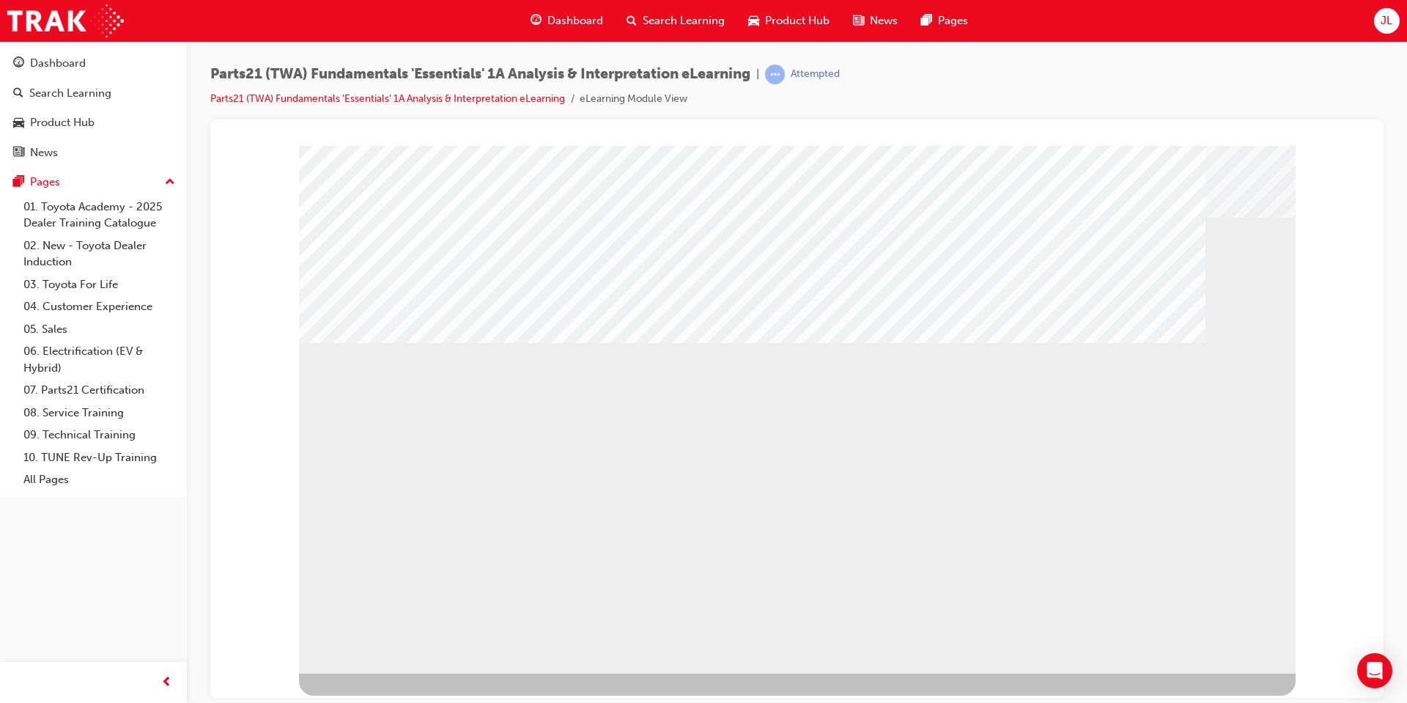
drag, startPoint x: 885, startPoint y: 513, endPoint x: 966, endPoint y: 508, distance: 80.8
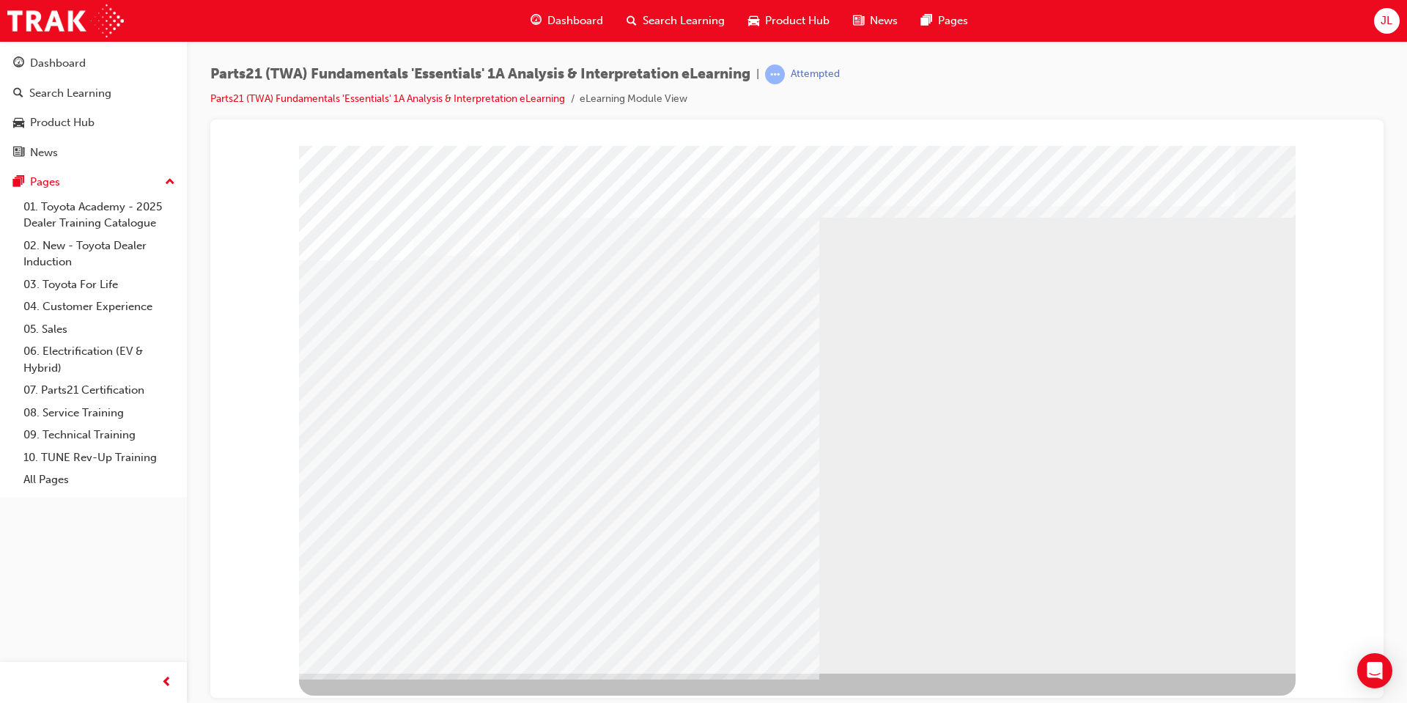
drag, startPoint x: 487, startPoint y: 545, endPoint x: 539, endPoint y: 537, distance: 51.8
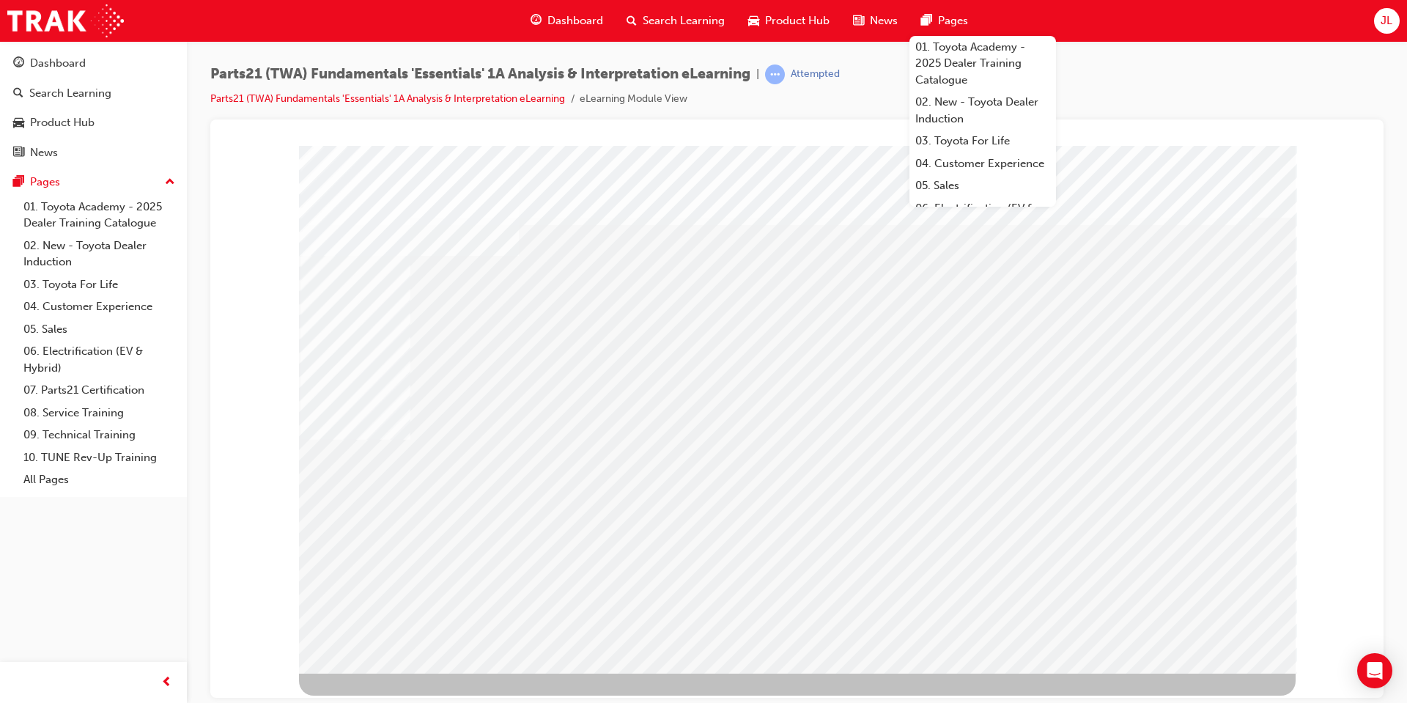
drag, startPoint x: 841, startPoint y: 476, endPoint x: 902, endPoint y: 478, distance: 61.6
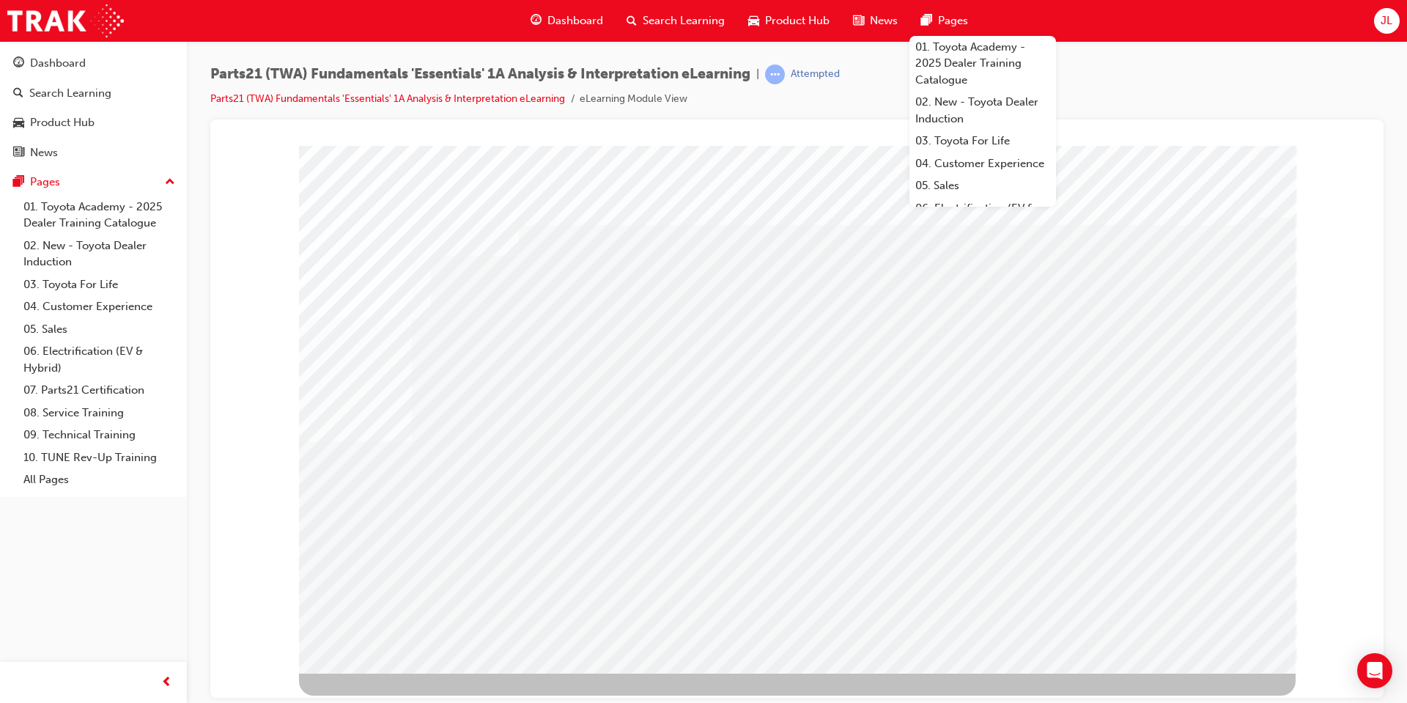
drag, startPoint x: 971, startPoint y: 473, endPoint x: 997, endPoint y: 475, distance: 26.4
drag, startPoint x: 1077, startPoint y: 475, endPoint x: 1123, endPoint y: 477, distance: 46.2
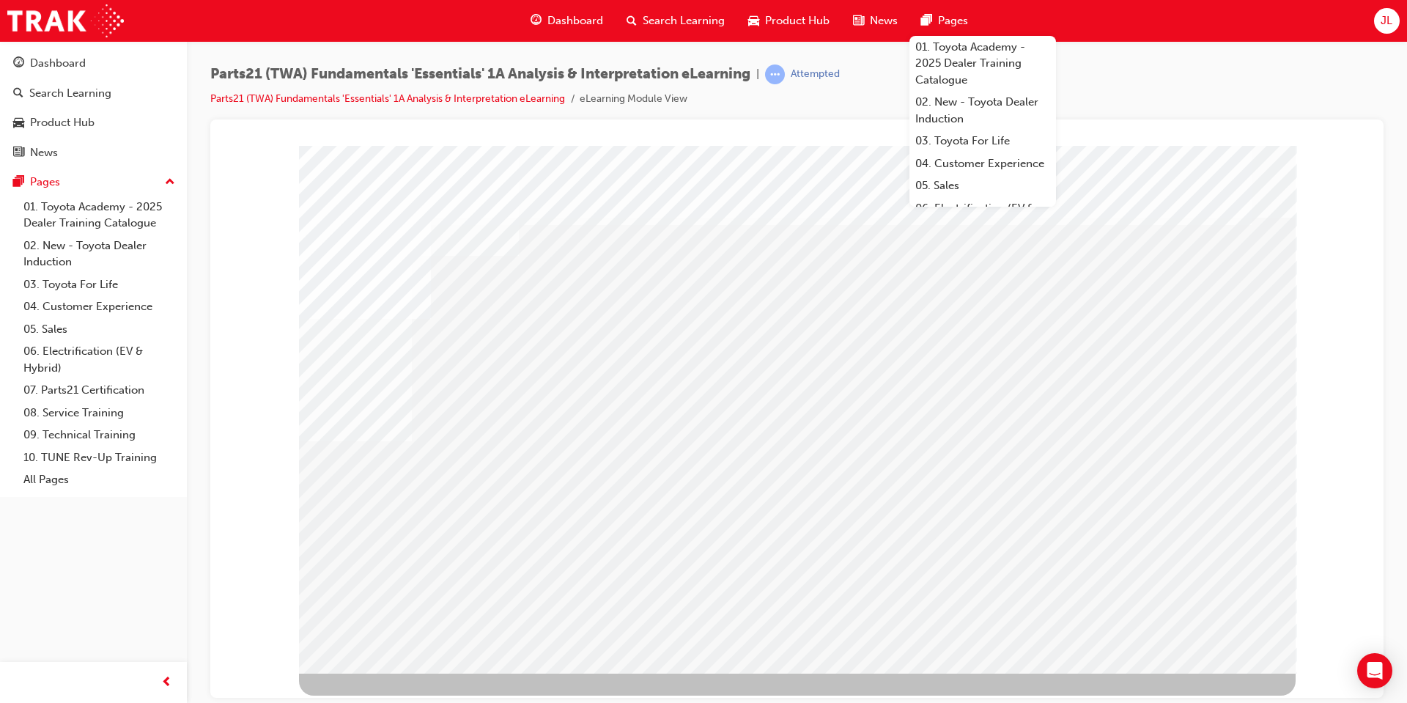
drag, startPoint x: 1149, startPoint y: 477, endPoint x: 1171, endPoint y: 481, distance: 22.3
click at [1167, 480] on div at bounding box center [797, 409] width 997 height 528
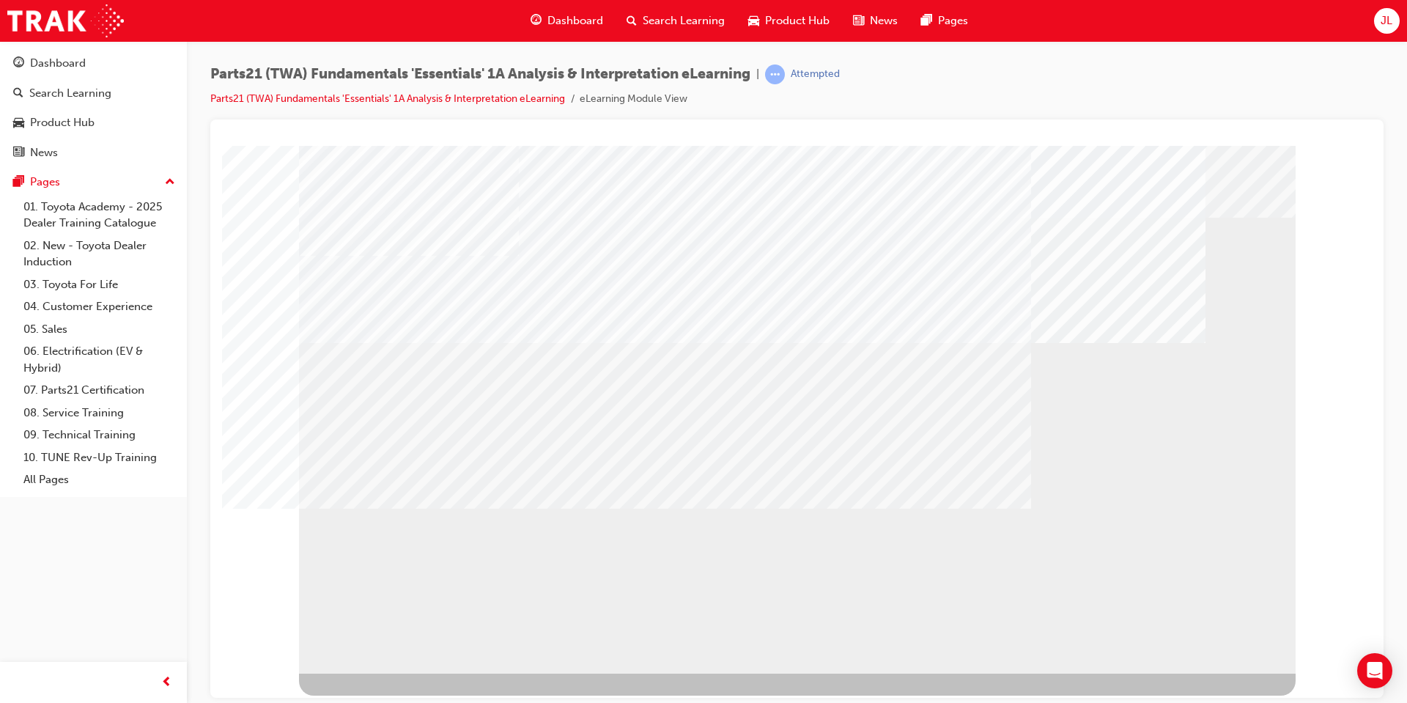
click at [1206, 618] on div "multistate" at bounding box center [797, 409] width 997 height 528
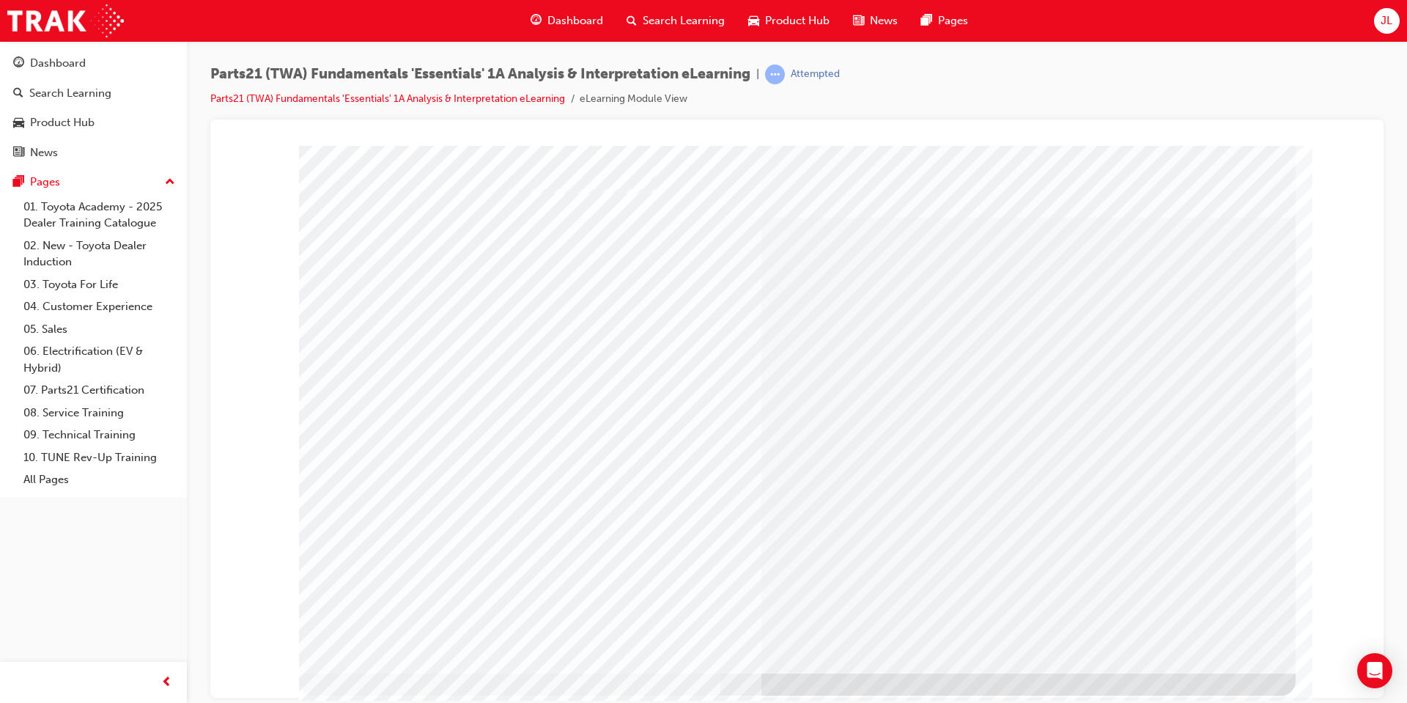
click at [1187, 654] on div at bounding box center [797, 408] width 867 height 506
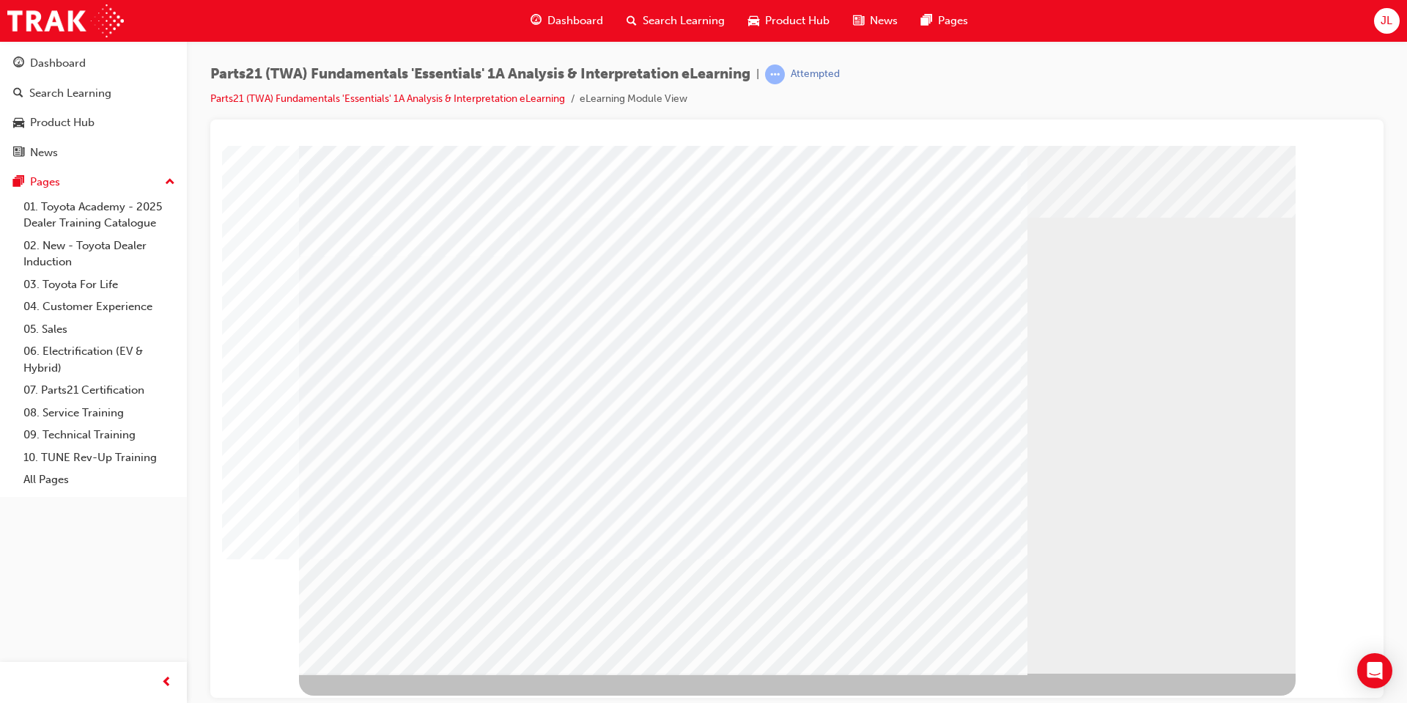
drag, startPoint x: 391, startPoint y: 319, endPoint x: 396, endPoint y: 327, distance: 9.6
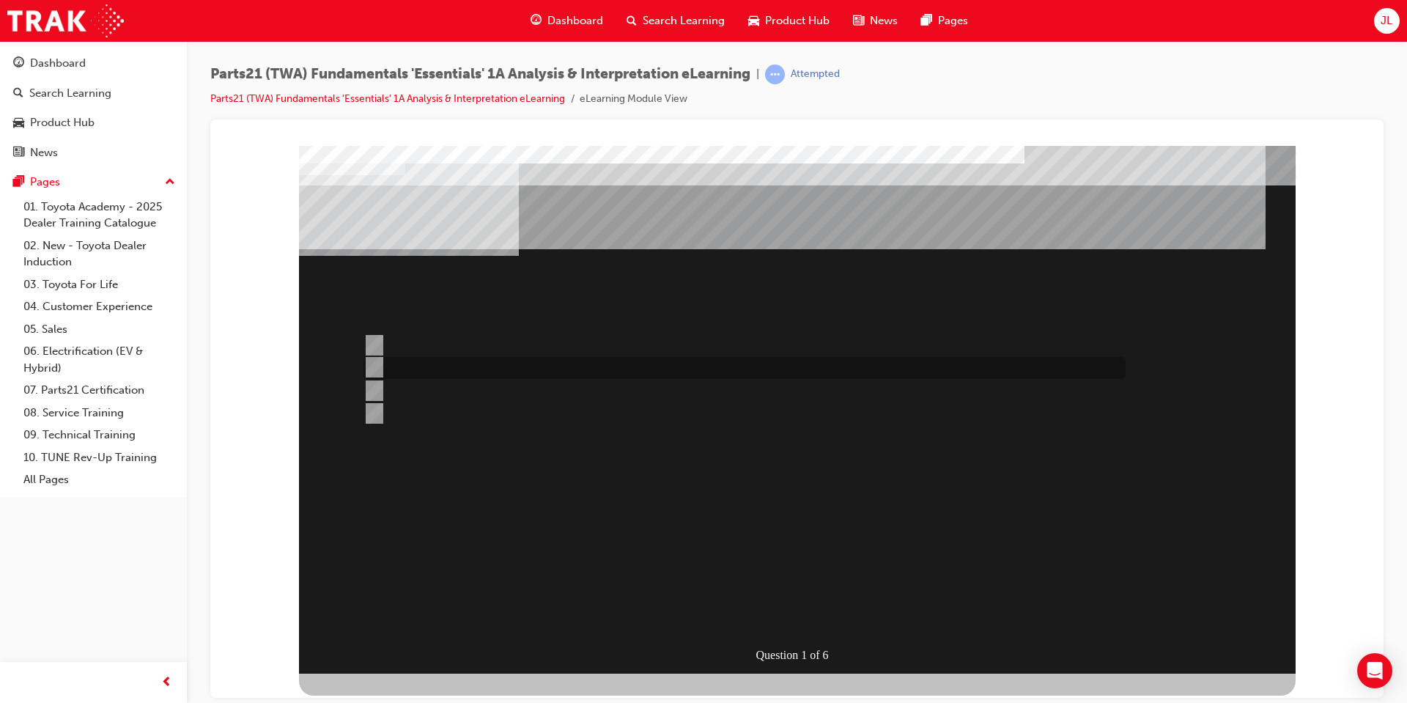
click at [375, 375] on div at bounding box center [741, 368] width 762 height 22
radio input "true"
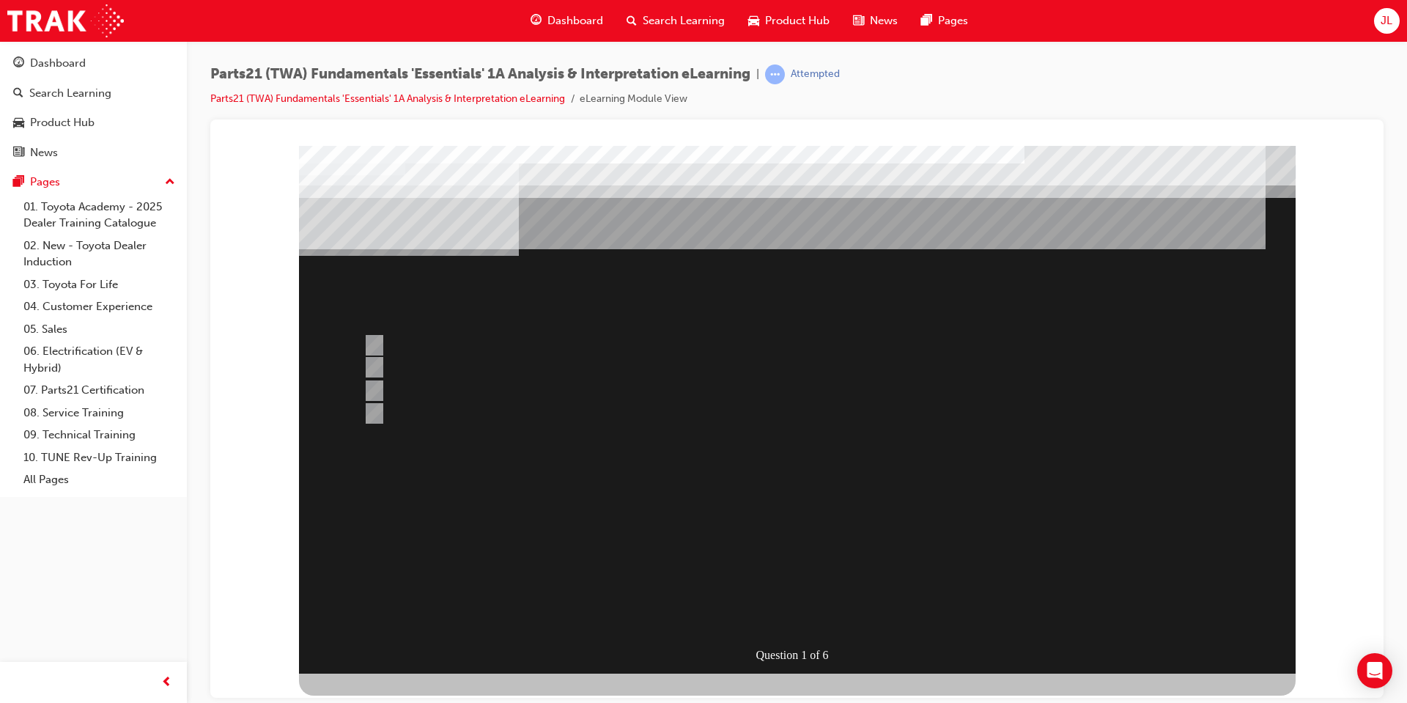
click at [790, 524] on div at bounding box center [797, 409] width 997 height 528
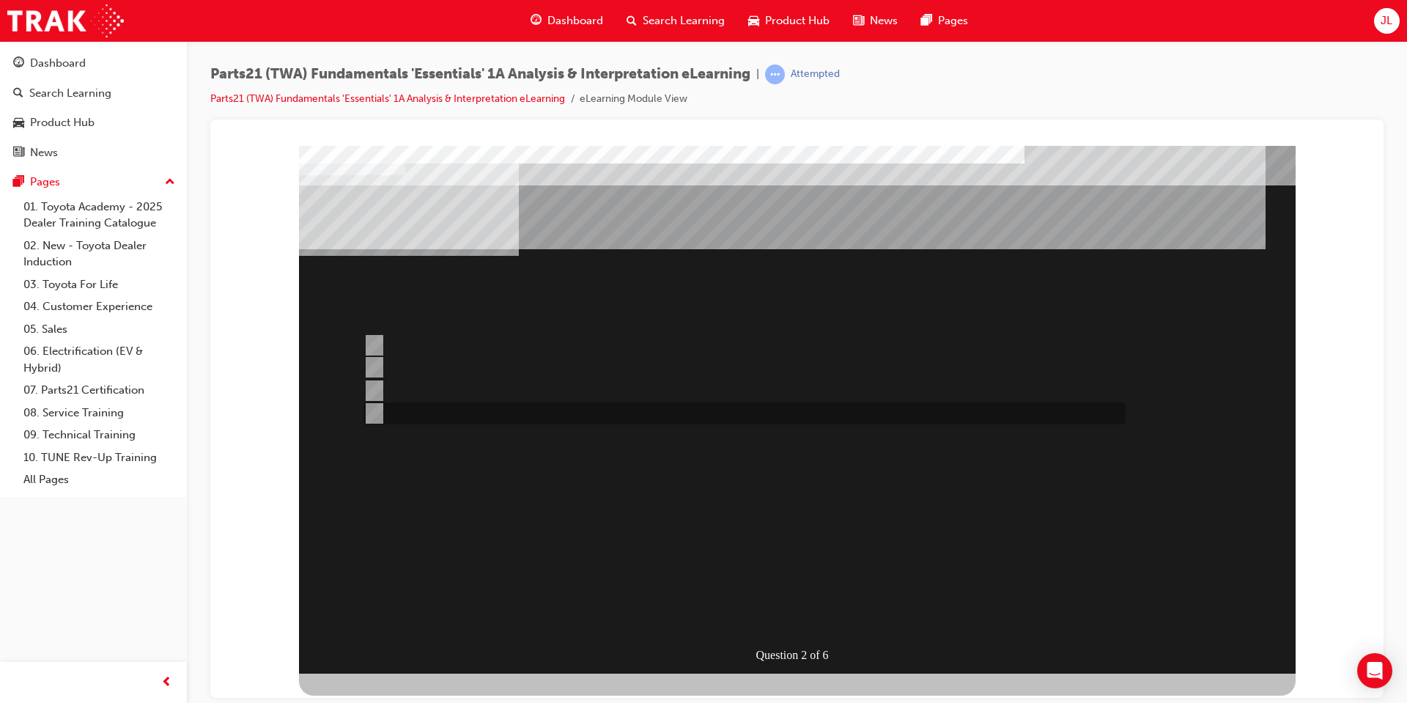
click at [517, 404] on div at bounding box center [741, 413] width 762 height 22
radio input "true"
click at [772, 599] on div "Question 2 of 6" at bounding box center [797, 409] width 997 height 528
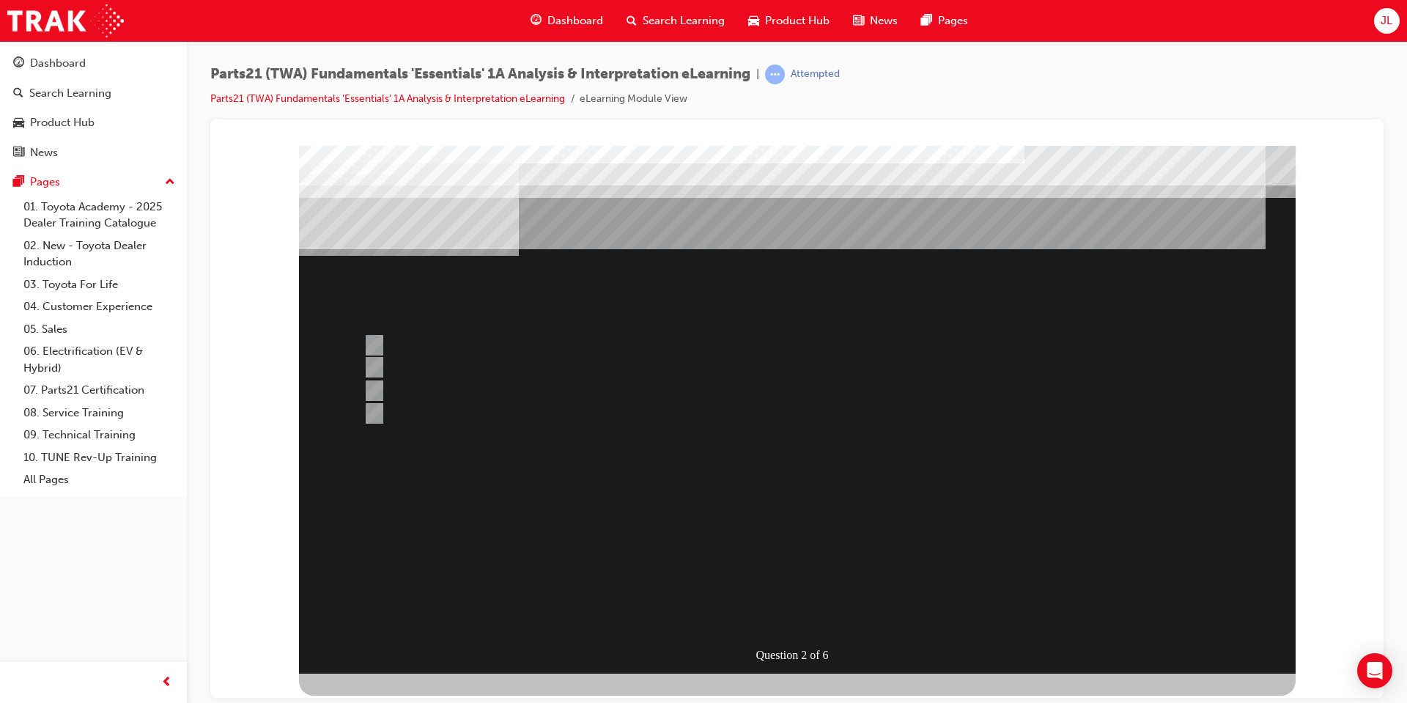
click at [768, 504] on div at bounding box center [797, 409] width 997 height 528
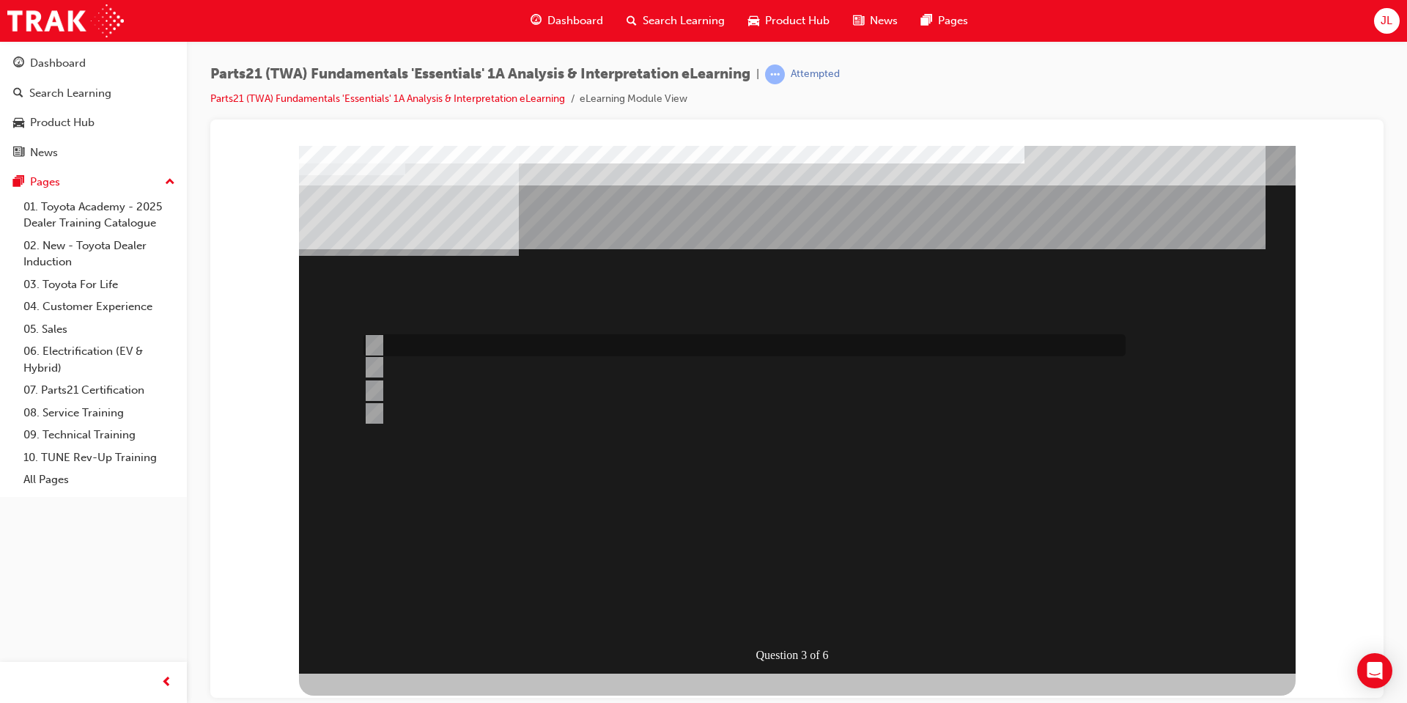
click at [474, 349] on div at bounding box center [741, 345] width 762 height 22
radio input "true"
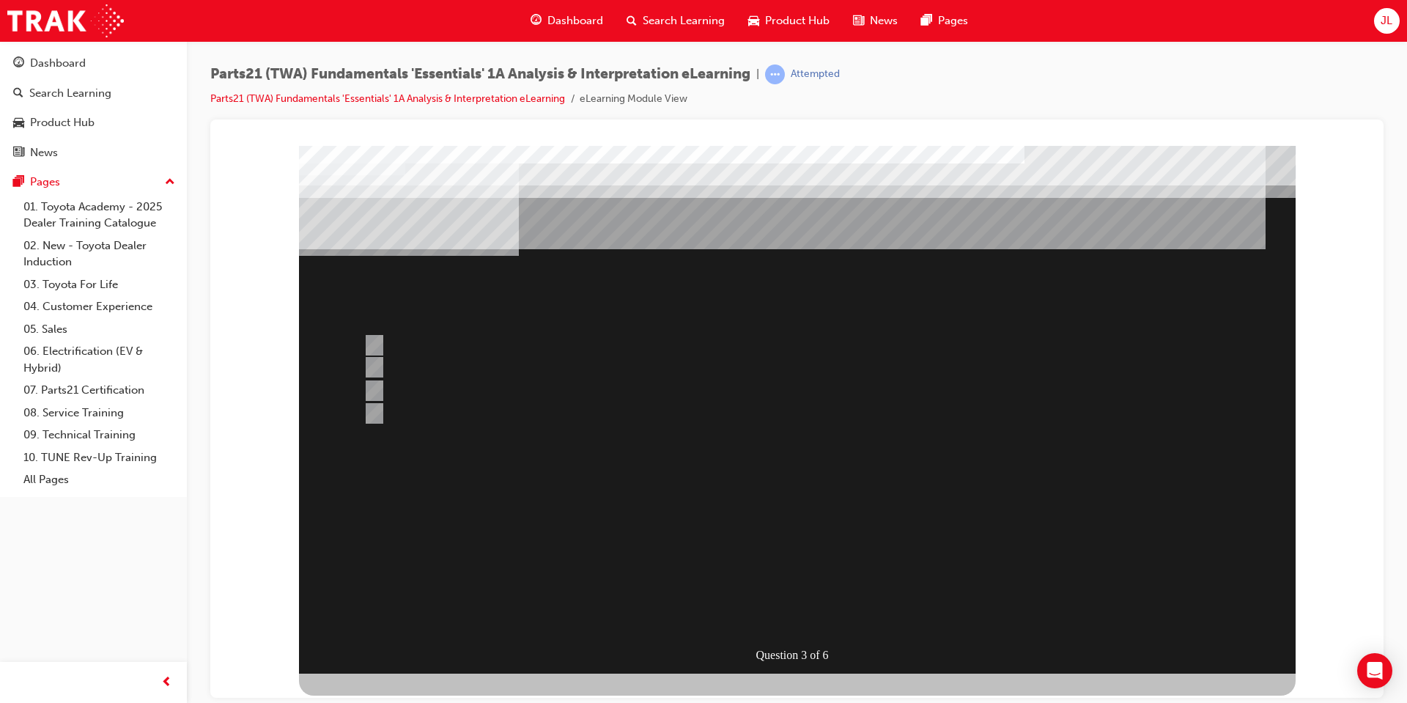
click at [736, 514] on div at bounding box center [797, 409] width 997 height 528
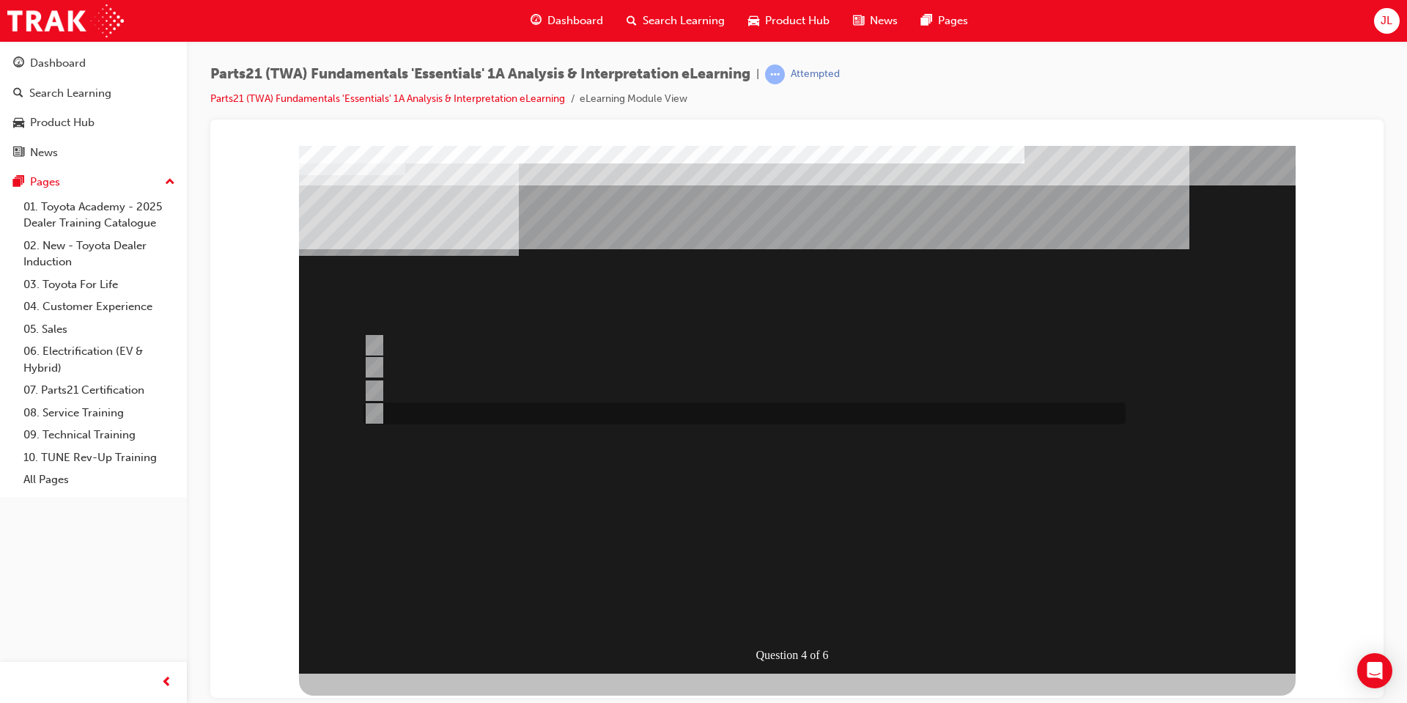
click at [460, 410] on div at bounding box center [741, 413] width 762 height 22
radio input "true"
click at [531, 367] on div at bounding box center [741, 368] width 762 height 22
radio input "true"
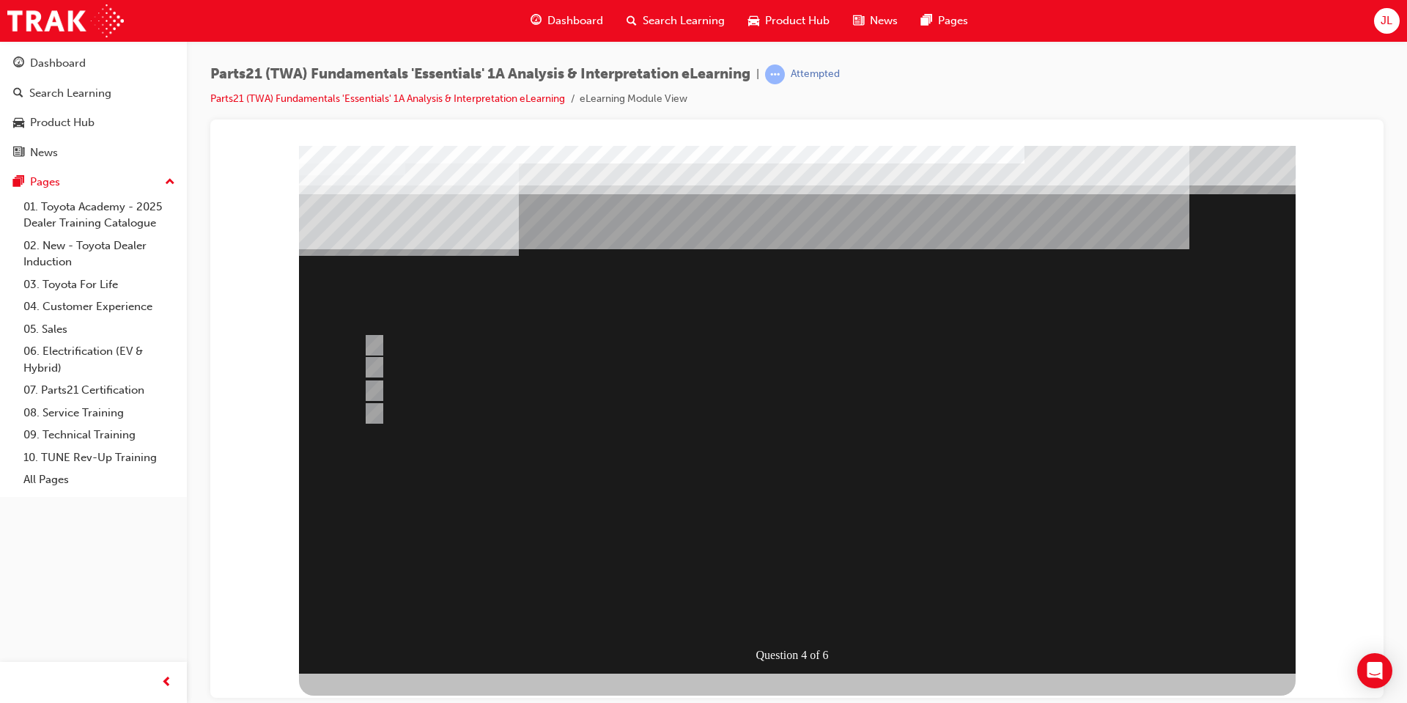
click at [369, 414] on div at bounding box center [797, 409] width 997 height 528
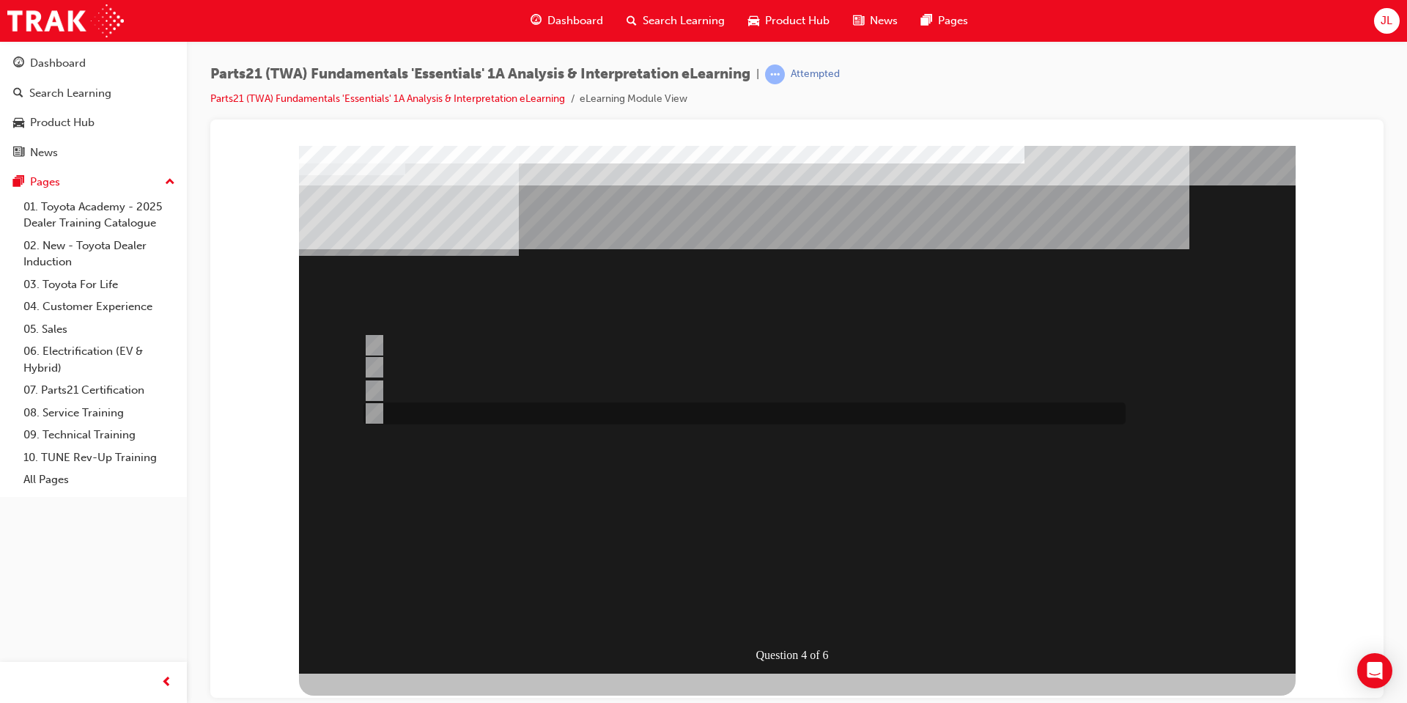
click at [379, 414] on input "TAPS" at bounding box center [372, 413] width 16 height 16
radio input "true"
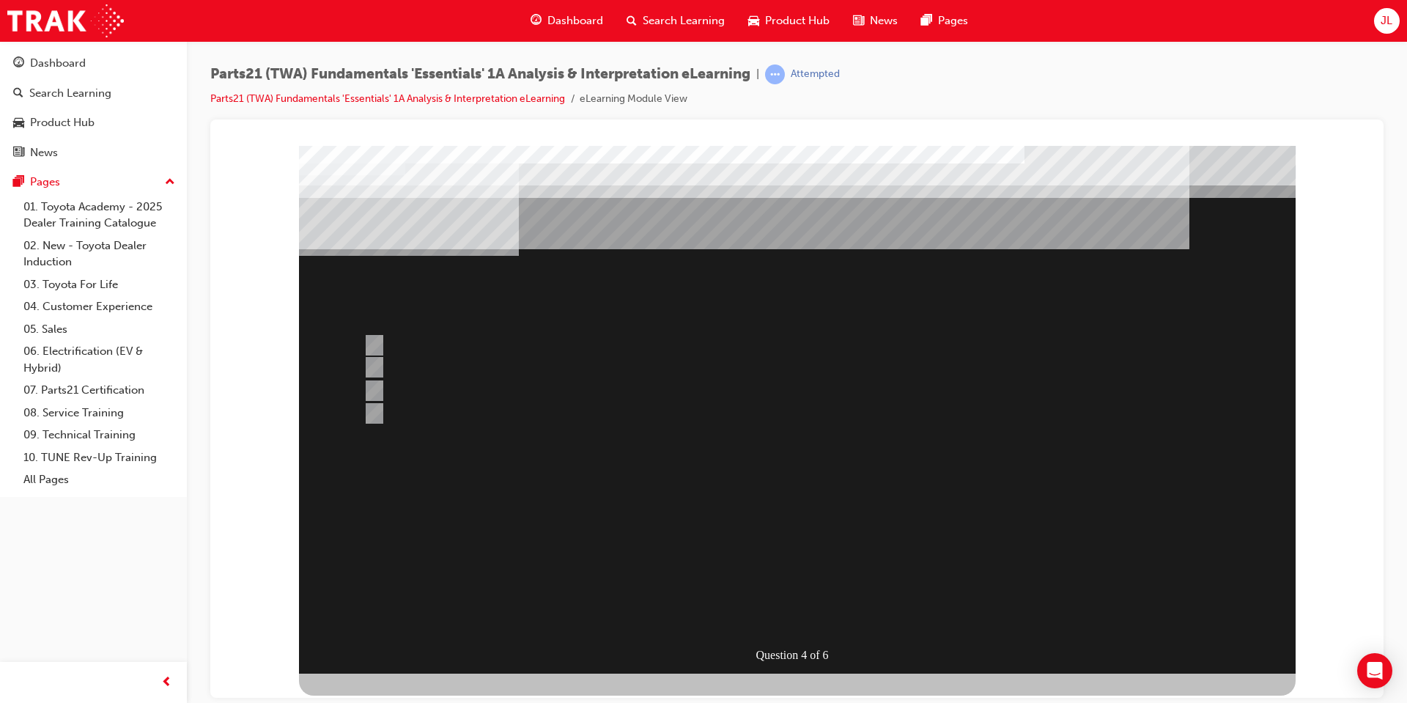
click at [739, 517] on div at bounding box center [797, 409] width 997 height 528
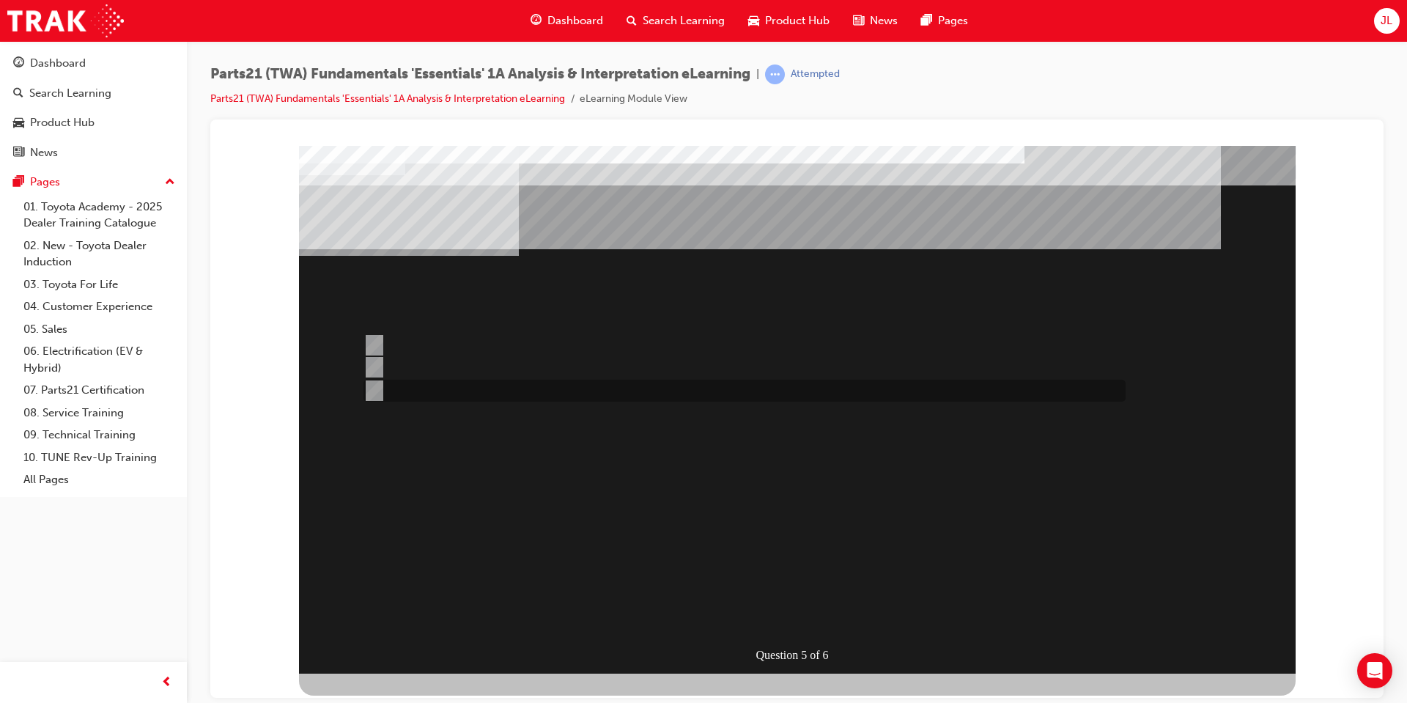
click at [468, 386] on div at bounding box center [741, 391] width 762 height 22
radio input "true"
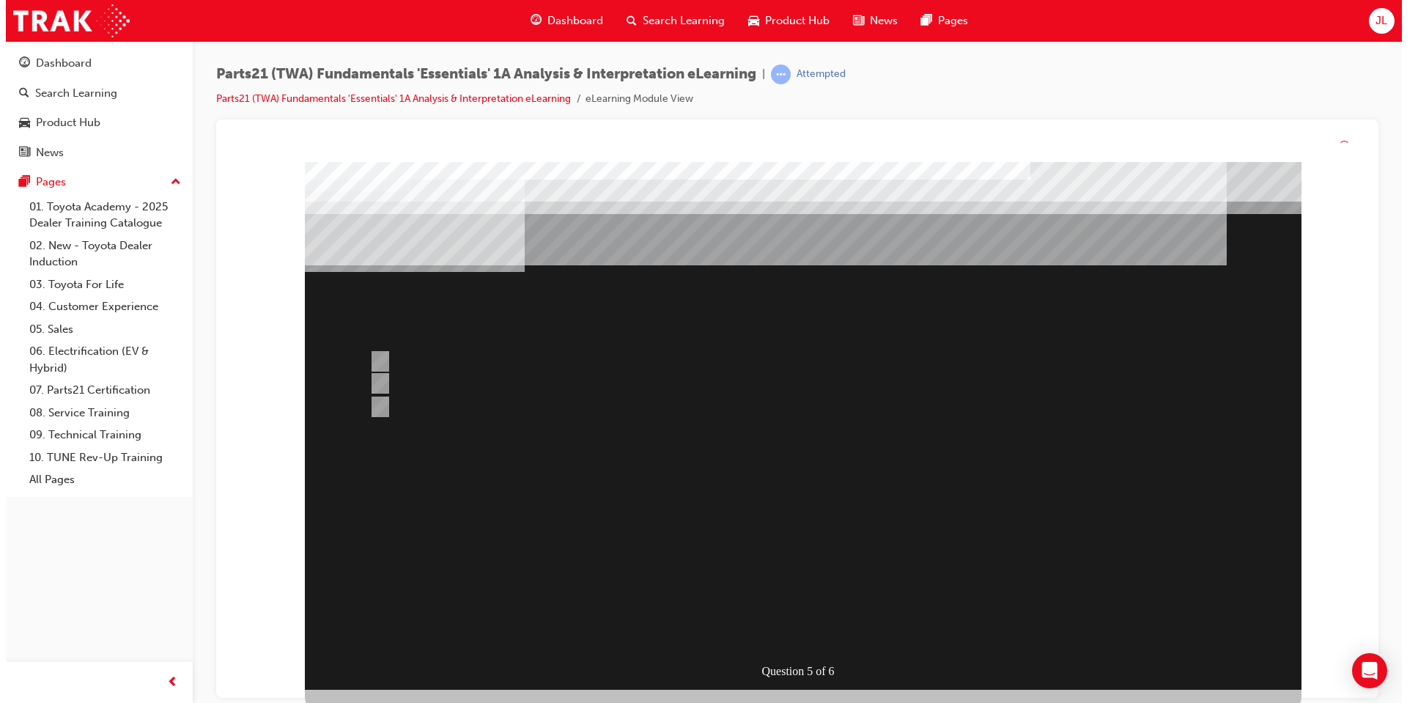
click at [768, 514] on div at bounding box center [802, 426] width 997 height 528
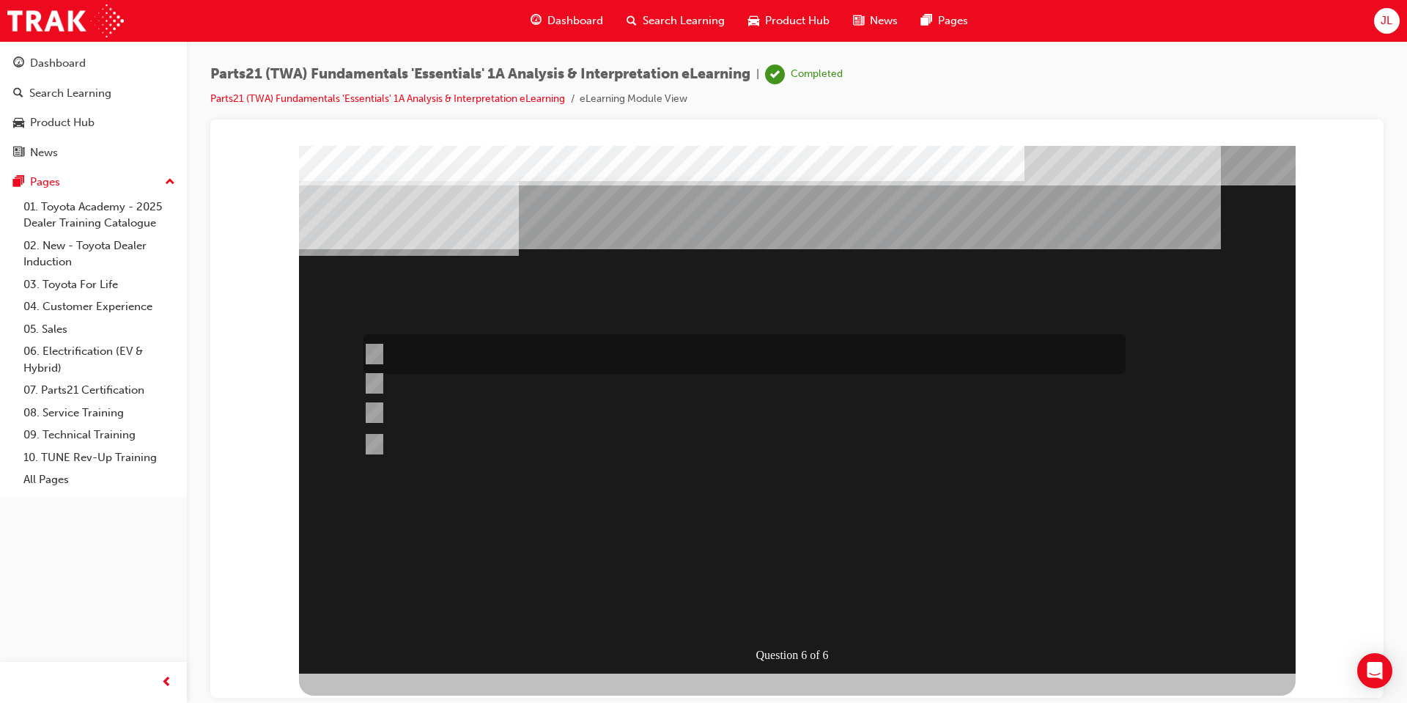
click at [551, 358] on div at bounding box center [741, 354] width 762 height 40
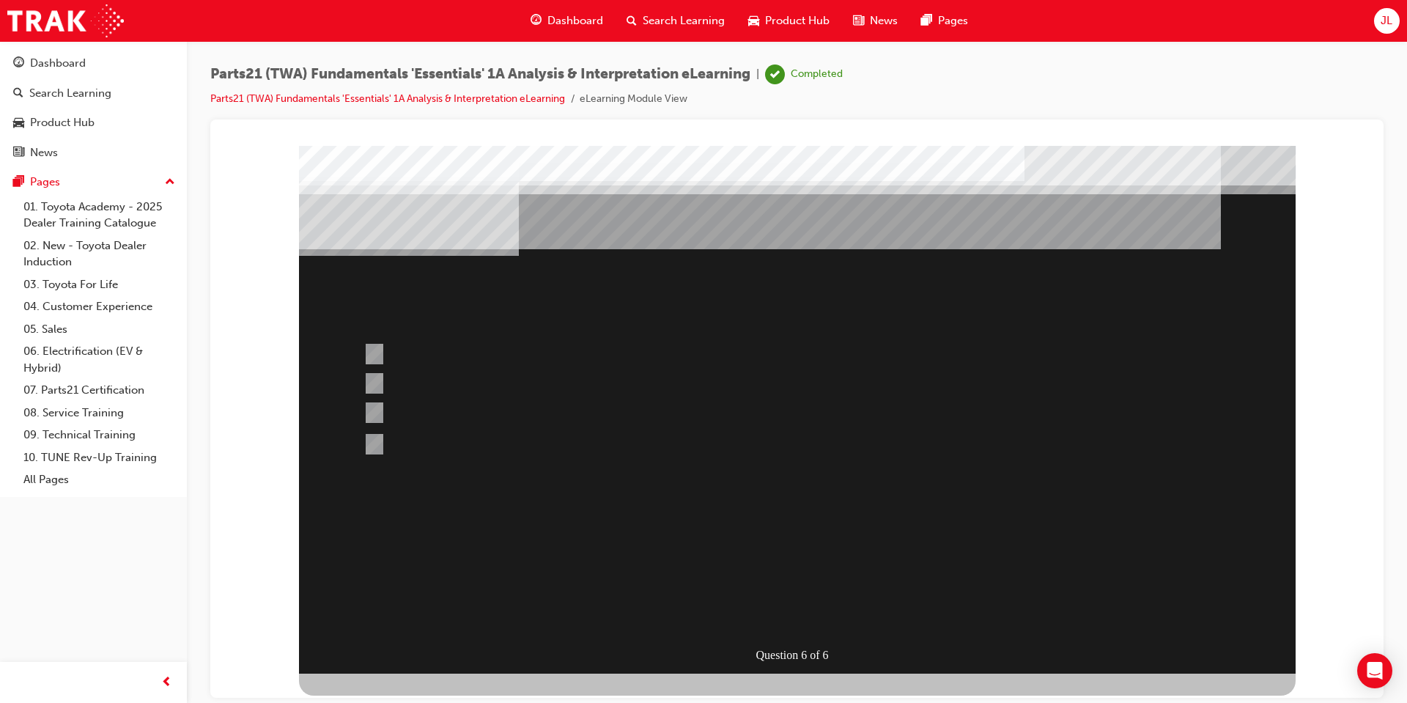
click at [492, 383] on div at bounding box center [797, 409] width 997 height 528
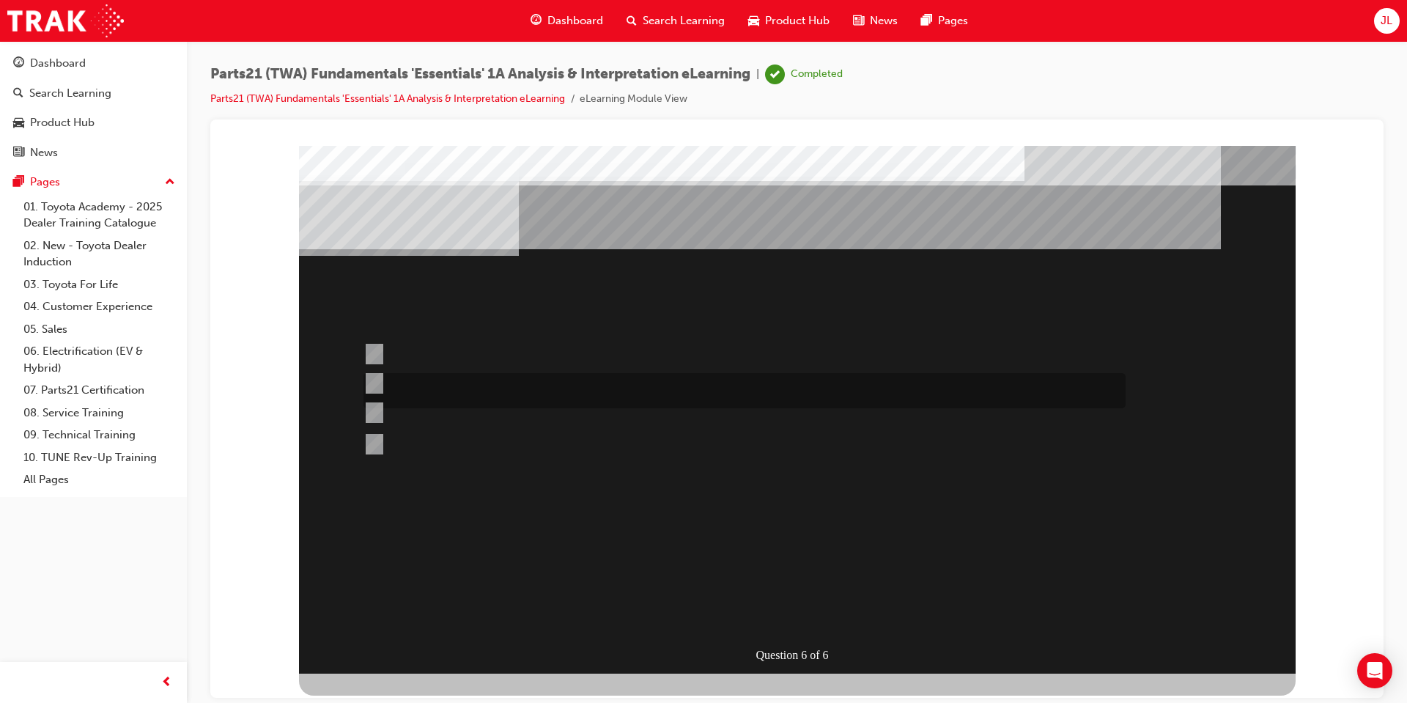
click at [410, 379] on div at bounding box center [741, 390] width 762 height 35
radio input "false"
radio input "true"
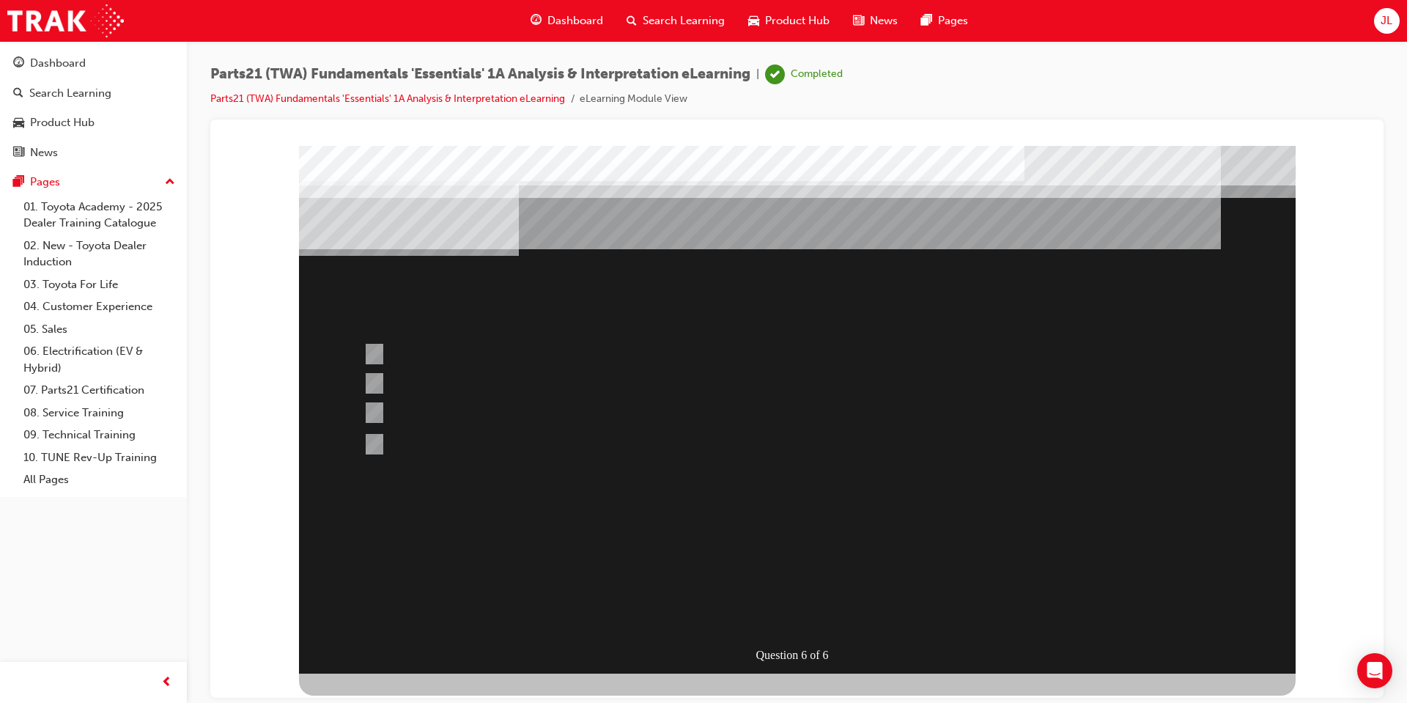
click at [765, 552] on div at bounding box center [797, 409] width 997 height 528
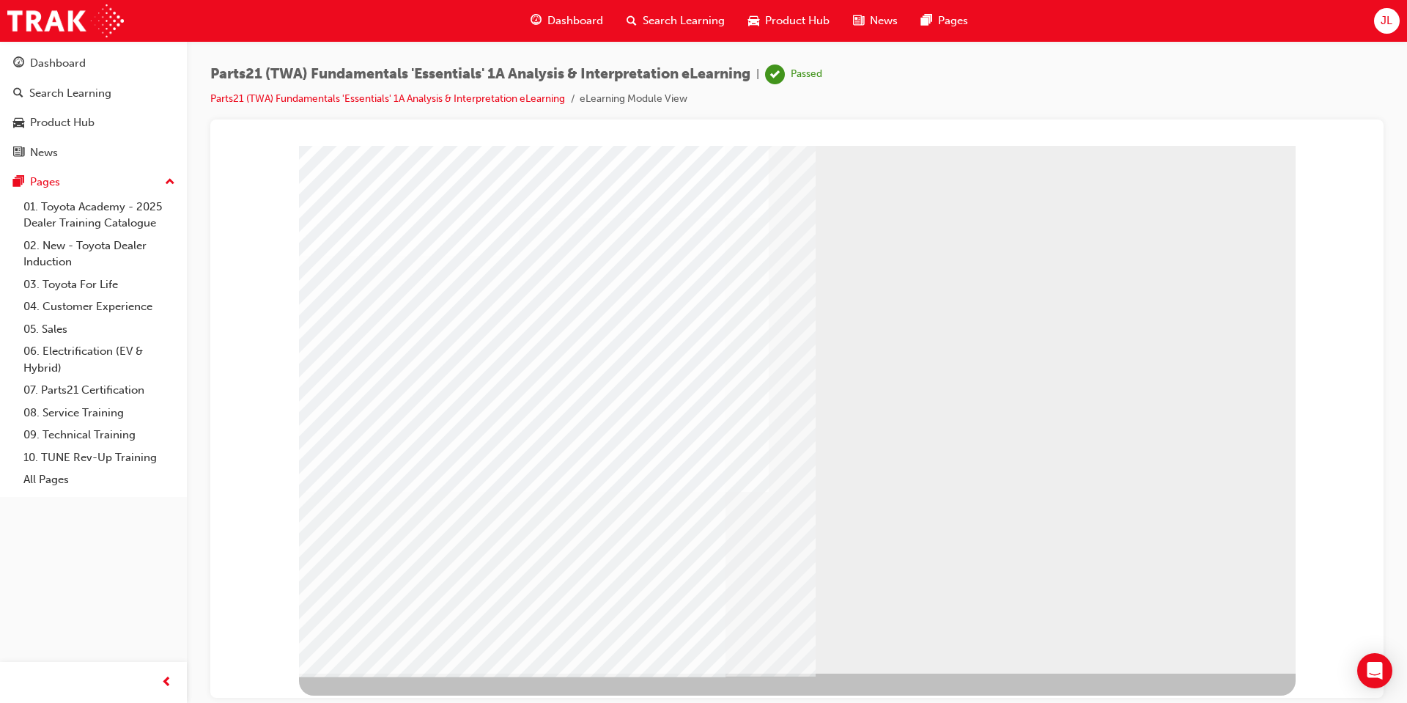
click at [100, 395] on link "07. Parts21 Certification" at bounding box center [99, 390] width 163 height 23
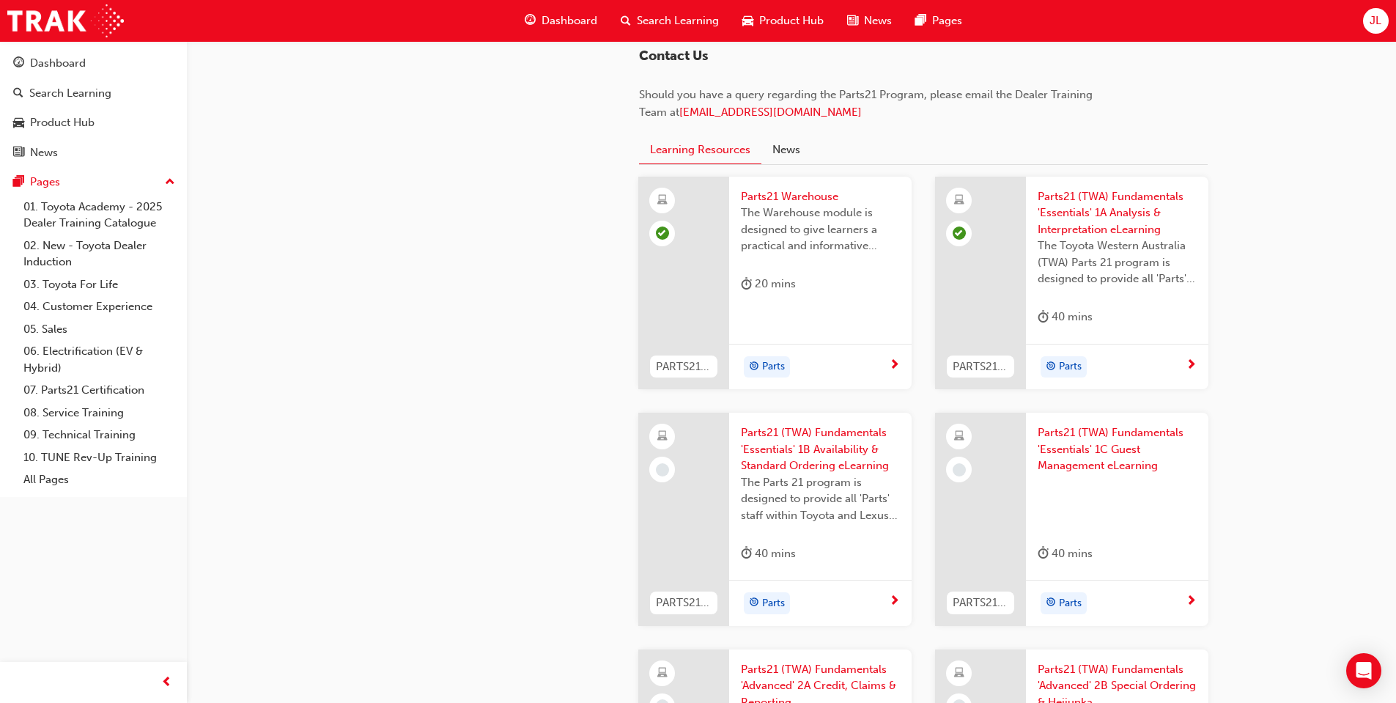
scroll to position [1466, 0]
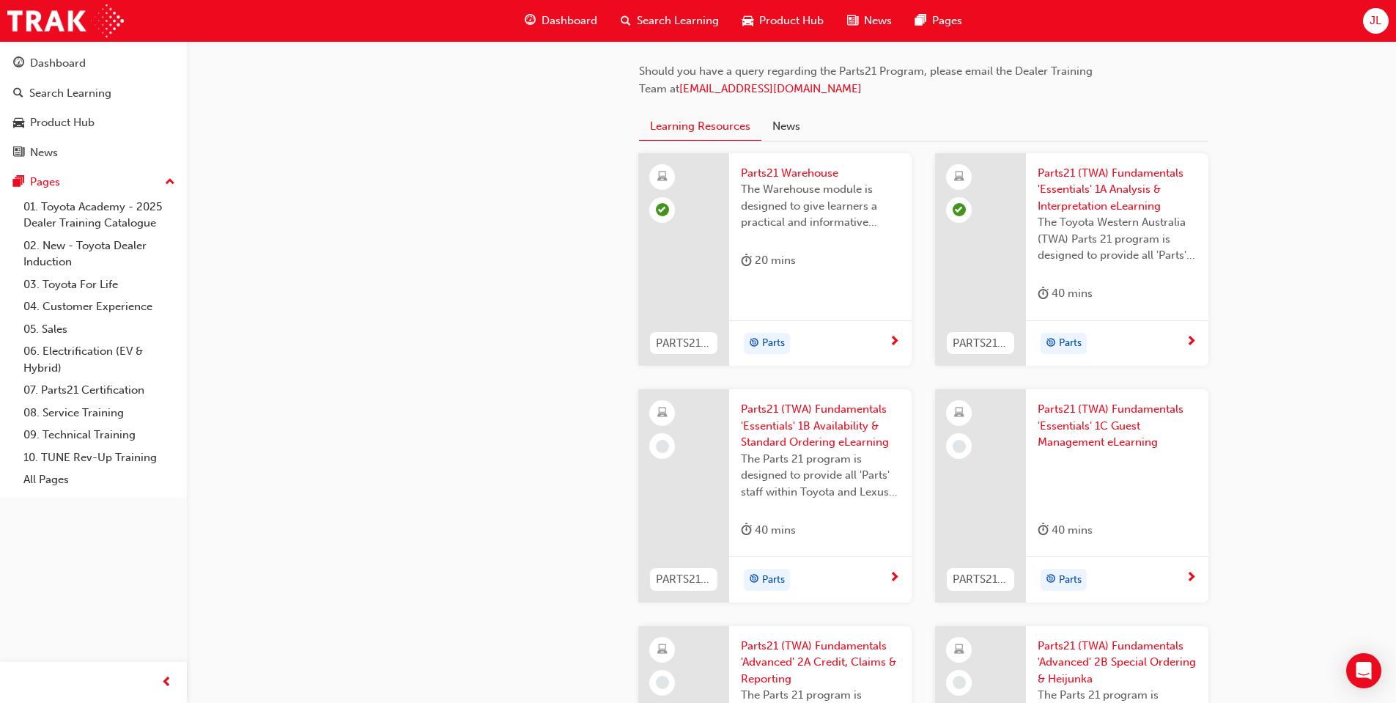
click at [796, 439] on span "Parts21 (TWA) Fundamentals 'Essentials' 1B Availability & Standard Ordering eLe…" at bounding box center [820, 426] width 159 height 50
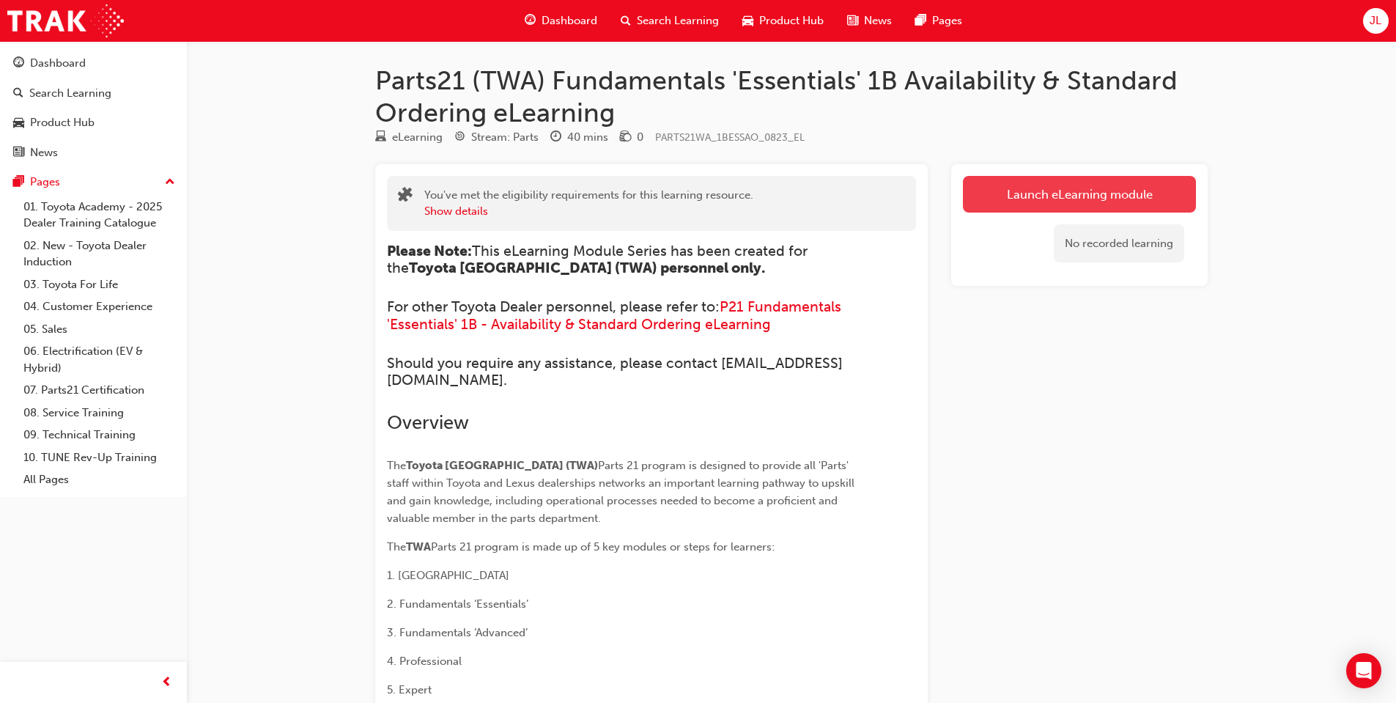
click at [1056, 197] on link "Launch eLearning module" at bounding box center [1079, 194] width 233 height 37
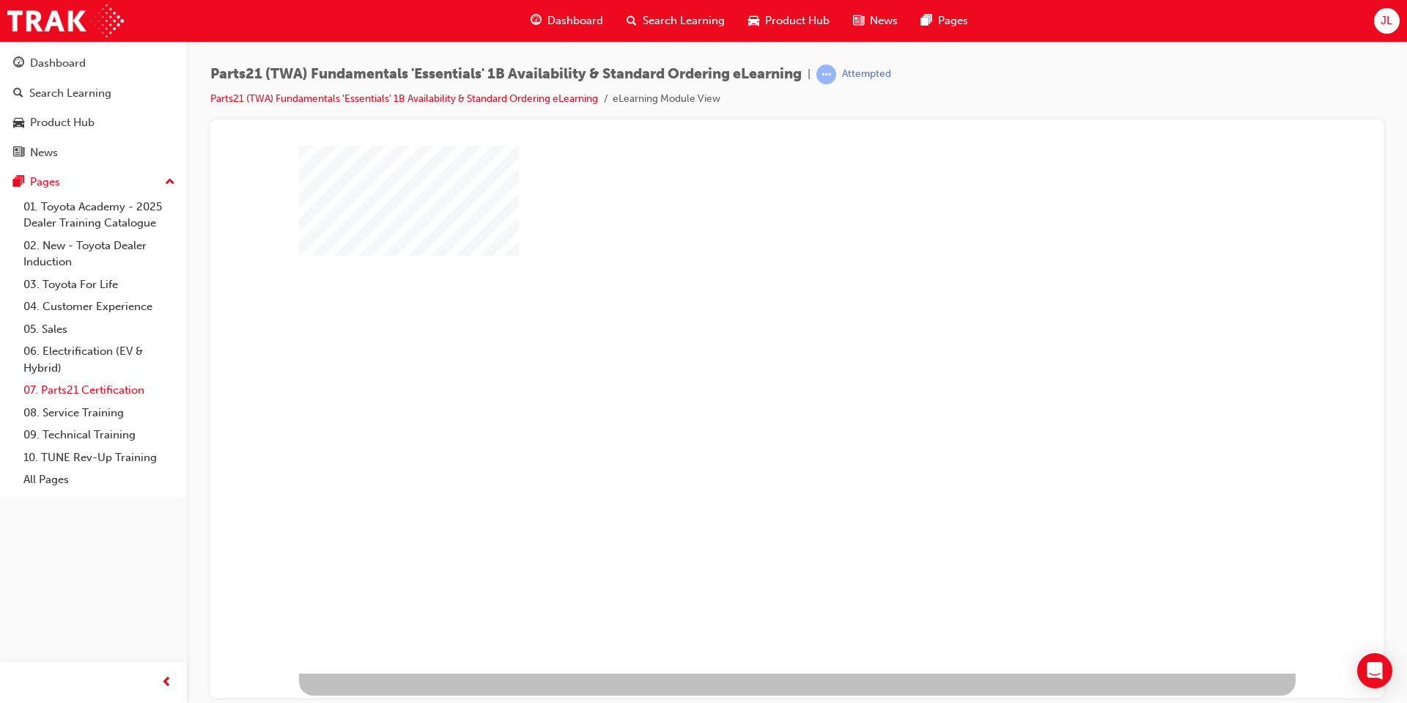
click at [81, 384] on link "07. Parts21 Certification" at bounding box center [99, 390] width 163 height 23
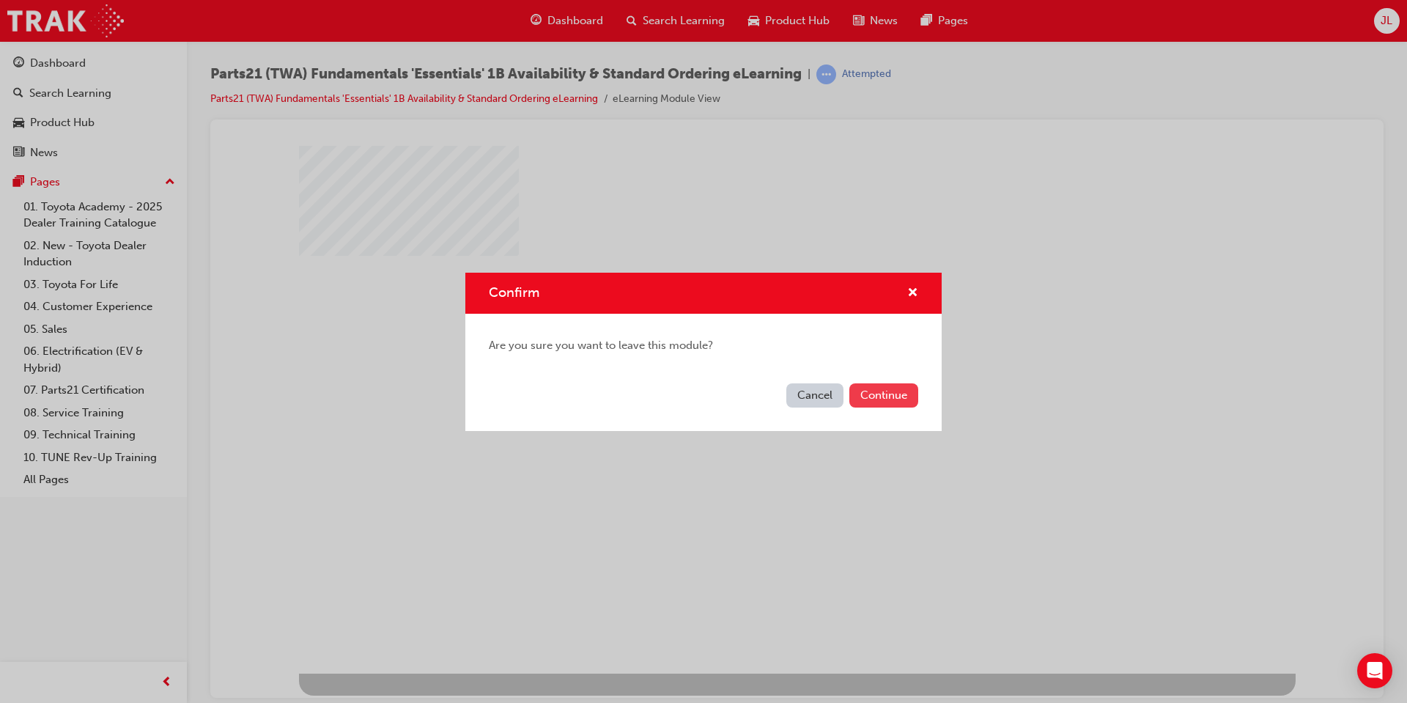
click at [912, 393] on button "Continue" at bounding box center [883, 395] width 69 height 24
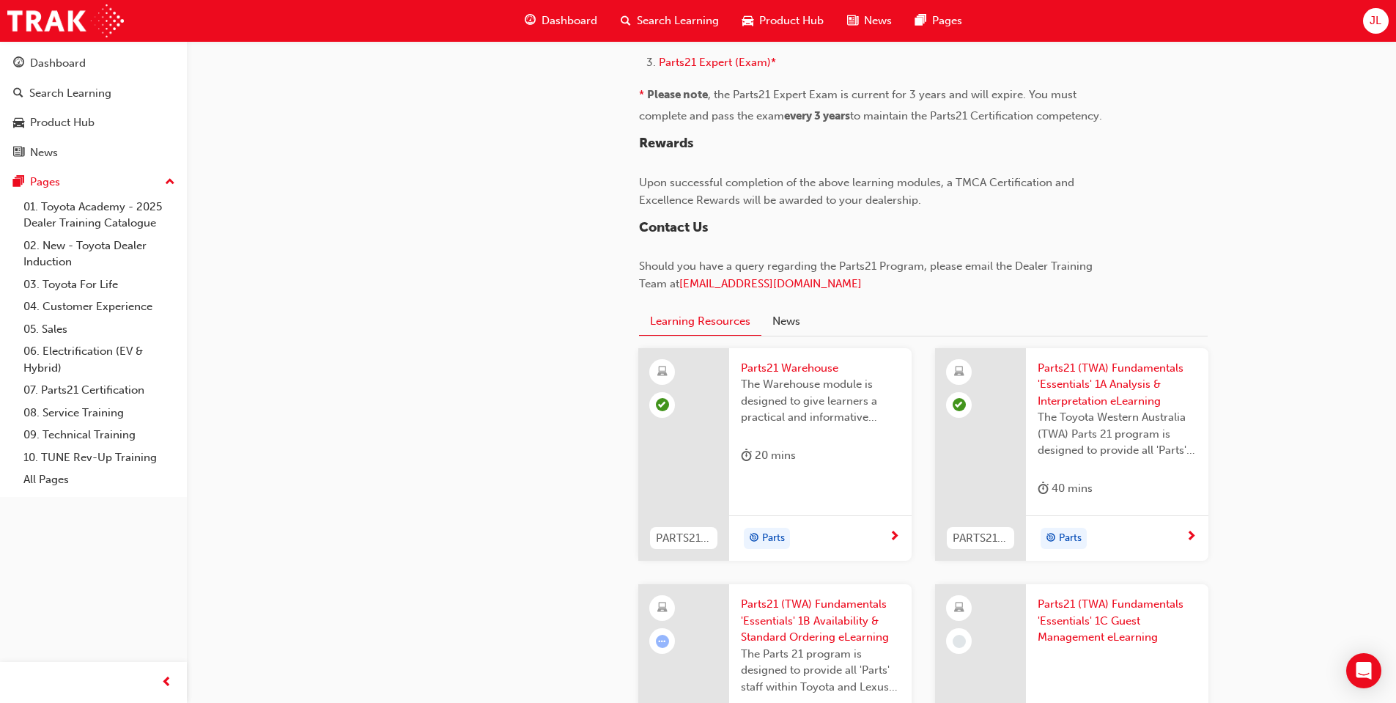
scroll to position [1539, 0]
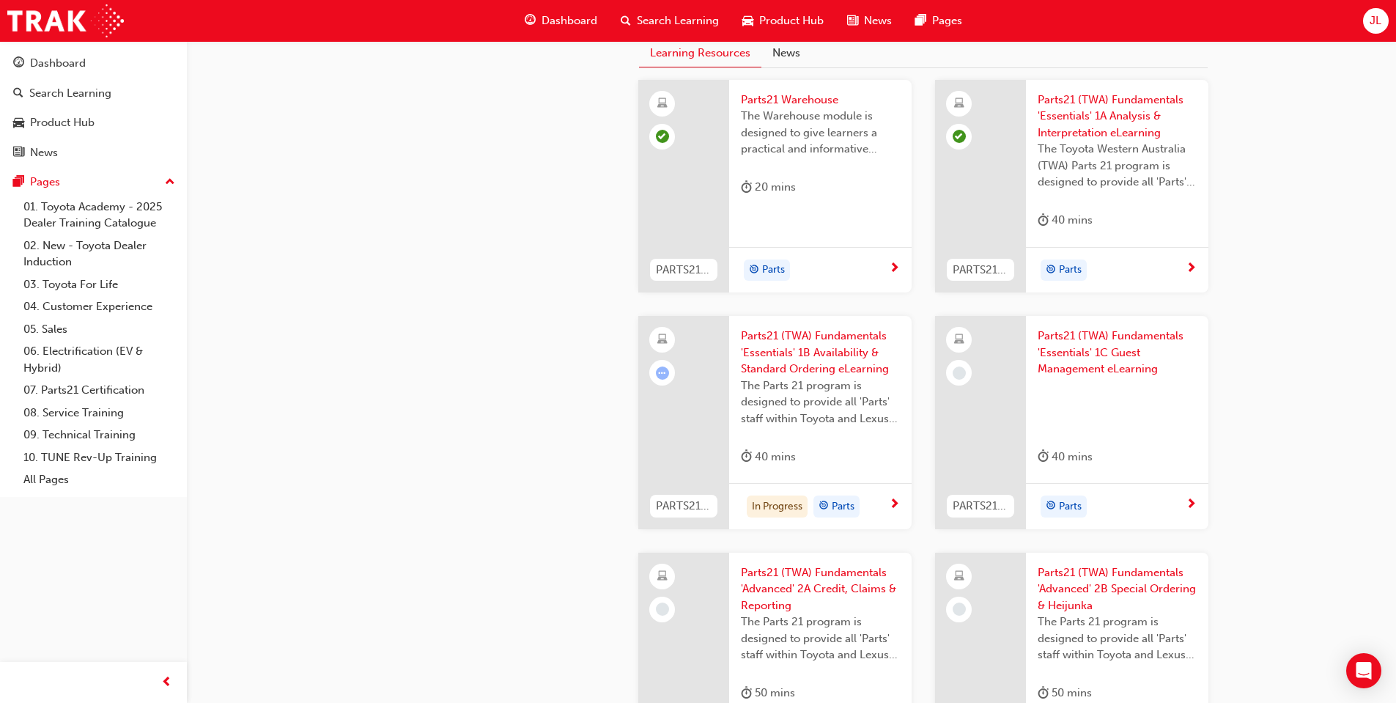
click at [819, 360] on span "Parts21 (TWA) Fundamentals 'Essentials' 1B Availability & Standard Ordering eLe…" at bounding box center [820, 353] width 159 height 50
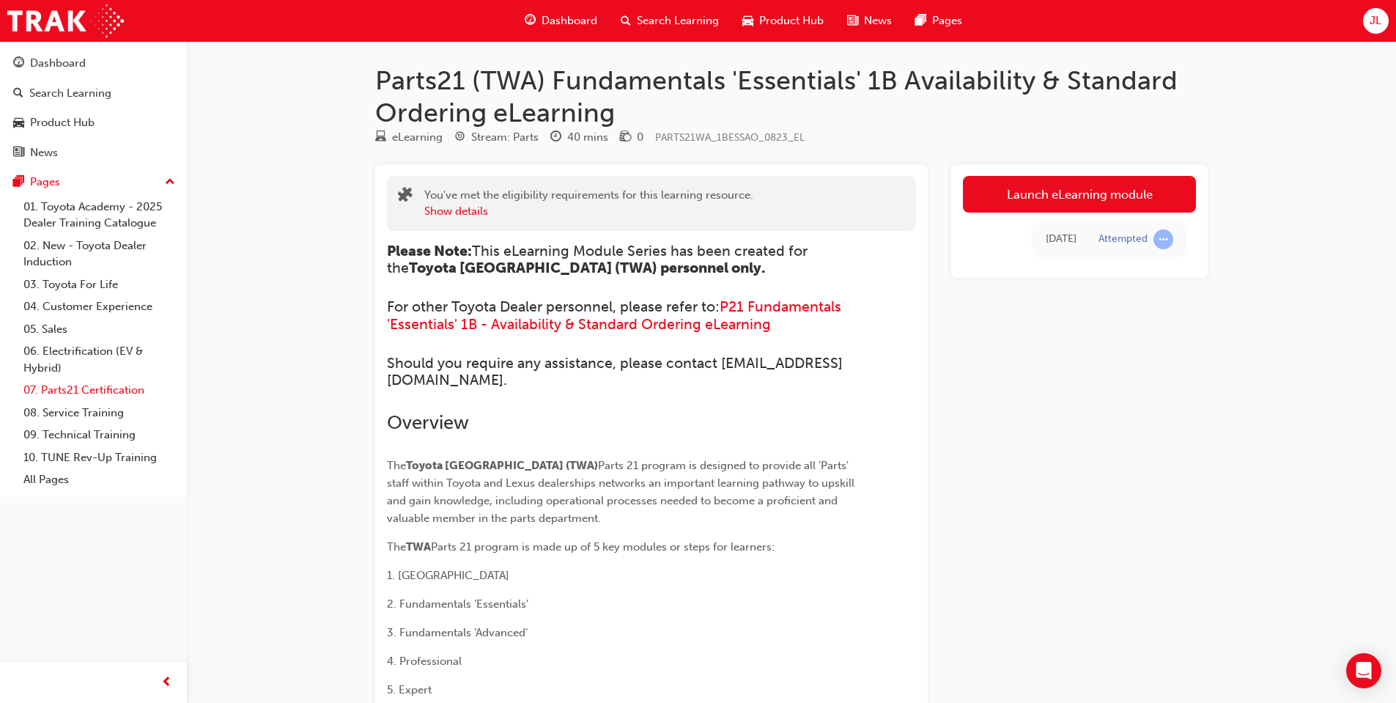
click at [103, 391] on link "07. Parts21 Certification" at bounding box center [99, 390] width 163 height 23
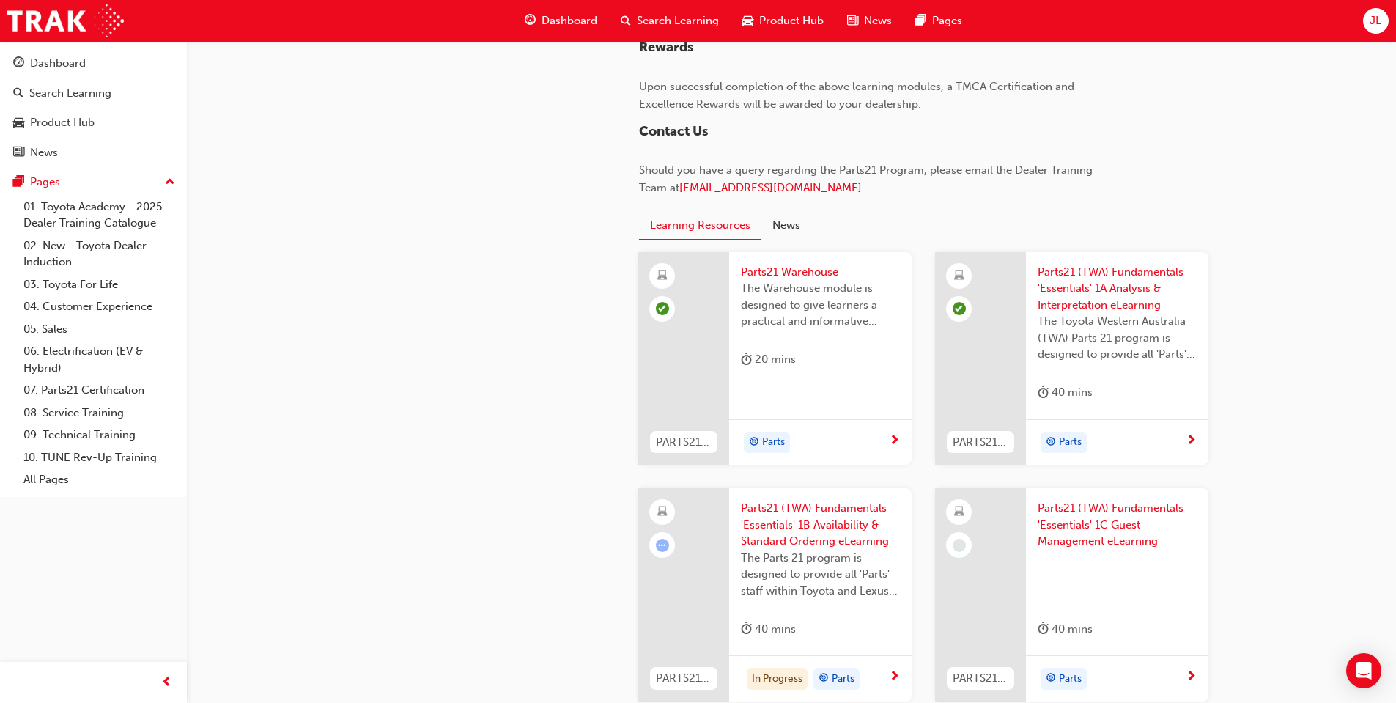
scroll to position [1392, 0]
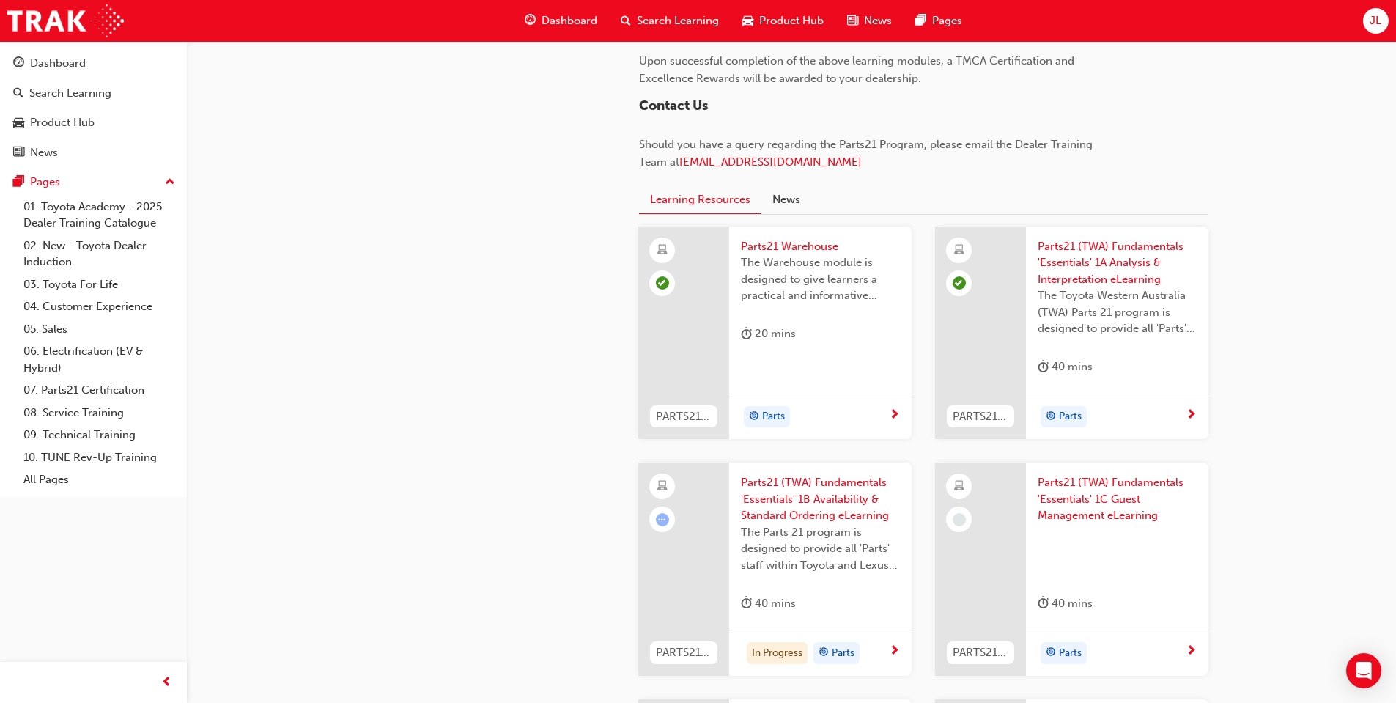
click at [807, 508] on span "Parts21 (TWA) Fundamentals 'Essentials' 1B Availability & Standard Ordering eLe…" at bounding box center [820, 499] width 159 height 50
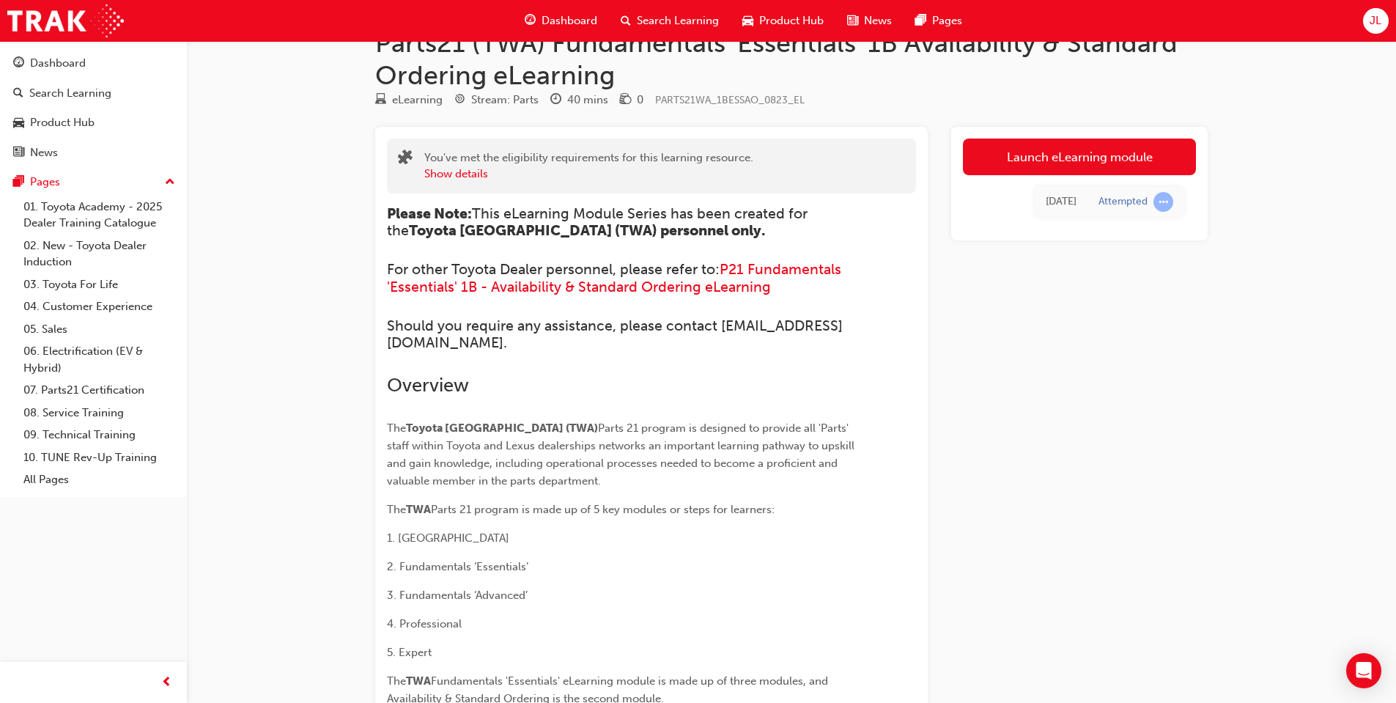
scroll to position [73, 0]
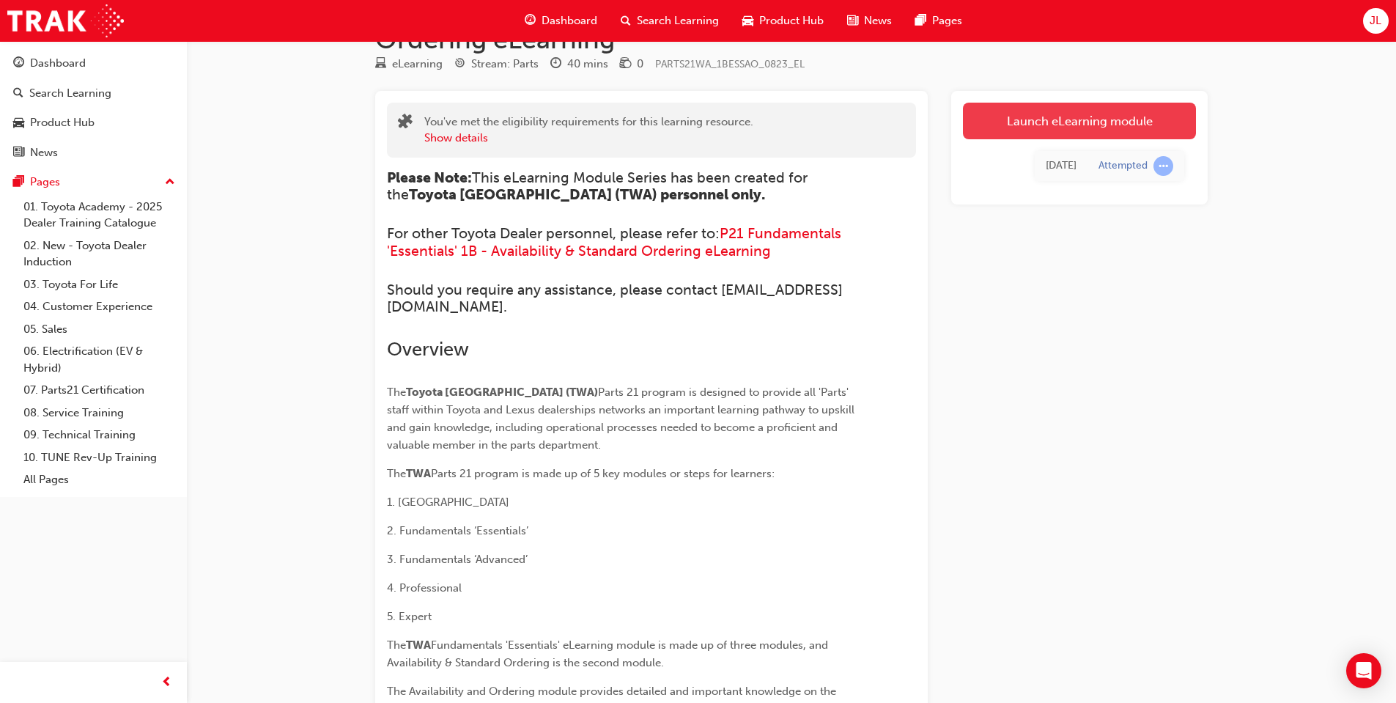
click at [1079, 121] on link "Launch eLearning module" at bounding box center [1079, 121] width 233 height 37
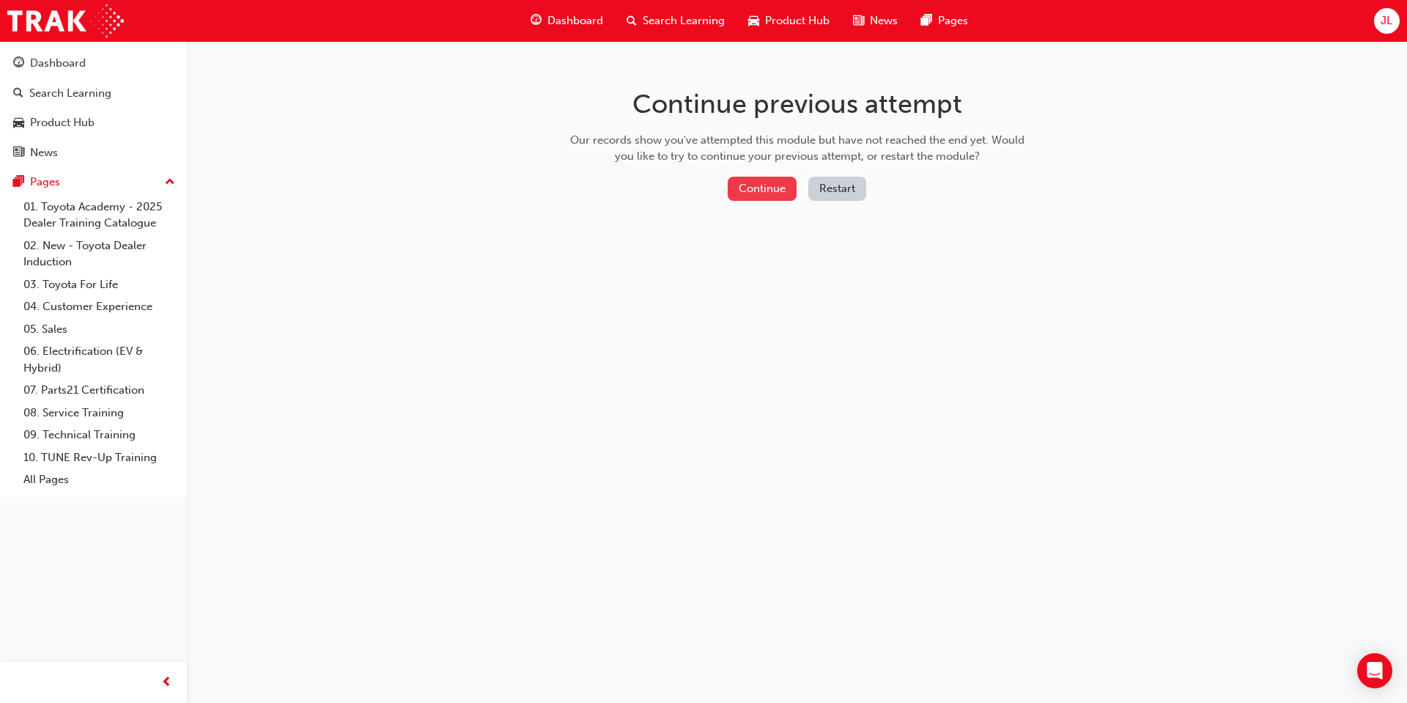
click at [772, 187] on button "Continue" at bounding box center [762, 189] width 69 height 24
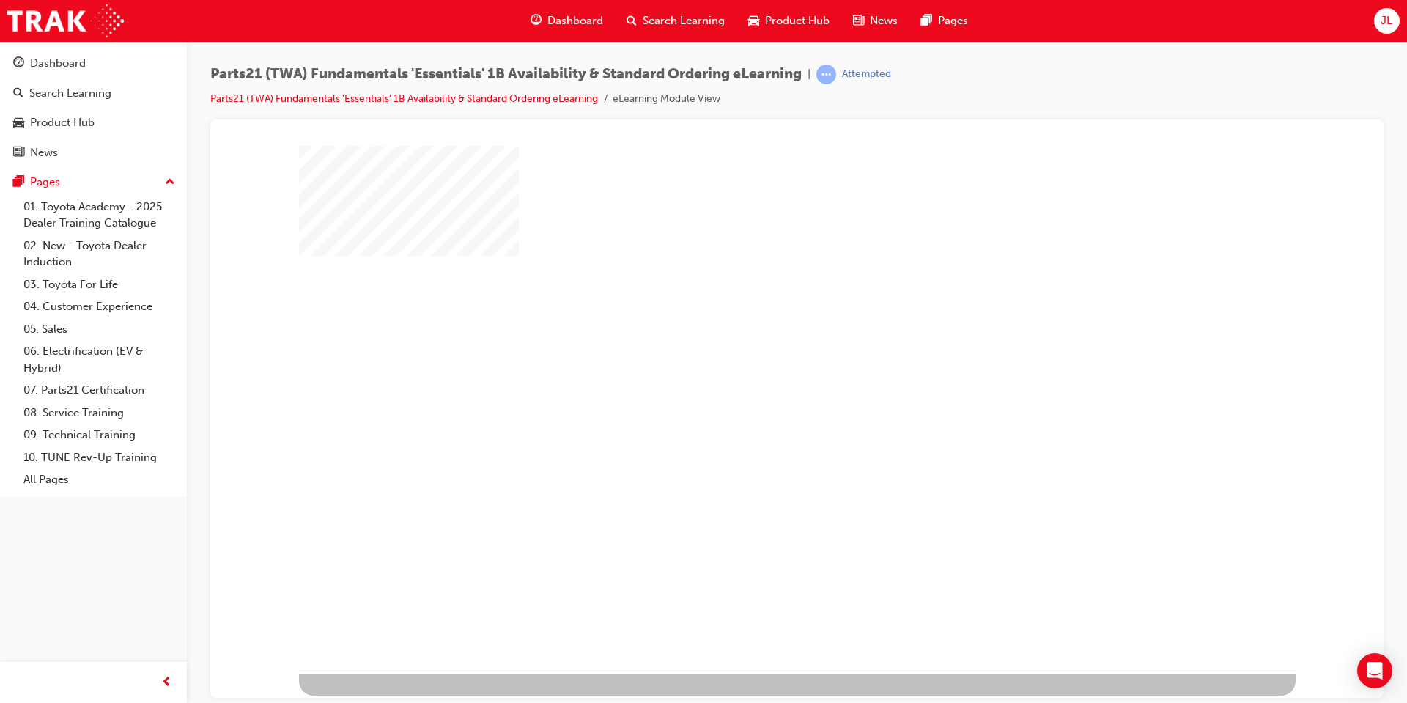
click at [755, 366] on div "play" at bounding box center [755, 366] width 0 height 0
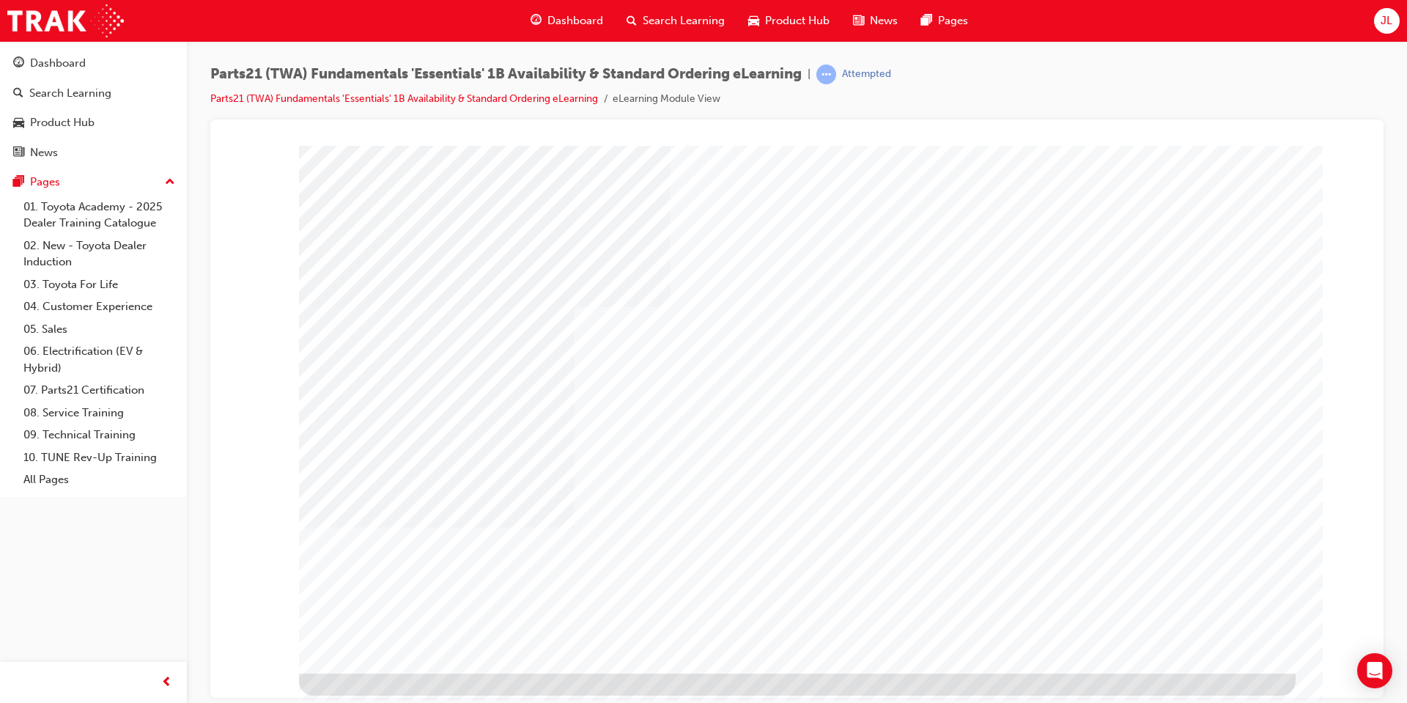
type input "[PERSON_NAME]"
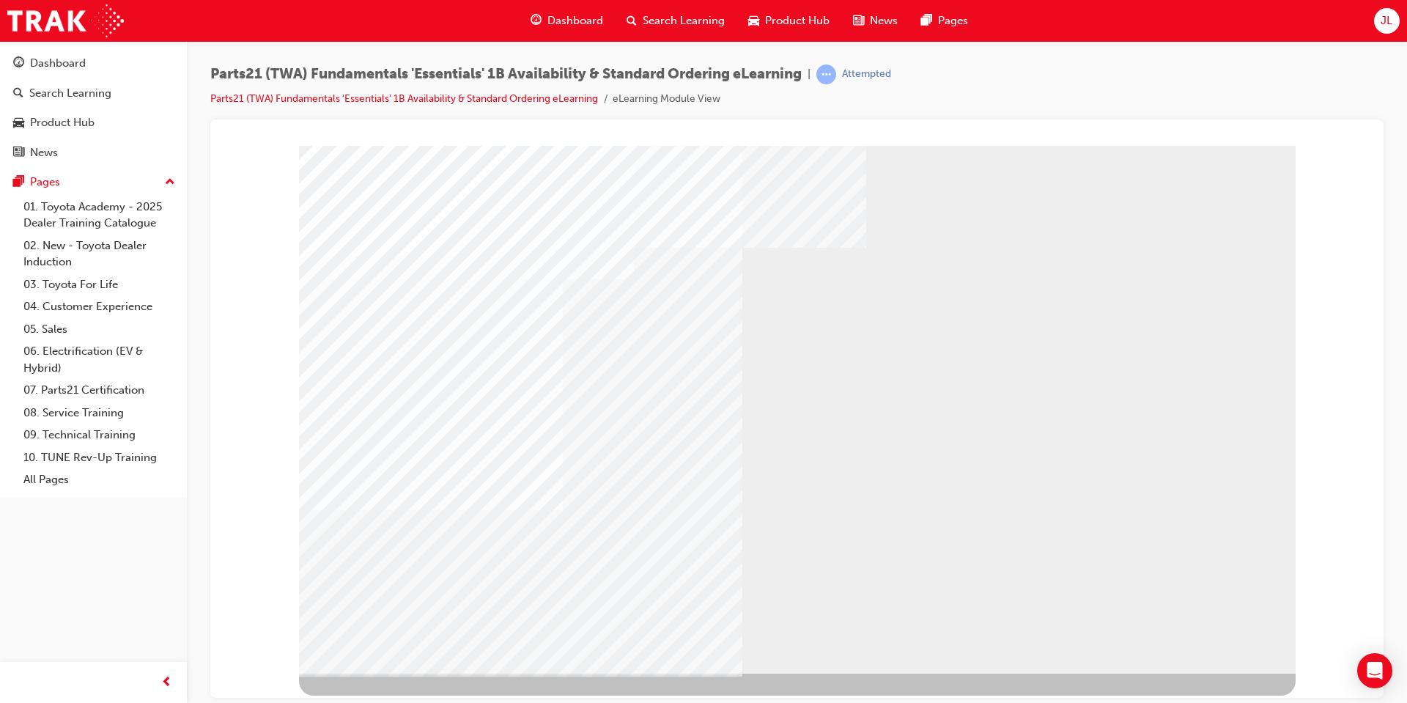
click at [425, 621] on div "Animation 2" at bounding box center [797, 409] width 997 height 528
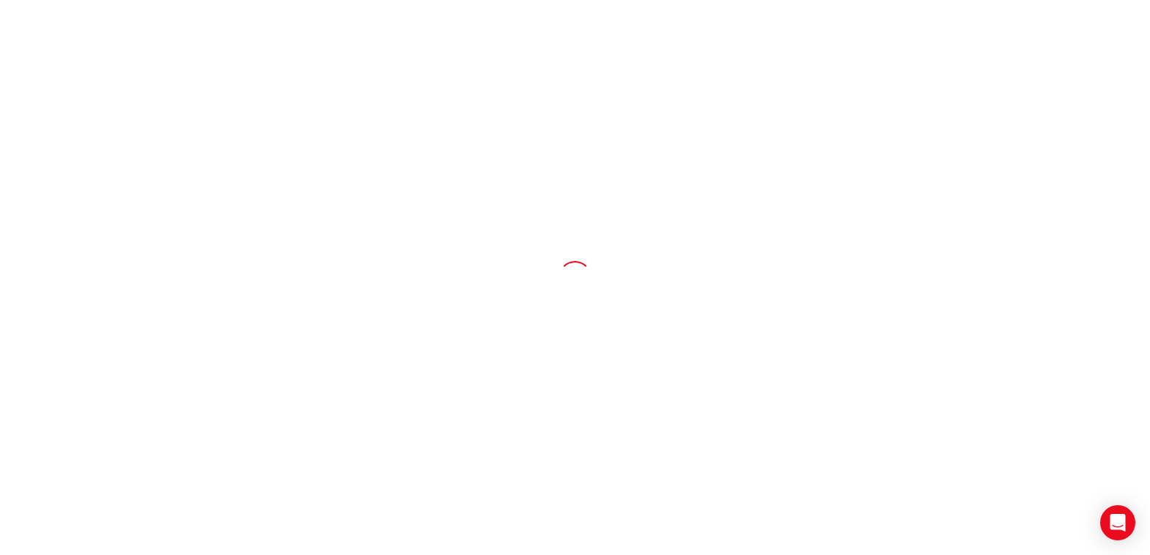
click at [434, 29] on div at bounding box center [575, 277] width 1150 height 555
